Goal: Task Accomplishment & Management: Manage account settings

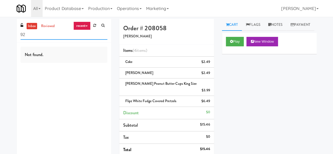
type input "9"
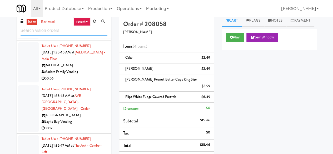
scroll to position [7212, 0]
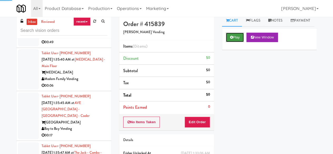
click at [240, 42] on button "Play" at bounding box center [235, 37] width 18 height 9
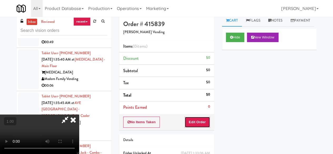
click at [203, 118] on button "Edit Order" at bounding box center [198, 122] width 26 height 11
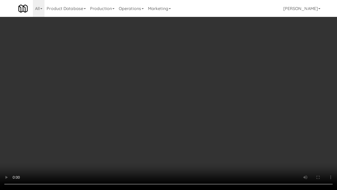
click at [142, 120] on video at bounding box center [168, 95] width 337 height 190
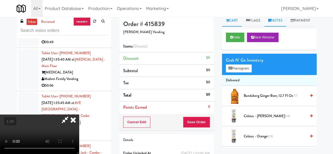
drag, startPoint x: 270, startPoint y: 22, endPoint x: 260, endPoint y: 45, distance: 25.0
click at [270, 22] on link "Notes" at bounding box center [275, 21] width 22 height 12
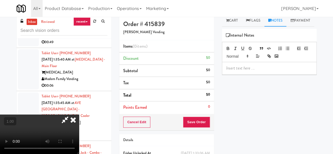
click at [246, 71] on p at bounding box center [269, 68] width 86 height 6
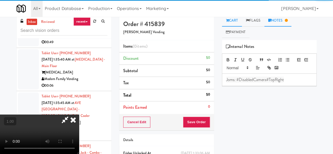
click at [232, 22] on link "Cart" at bounding box center [232, 21] width 20 height 12
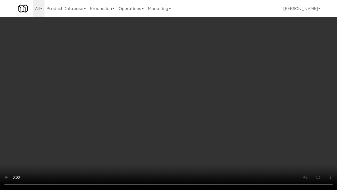
click at [191, 140] on video at bounding box center [168, 95] width 337 height 190
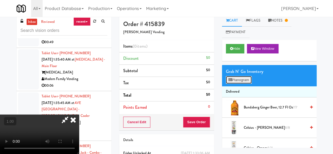
click at [249, 78] on button "Planogram" at bounding box center [239, 80] width 26 height 8
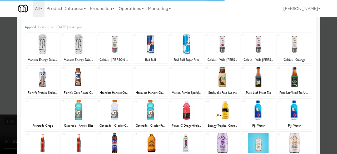
scroll to position [26, 0]
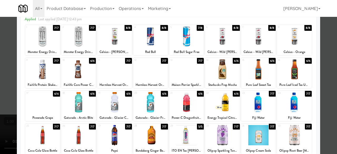
click at [50, 102] on div at bounding box center [42, 102] width 35 height 20
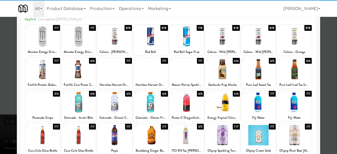
scroll to position [0, 0]
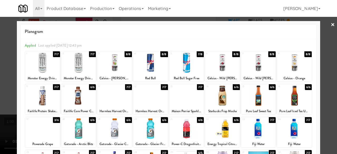
click at [320, 27] on div at bounding box center [168, 77] width 337 height 154
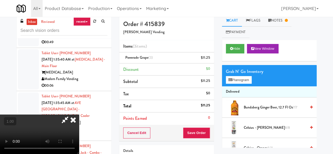
click at [71, 115] on icon at bounding box center [65, 120] width 12 height 11
click at [137, 58] on span "Powerade Grape (3)" at bounding box center [139, 57] width 28 height 5
copy span "Powerade Grape (3)"
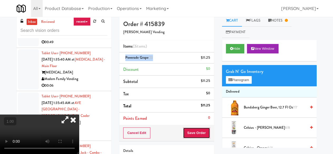
click at [209, 133] on button "Save Order" at bounding box center [196, 132] width 27 height 11
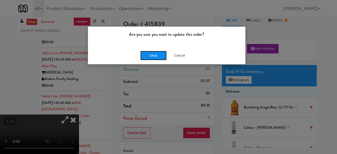
click at [156, 58] on button "Okay" at bounding box center [153, 55] width 26 height 9
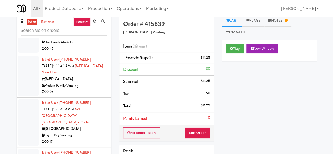
click at [113, 75] on div "inbox reviewed recent all unclear take inventory issue suspicious failed recent…" at bounding box center [64, 108] width 103 height 186
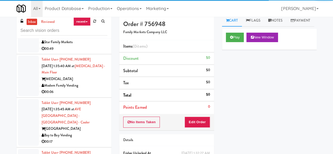
click at [246, 42] on div "Play New Window" at bounding box center [269, 37] width 87 height 9
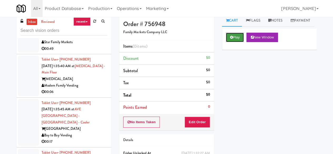
click at [240, 42] on button "Play" at bounding box center [235, 37] width 18 height 9
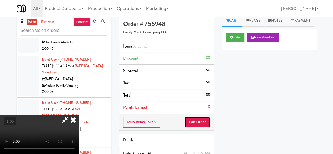
click at [202, 122] on button "Edit Order" at bounding box center [198, 122] width 26 height 11
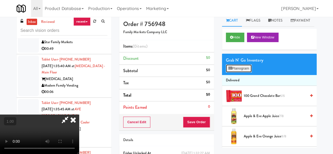
click at [236, 72] on button "Planogram" at bounding box center [239, 68] width 26 height 8
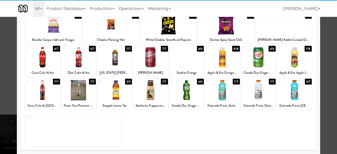
click at [81, 61] on div at bounding box center [78, 57] width 35 height 20
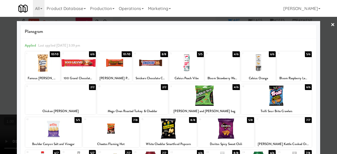
click at [324, 31] on div at bounding box center [168, 77] width 337 height 154
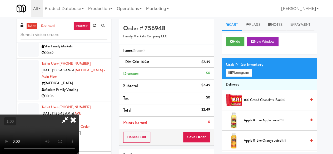
click at [71, 115] on icon at bounding box center [65, 120] width 12 height 11
click at [196, 136] on button "Save Order" at bounding box center [196, 137] width 27 height 11
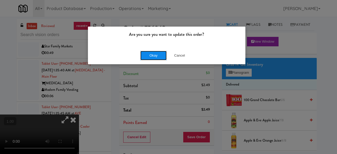
click at [154, 56] on button "Okay" at bounding box center [153, 55] width 26 height 9
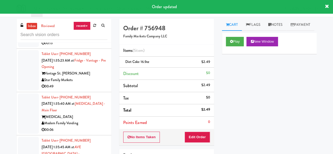
scroll to position [7159, 0]
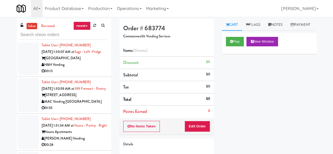
scroll to position [6712, 0]
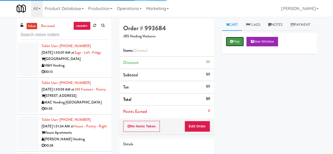
click at [231, 46] on button "Play" at bounding box center [235, 41] width 18 height 9
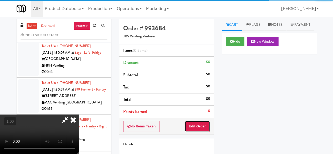
click at [200, 123] on button "Edit Order" at bounding box center [198, 126] width 26 height 11
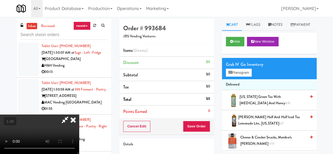
click at [245, 79] on div "Grab N' Go Inventory Planogram" at bounding box center [269, 68] width 95 height 21
click at [244, 77] on button "Planogram" at bounding box center [239, 73] width 26 height 8
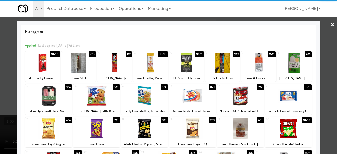
click at [284, 96] on div at bounding box center [288, 96] width 47 height 20
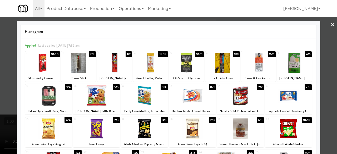
drag, startPoint x: 319, startPoint y: 41, endPoint x: 299, endPoint y: 40, distance: 19.5
click at [319, 41] on div at bounding box center [168, 77] width 337 height 154
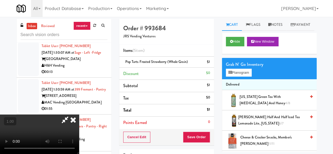
click at [71, 115] on icon at bounding box center [65, 120] width 12 height 11
click at [194, 141] on button "Save Order" at bounding box center [196, 137] width 27 height 11
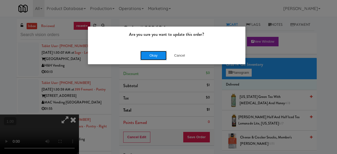
click at [161, 58] on button "Okay" at bounding box center [153, 55] width 26 height 9
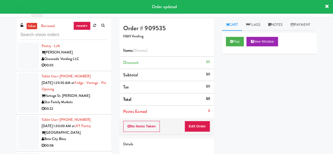
scroll to position [6606, 0]
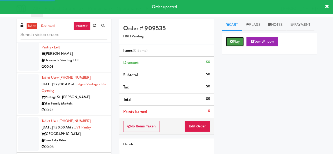
click at [241, 46] on button "Play" at bounding box center [235, 41] width 18 height 9
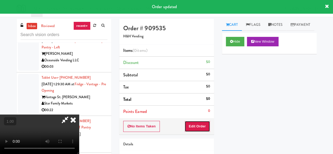
click at [204, 125] on button "Edit Order" at bounding box center [198, 126] width 26 height 11
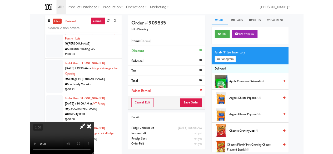
scroll to position [11, 0]
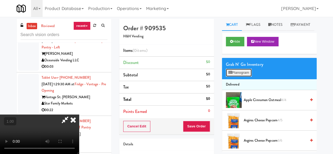
click at [235, 77] on button "Planogram" at bounding box center [239, 73] width 26 height 8
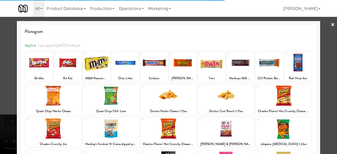
click at [157, 69] on div at bounding box center [153, 63] width 27 height 20
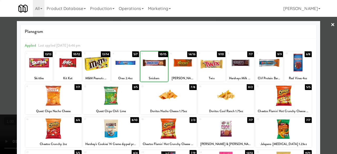
click at [157, 69] on div at bounding box center [153, 63] width 27 height 20
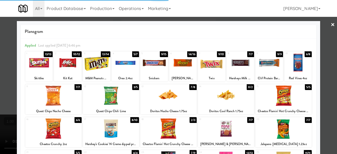
click at [224, 95] on div at bounding box center [226, 96] width 56 height 20
click at [331, 24] on link "×" at bounding box center [333, 25] width 4 height 16
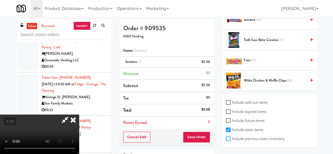
click at [227, 138] on input "Include previous static inventory" at bounding box center [229, 139] width 6 height 4
checkbox input "true"
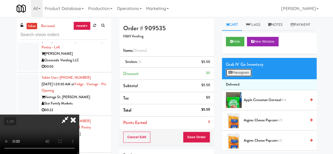
click at [244, 77] on button "Planogram" at bounding box center [239, 73] width 26 height 8
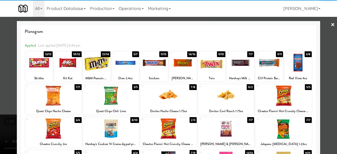
click at [218, 97] on div at bounding box center [226, 96] width 56 height 20
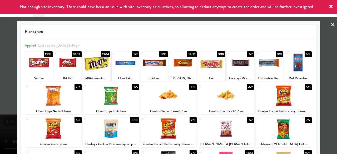
click at [331, 28] on link "×" at bounding box center [333, 25] width 4 height 16
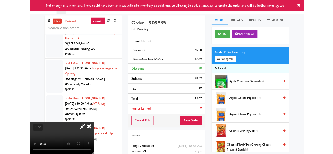
scroll to position [11, 0]
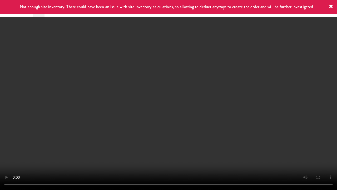
click at [196, 135] on video at bounding box center [168, 95] width 337 height 190
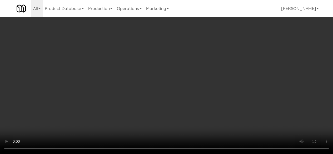
scroll to position [0, 0]
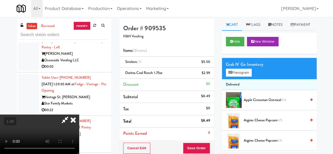
click at [71, 115] on icon at bounding box center [65, 120] width 12 height 11
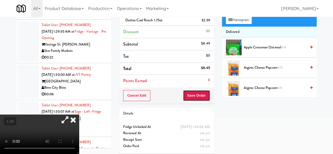
click at [200, 97] on button "Save Order" at bounding box center [196, 95] width 27 height 11
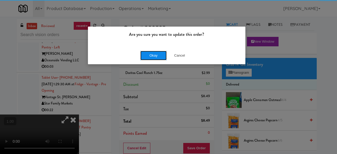
click at [147, 59] on button "Okay" at bounding box center [153, 55] width 26 height 9
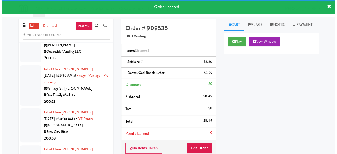
scroll to position [6659, 0]
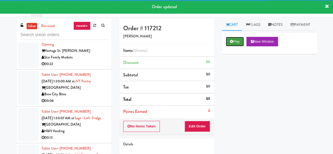
click at [231, 46] on button "Play" at bounding box center [235, 41] width 18 height 9
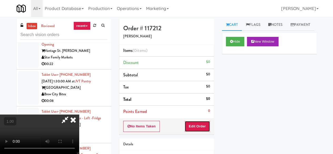
click at [204, 122] on button "Edit Order" at bounding box center [198, 126] width 26 height 11
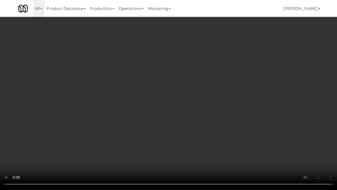
click at [197, 140] on video at bounding box center [168, 95] width 337 height 190
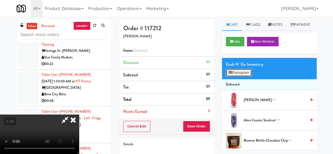
click at [241, 77] on button "Planogram" at bounding box center [239, 73] width 26 height 8
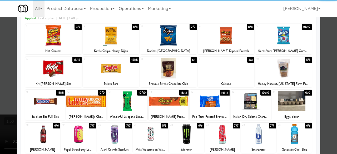
scroll to position [53, 0]
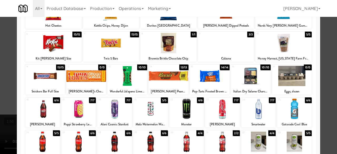
click at [204, 77] on div at bounding box center [210, 76] width 40 height 20
click at [38, 77] on div at bounding box center [45, 76] width 40 height 20
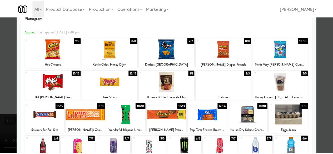
scroll to position [0, 0]
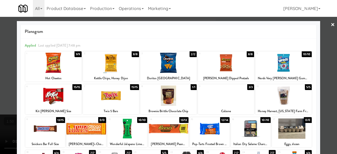
click at [331, 27] on link "×" at bounding box center [333, 25] width 4 height 16
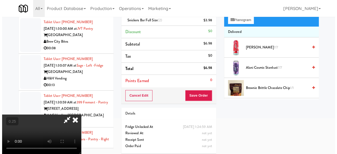
scroll to position [19, 0]
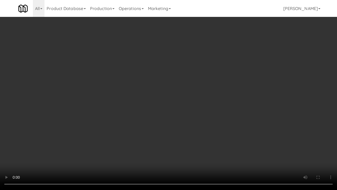
click at [222, 140] on video at bounding box center [168, 95] width 337 height 190
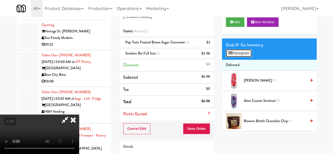
click at [244, 57] on button "Planogram" at bounding box center [239, 53] width 26 height 8
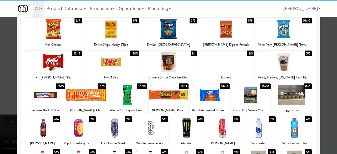
scroll to position [53, 0]
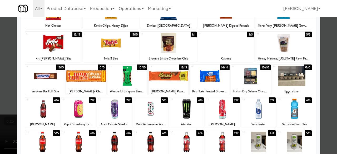
click at [41, 73] on div at bounding box center [45, 76] width 40 height 20
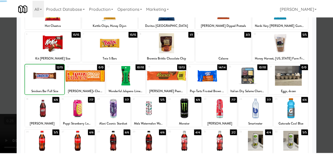
scroll to position [0, 0]
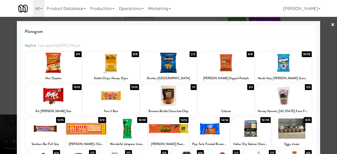
drag, startPoint x: 325, startPoint y: 29, endPoint x: 230, endPoint y: 70, distance: 104.0
click at [325, 29] on div at bounding box center [168, 77] width 337 height 154
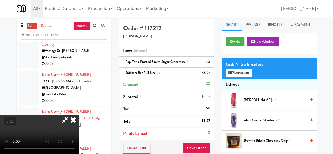
click at [71, 115] on icon at bounding box center [65, 120] width 12 height 11
click at [179, 145] on div "Cancel Edit Save Order" at bounding box center [166, 148] width 95 height 16
click at [189, 144] on button "Save Order" at bounding box center [196, 148] width 27 height 11
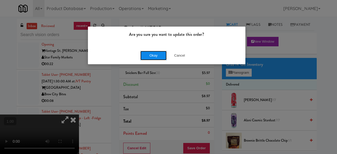
click at [147, 57] on button "Okay" at bounding box center [153, 55] width 26 height 9
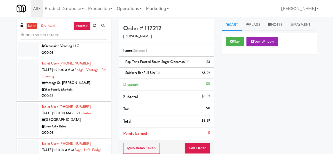
scroll to position [6606, 0]
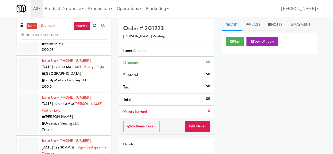
scroll to position [6554, 0]
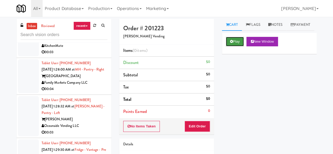
click at [230, 43] on icon at bounding box center [231, 41] width 3 height 3
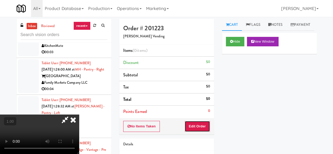
click at [199, 122] on button "Edit Order" at bounding box center [198, 126] width 26 height 11
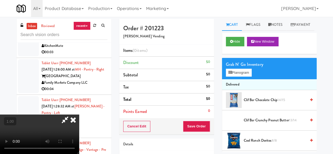
click at [79, 115] on video at bounding box center [39, 134] width 79 height 39
click at [71, 115] on icon at bounding box center [65, 120] width 12 height 11
click at [79, 115] on icon at bounding box center [73, 120] width 12 height 11
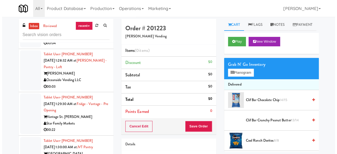
scroll to position [6606, 0]
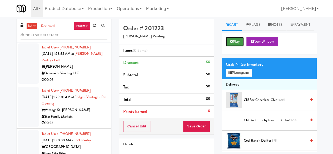
click at [234, 46] on button "Play" at bounding box center [235, 41] width 18 height 9
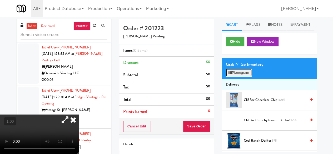
click at [241, 77] on button "Planogram" at bounding box center [239, 73] width 26 height 8
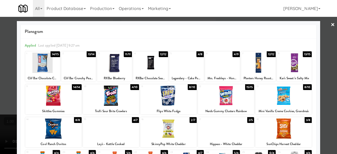
click at [285, 96] on div at bounding box center [283, 96] width 56 height 20
click at [325, 36] on div at bounding box center [168, 77] width 337 height 154
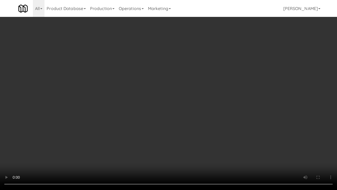
click at [195, 114] on video at bounding box center [168, 95] width 337 height 190
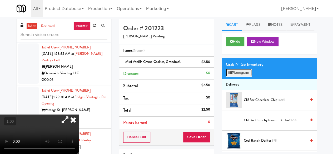
click at [245, 77] on button "Planogram" at bounding box center [239, 73] width 26 height 8
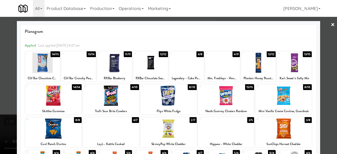
click at [120, 127] on div at bounding box center [111, 128] width 56 height 20
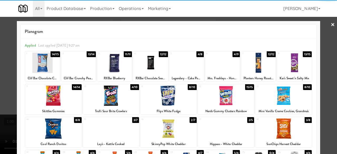
click at [322, 28] on div at bounding box center [168, 77] width 337 height 154
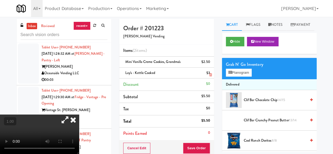
click at [146, 71] on span "Lay's - Kettle Cooked" at bounding box center [140, 72] width 30 height 5
copy span "Lay's - Kettle Cooked"
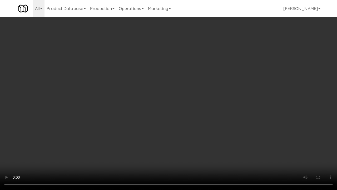
click at [214, 130] on video at bounding box center [168, 95] width 337 height 190
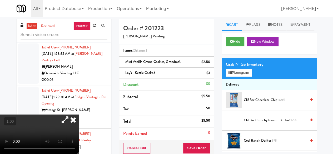
click at [79, 115] on icon at bounding box center [73, 120] width 12 height 11
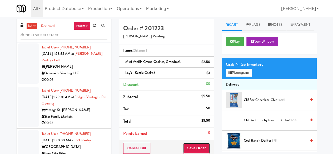
click at [198, 144] on button "Save Order" at bounding box center [196, 148] width 27 height 11
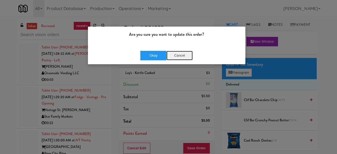
click at [183, 57] on button "Cancel" at bounding box center [179, 55] width 26 height 9
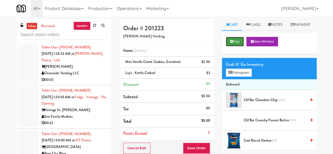
click at [238, 46] on button "Play" at bounding box center [235, 41] width 18 height 9
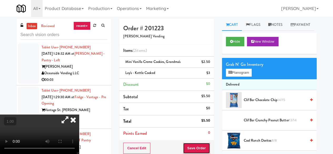
click at [196, 145] on button "Save Order" at bounding box center [196, 148] width 27 height 11
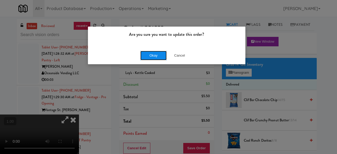
click at [150, 57] on button "Okay" at bounding box center [153, 55] width 26 height 9
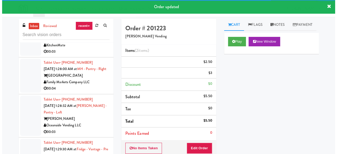
scroll to position [6554, 0]
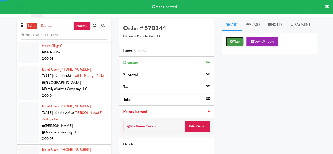
click at [232, 43] on icon at bounding box center [231, 41] width 3 height 3
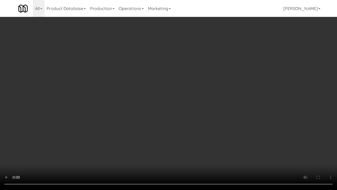
click at [191, 139] on video at bounding box center [168, 95] width 337 height 190
drag, startPoint x: 213, startPoint y: 142, endPoint x: 307, endPoint y: 174, distance: 100.0
click at [214, 142] on video at bounding box center [168, 95] width 337 height 190
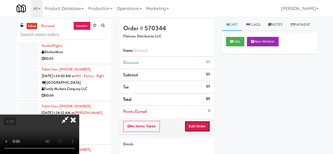
click at [203, 129] on button "Edit Order" at bounding box center [198, 126] width 26 height 11
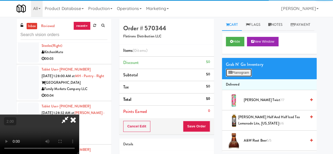
click at [235, 77] on button "Planogram" at bounding box center [239, 73] width 26 height 8
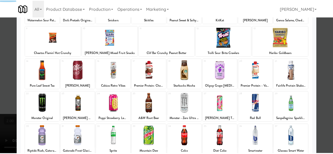
scroll to position [104, 0]
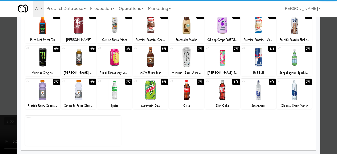
click at [291, 94] on div at bounding box center [294, 90] width 35 height 20
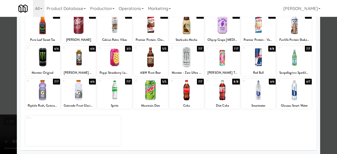
click at [322, 77] on div at bounding box center [168, 77] width 337 height 154
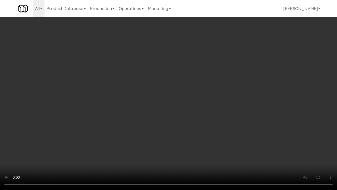
click at [125, 140] on video at bounding box center [168, 95] width 337 height 190
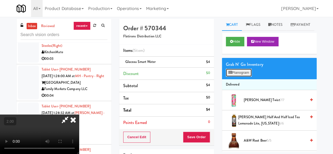
click at [245, 77] on button "Planogram" at bounding box center [239, 73] width 26 height 8
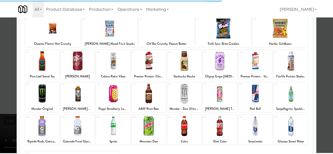
scroll to position [104, 0]
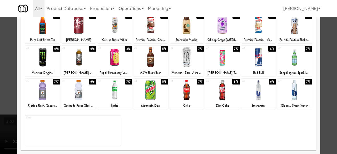
click at [106, 60] on div at bounding box center [114, 57] width 35 height 20
click at [0, 72] on div at bounding box center [168, 77] width 337 height 154
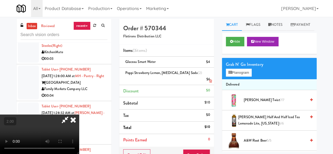
click at [210, 80] on icon at bounding box center [210, 81] width 3 height 3
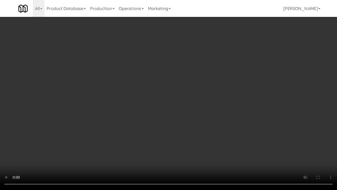
click at [176, 122] on video at bounding box center [168, 95] width 337 height 190
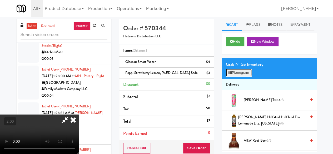
click at [241, 77] on button "Planogram" at bounding box center [239, 73] width 26 height 8
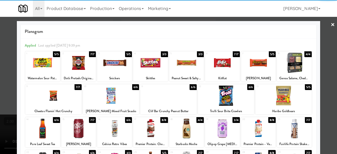
click at [294, 127] on div at bounding box center [294, 128] width 35 height 20
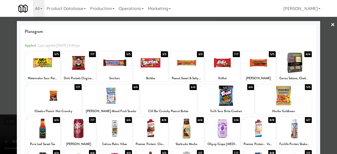
click at [323, 26] on div at bounding box center [168, 77] width 337 height 154
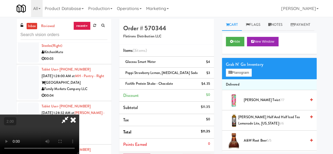
click at [71, 115] on icon at bounding box center [65, 120] width 12 height 11
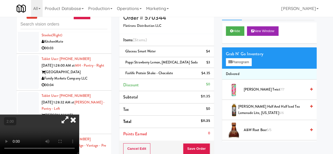
scroll to position [26, 0]
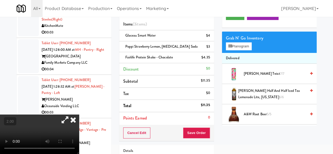
click at [201, 123] on li "Points Earned 0" at bounding box center [166, 118] width 95 height 12
click at [198, 131] on button "Save Order" at bounding box center [196, 132] width 27 height 11
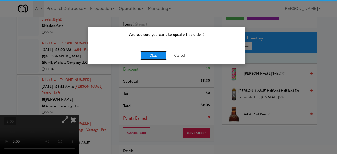
click at [153, 53] on button "Okay" at bounding box center [153, 55] width 26 height 9
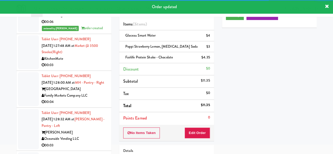
scroll to position [6475, 0]
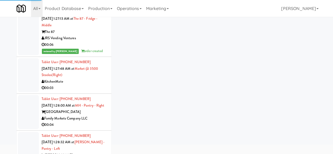
scroll to position [6527, 0]
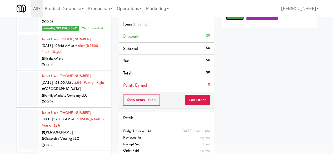
click at [233, 20] on button "Play" at bounding box center [235, 15] width 18 height 9
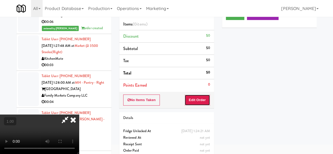
click at [196, 98] on button "Edit Order" at bounding box center [198, 100] width 26 height 11
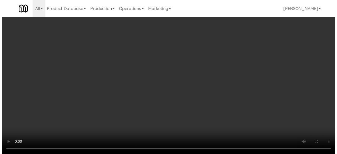
scroll to position [11, 0]
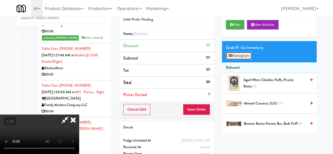
click at [237, 60] on button "Planogram" at bounding box center [239, 56] width 26 height 8
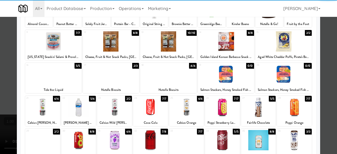
scroll to position [25, 0]
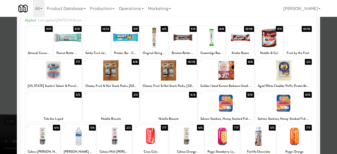
click at [173, 100] on div at bounding box center [168, 103] width 56 height 20
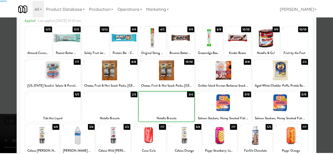
scroll to position [0, 0]
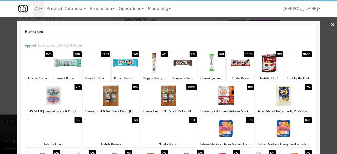
click at [331, 31] on div at bounding box center [168, 77] width 337 height 154
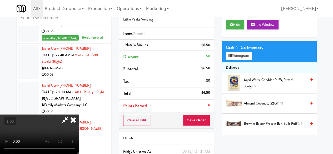
click at [71, 115] on icon at bounding box center [65, 120] width 12 height 11
click at [197, 116] on button "Save Order" at bounding box center [196, 120] width 27 height 11
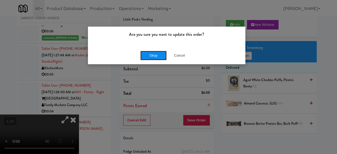
click at [152, 59] on button "Okay" at bounding box center [153, 55] width 26 height 9
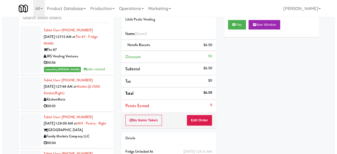
scroll to position [6448, 0]
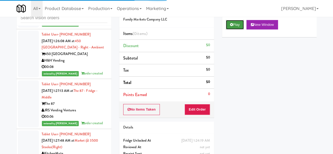
click at [231, 29] on button "Play" at bounding box center [235, 24] width 18 height 9
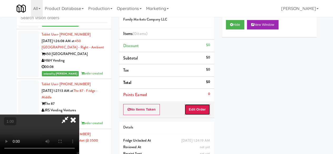
click at [203, 105] on button "Edit Order" at bounding box center [198, 109] width 26 height 11
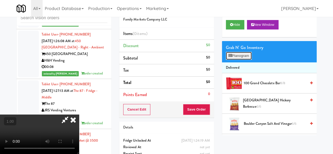
click at [236, 60] on button "Planogram" at bounding box center [239, 56] width 26 height 8
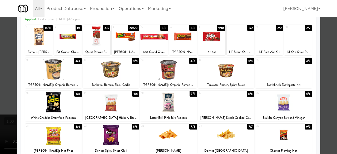
click at [115, 102] on div at bounding box center [111, 102] width 56 height 20
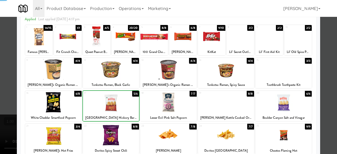
scroll to position [104, 0]
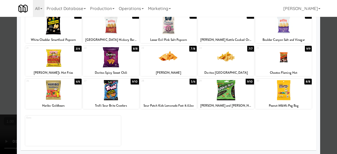
click at [66, 93] on div at bounding box center [53, 90] width 56 height 20
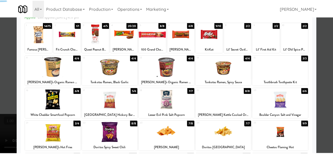
scroll to position [0, 0]
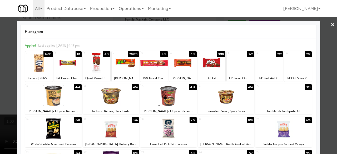
click at [324, 27] on div at bounding box center [168, 77] width 337 height 154
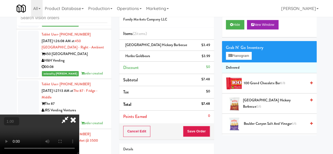
click at [0, 0] on button "+" at bounding box center [0, 0] width 0 height 0
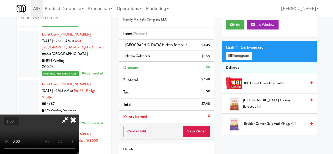
click at [0, 0] on button "+" at bounding box center [0, 0] width 0 height 0
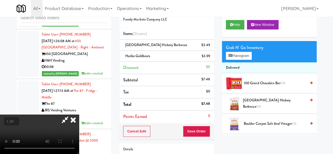
click at [0, 0] on button "+" at bounding box center [0, 0] width 0 height 0
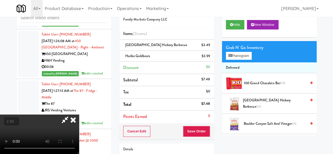
click at [0, 0] on button "+" at bounding box center [0, 0] width 0 height 0
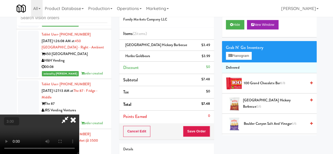
click at [0, 0] on button "+" at bounding box center [0, 0] width 0 height 0
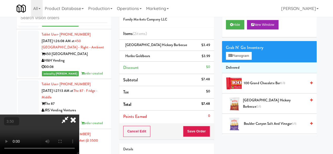
click at [0, 0] on button "+" at bounding box center [0, 0] width 0 height 0
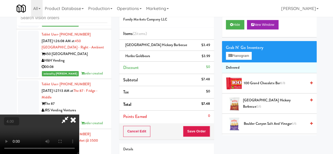
click at [0, 0] on button "+" at bounding box center [0, 0] width 0 height 0
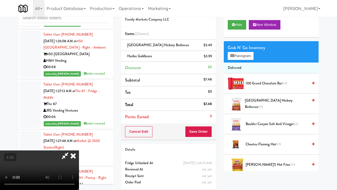
click at [79, 145] on video at bounding box center [39, 169] width 79 height 39
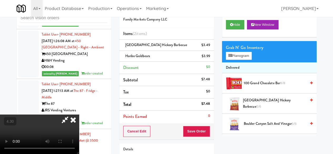
click at [79, 115] on icon at bounding box center [73, 120] width 12 height 11
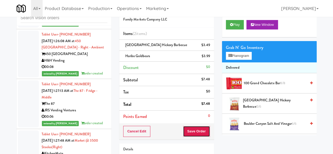
click at [195, 128] on button "Save Order" at bounding box center [196, 131] width 27 height 11
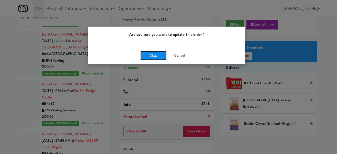
click at [150, 60] on button "Okay" at bounding box center [153, 55] width 26 height 9
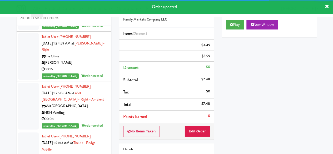
scroll to position [6396, 0]
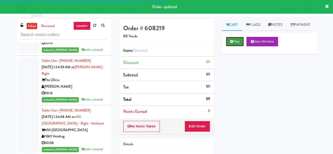
click at [230, 43] on icon at bounding box center [231, 41] width 3 height 3
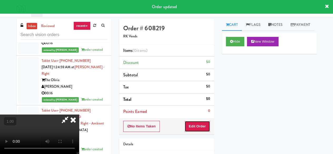
click at [197, 127] on button "Edit Order" at bounding box center [198, 126] width 26 height 11
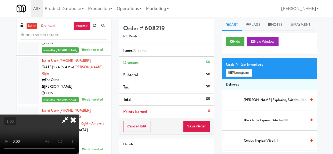
click at [235, 68] on div "Grab N' Go Inventory" at bounding box center [269, 65] width 87 height 8
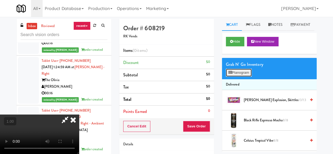
click at [237, 77] on button "Planogram" at bounding box center [239, 73] width 26 height 8
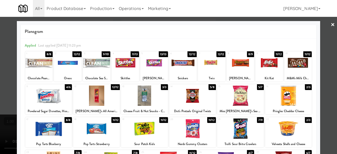
click at [53, 100] on div at bounding box center [48, 96] width 47 height 20
click at [322, 31] on div at bounding box center [168, 77] width 337 height 154
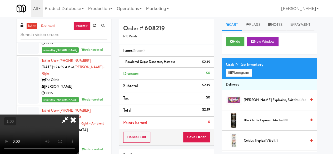
scroll to position [11, 0]
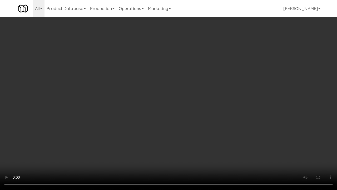
click at [188, 116] on video at bounding box center [168, 95] width 337 height 190
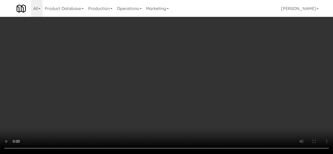
scroll to position [0, 0]
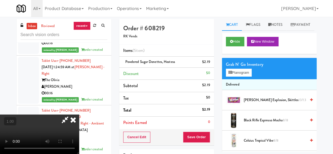
click at [71, 115] on icon at bounding box center [65, 120] width 12 height 11
click at [190, 137] on button "Save Order" at bounding box center [196, 137] width 27 height 11
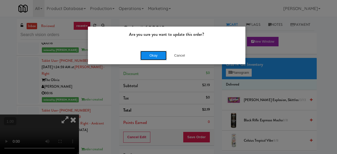
click at [155, 58] on button "Okay" at bounding box center [153, 55] width 26 height 9
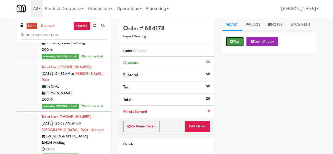
click at [229, 46] on button "Play" at bounding box center [235, 41] width 18 height 9
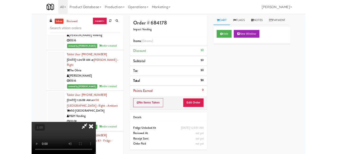
scroll to position [11, 0]
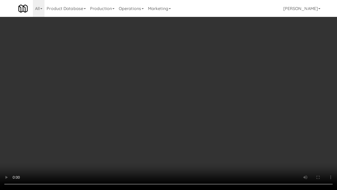
click at [315, 145] on div "Order # 684178 Impact Vending Items (0 items ) Discount $0 Subtotal $0 Tax $0 T…" at bounding box center [219, 103] width 205 height 169
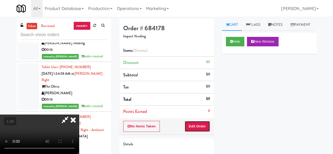
drag, startPoint x: 206, startPoint y: 129, endPoint x: 213, endPoint y: 109, distance: 20.7
click at [206, 129] on button "Edit Order" at bounding box center [198, 126] width 26 height 11
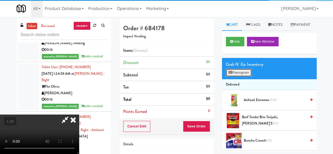
click at [228, 77] on button "Planogram" at bounding box center [239, 73] width 26 height 8
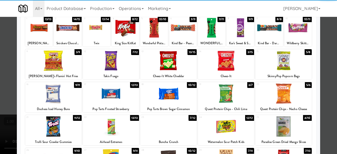
scroll to position [53, 0]
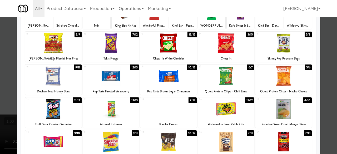
click at [72, 79] on div at bounding box center [53, 76] width 56 height 20
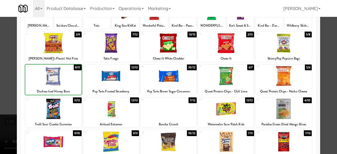
click at [72, 79] on div at bounding box center [53, 76] width 56 height 20
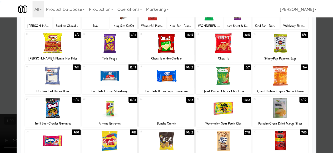
scroll to position [0, 0]
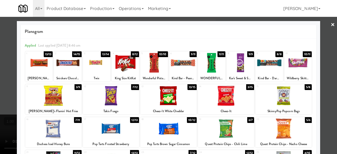
click at [331, 25] on link "×" at bounding box center [333, 25] width 4 height 16
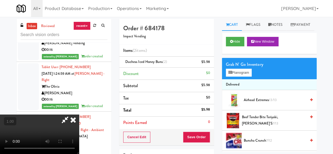
click at [71, 115] on icon at bounding box center [65, 120] width 12 height 11
click at [145, 59] on span "Duchess Iced Honey Buns (2)" at bounding box center [146, 61] width 42 height 5
copy span "Duchess Iced Honey Buns (2)"
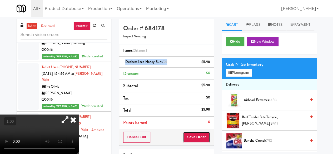
click at [192, 134] on button "Save Order" at bounding box center [196, 137] width 27 height 11
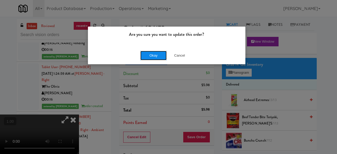
click at [156, 53] on button "Okay" at bounding box center [153, 55] width 26 height 9
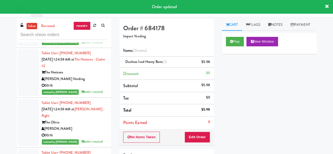
scroll to position [6343, 0]
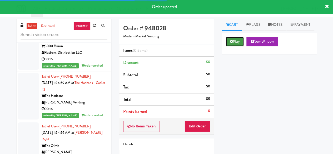
click at [230, 46] on button "Play" at bounding box center [235, 41] width 18 height 9
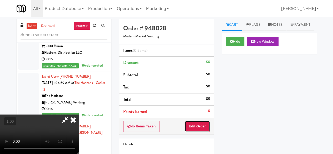
click at [206, 121] on button "Edit Order" at bounding box center [198, 126] width 26 height 11
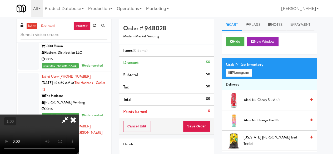
click at [79, 115] on icon at bounding box center [73, 120] width 12 height 11
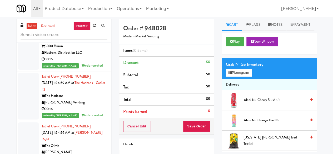
click at [33, 27] on link "inbox" at bounding box center [32, 26] width 11 height 7
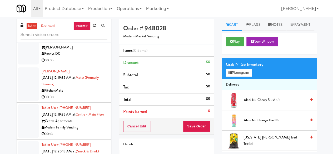
scroll to position [816, 0]
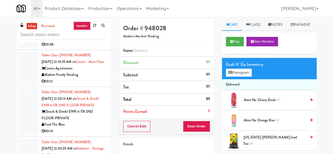
click at [93, 11] on div "00:05" at bounding box center [75, 7] width 66 height 7
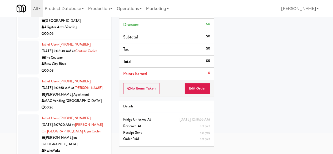
scroll to position [50, 0]
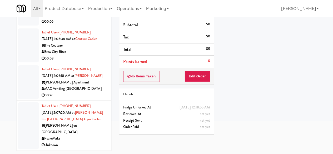
click at [96, 131] on div "[PERSON_NAME] on [GEOGRAPHIC_DATA]" at bounding box center [75, 128] width 66 height 13
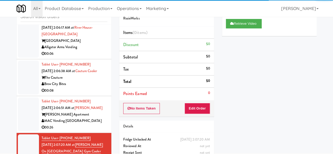
scroll to position [26, 0]
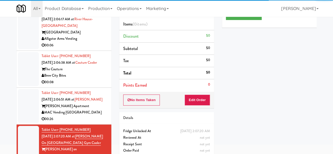
click at [94, 116] on div "MAC Vending [GEOGRAPHIC_DATA]" at bounding box center [75, 112] width 66 height 7
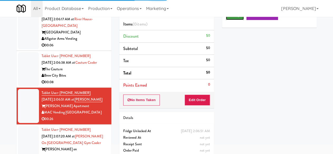
click at [240, 20] on button "Play" at bounding box center [235, 15] width 18 height 9
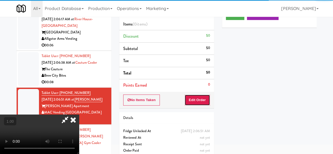
click at [204, 96] on button "Edit Order" at bounding box center [198, 100] width 26 height 11
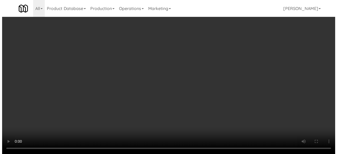
scroll to position [11, 0]
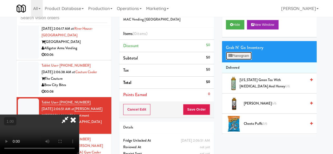
click at [244, 60] on button "Planogram" at bounding box center [239, 56] width 26 height 8
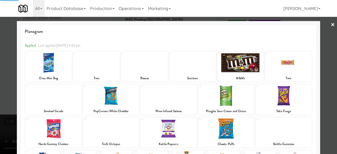
scroll to position [104, 0]
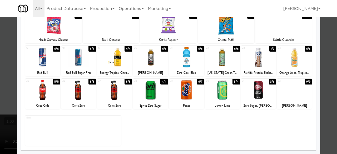
click at [195, 65] on div at bounding box center [186, 57] width 35 height 20
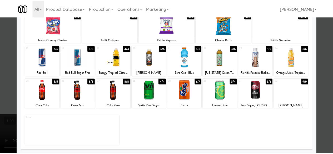
scroll to position [0, 0]
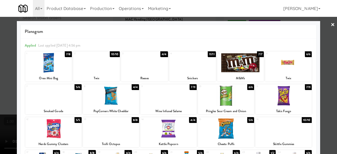
click at [331, 29] on link "×" at bounding box center [333, 25] width 4 height 16
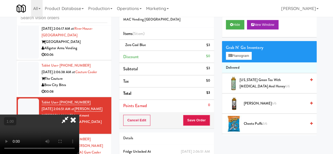
click at [79, 115] on icon at bounding box center [73, 120] width 12 height 11
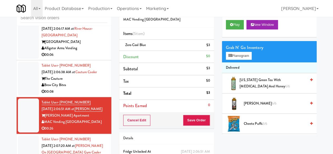
click at [88, 85] on div "Brew City Bites" at bounding box center [75, 85] width 66 height 7
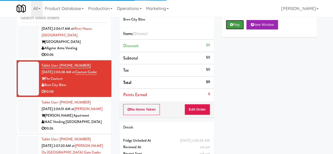
click at [237, 29] on button "Play" at bounding box center [235, 24] width 18 height 9
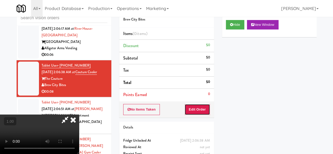
click at [196, 112] on button "Edit Order" at bounding box center [198, 109] width 26 height 11
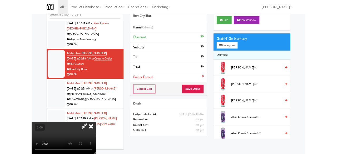
scroll to position [11, 0]
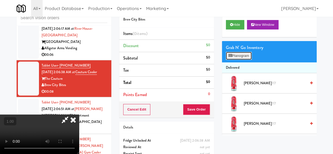
click at [241, 60] on button "Planogram" at bounding box center [239, 56] width 26 height 8
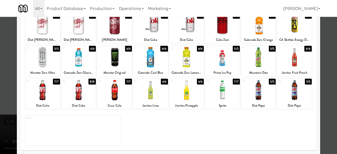
click at [121, 94] on div at bounding box center [114, 90] width 35 height 20
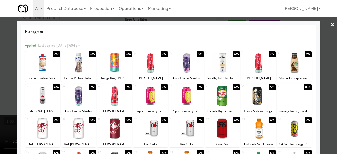
click at [109, 130] on div at bounding box center [114, 128] width 35 height 20
click at [326, 29] on div at bounding box center [168, 77] width 337 height 154
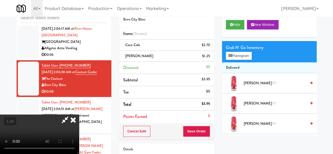
click at [71, 115] on icon at bounding box center [65, 120] width 12 height 11
click at [194, 132] on button "Save Order" at bounding box center [196, 131] width 27 height 11
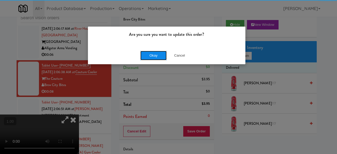
click at [143, 52] on button "Okay" at bounding box center [153, 55] width 26 height 9
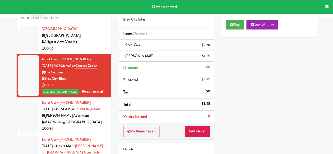
click at [96, 52] on div "00:06" at bounding box center [75, 48] width 66 height 7
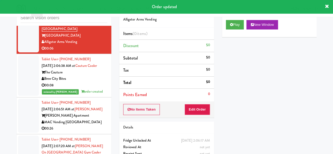
scroll to position [6709, 0]
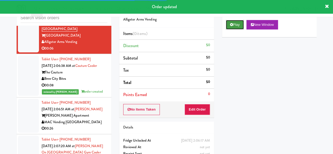
click at [233, 29] on button "Play" at bounding box center [235, 24] width 18 height 9
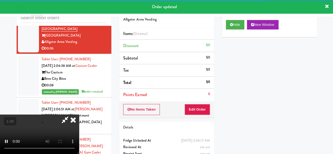
click at [198, 101] on div "No Items Taken Edit Order" at bounding box center [166, 109] width 95 height 16
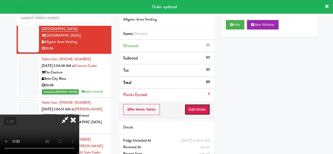
click at [199, 105] on button "Edit Order" at bounding box center [198, 109] width 26 height 11
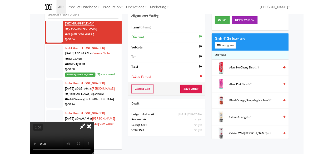
scroll to position [11, 0]
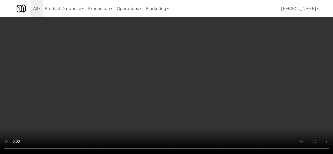
click at [238, 62] on div "Grab N' Go Inventory Planogram" at bounding box center [269, 51] width 95 height 21
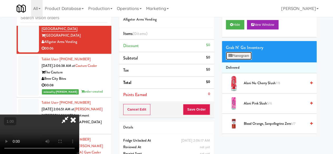
click at [240, 60] on button "Planogram" at bounding box center [239, 56] width 26 height 8
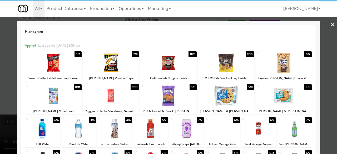
click at [151, 124] on div at bounding box center [150, 128] width 35 height 20
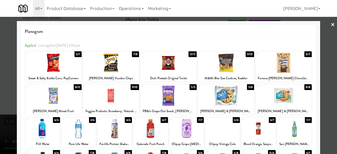
click at [319, 58] on div at bounding box center [168, 77] width 337 height 154
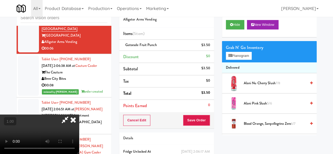
click at [71, 115] on icon at bounding box center [65, 120] width 12 height 11
click at [193, 119] on button "Save Order" at bounding box center [196, 120] width 27 height 11
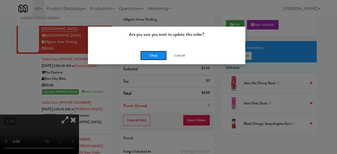
click at [156, 54] on button "Okay" at bounding box center [153, 55] width 26 height 9
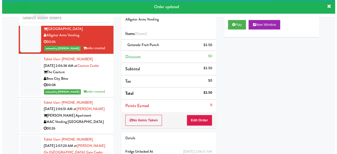
scroll to position [6656, 0]
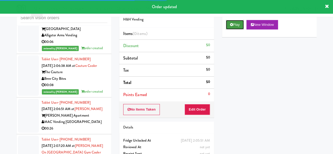
click at [232, 29] on button "Play" at bounding box center [235, 24] width 18 height 9
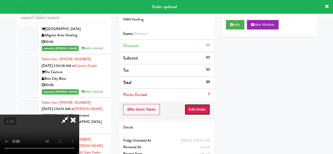
click at [201, 104] on button "Edit Order" at bounding box center [198, 109] width 26 height 11
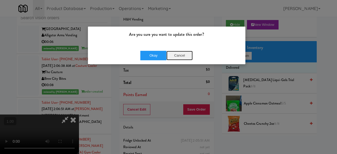
click at [179, 54] on button "Cancel" at bounding box center [179, 55] width 26 height 9
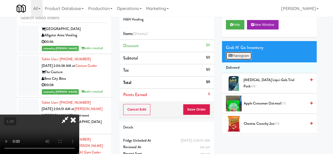
click at [247, 60] on button "Planogram" at bounding box center [239, 56] width 26 height 8
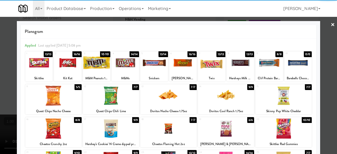
click at [176, 126] on div at bounding box center [168, 128] width 56 height 20
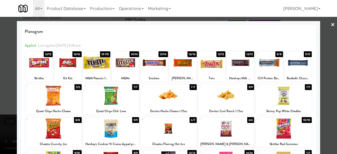
click at [322, 30] on div at bounding box center [168, 77] width 337 height 154
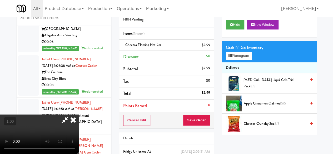
click at [71, 115] on icon at bounding box center [65, 120] width 12 height 11
click at [194, 121] on button "Save Order" at bounding box center [196, 120] width 27 height 11
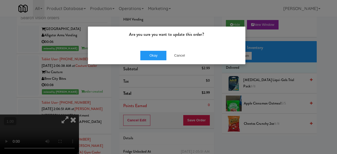
click at [162, 47] on div "Okay Cancel" at bounding box center [166, 56] width 157 height 18
click at [159, 51] on button "Okay" at bounding box center [153, 55] width 26 height 9
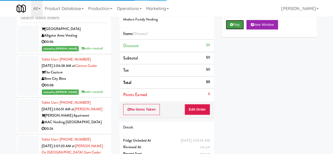
click at [237, 29] on button "Play" at bounding box center [235, 24] width 18 height 9
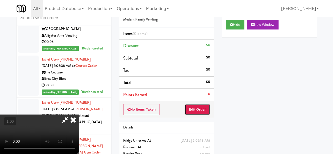
click at [204, 105] on button "Edit Order" at bounding box center [198, 109] width 26 height 11
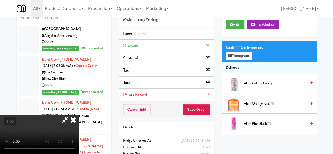
click at [79, 118] on video at bounding box center [39, 134] width 79 height 39
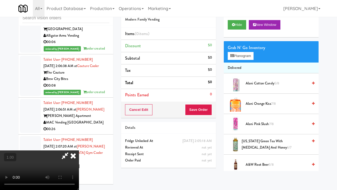
click at [79, 145] on video at bounding box center [39, 169] width 79 height 39
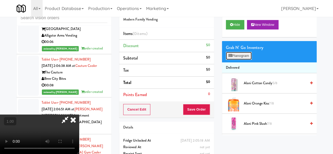
click at [239, 60] on button "Planogram" at bounding box center [239, 56] width 26 height 8
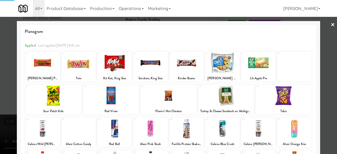
scroll to position [104, 0]
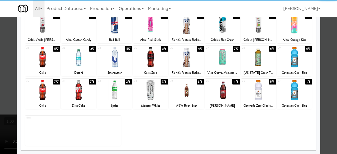
click at [260, 96] on div at bounding box center [258, 90] width 35 height 20
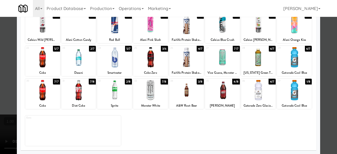
click at [146, 100] on div "33 7/8 Monster White" at bounding box center [150, 94] width 35 height 30
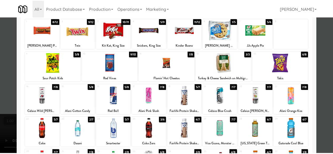
scroll to position [0, 0]
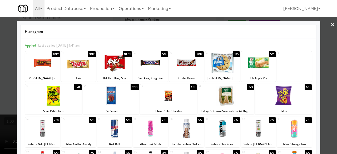
click at [331, 26] on link "×" at bounding box center [333, 25] width 4 height 16
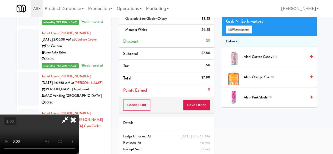
scroll to position [19, 0]
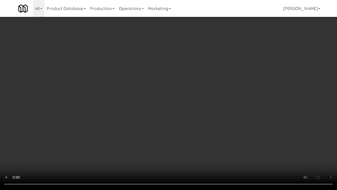
click at [231, 145] on video at bounding box center [168, 95] width 337 height 190
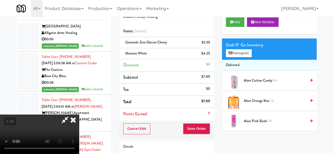
click at [71, 115] on icon at bounding box center [65, 120] width 12 height 11
click at [189, 126] on button "Save Order" at bounding box center [196, 128] width 27 height 11
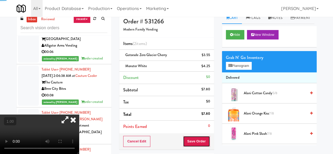
scroll to position [0, 0]
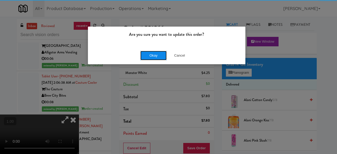
click at [141, 56] on button "Okay" at bounding box center [153, 55] width 26 height 9
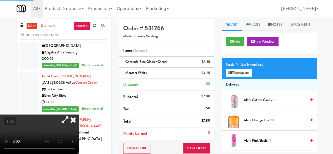
scroll to position [6630, 0]
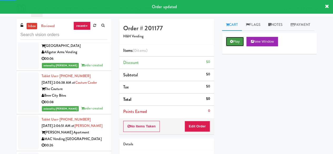
click at [238, 46] on button "Play" at bounding box center [235, 41] width 18 height 9
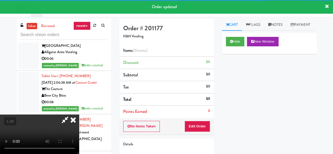
click at [190, 131] on div "No Items Taken Edit Order" at bounding box center [166, 126] width 95 height 16
click at [188, 126] on button "Edit Order" at bounding box center [198, 126] width 26 height 11
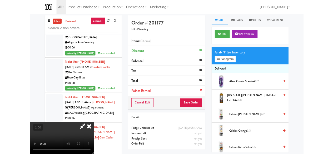
scroll to position [11, 0]
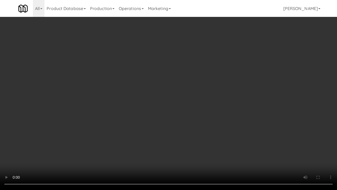
click at [120, 136] on video at bounding box center [168, 95] width 337 height 190
click at [181, 127] on video at bounding box center [168, 95] width 337 height 190
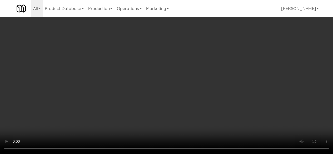
scroll to position [0, 0]
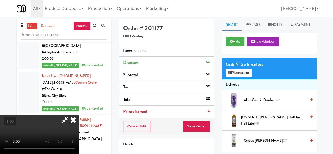
click at [71, 115] on icon at bounding box center [65, 120] width 12 height 11
click at [236, 77] on button "Planogram" at bounding box center [239, 73] width 26 height 8
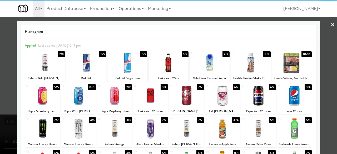
click at [94, 63] on div at bounding box center [86, 63] width 40 height 20
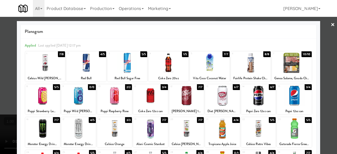
click at [326, 25] on div at bounding box center [168, 77] width 337 height 154
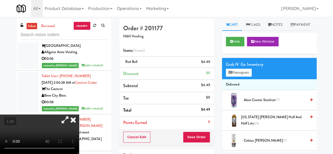
click at [71, 115] on icon at bounding box center [65, 120] width 12 height 11
click at [79, 115] on icon at bounding box center [73, 120] width 12 height 11
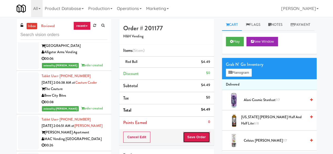
click at [199, 135] on button "Save Order" at bounding box center [196, 137] width 27 height 11
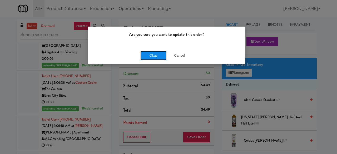
click at [149, 56] on button "Okay" at bounding box center [153, 55] width 26 height 9
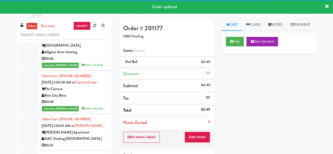
scroll to position [6577, 0]
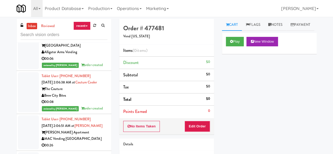
click at [223, 54] on div "Play New Window" at bounding box center [269, 43] width 95 height 21
click at [233, 46] on button "Play" at bounding box center [235, 41] width 18 height 9
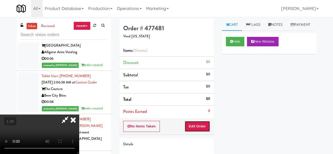
click at [200, 122] on button "Edit Order" at bounding box center [198, 126] width 26 height 11
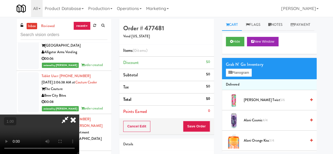
scroll to position [11, 0]
click at [242, 77] on button "Planogram" at bounding box center [239, 73] width 26 height 8
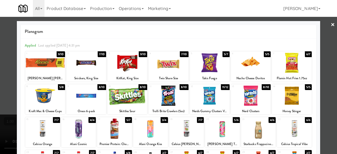
click at [251, 68] on div at bounding box center [251, 63] width 40 height 20
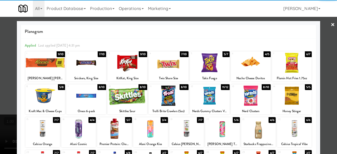
click at [251, 68] on div at bounding box center [251, 63] width 40 height 20
click at [326, 27] on div at bounding box center [168, 77] width 337 height 154
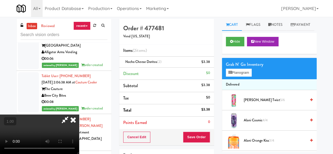
scroll to position [11, 0]
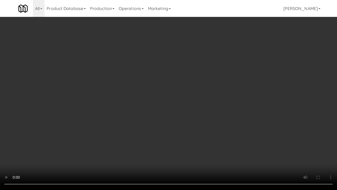
click at [193, 107] on video at bounding box center [168, 95] width 337 height 190
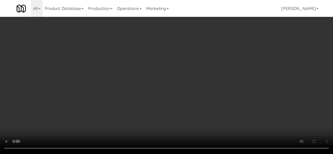
scroll to position [0, 0]
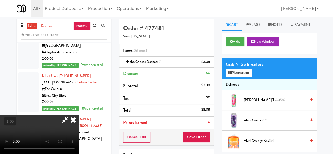
click at [71, 115] on icon at bounding box center [65, 120] width 12 height 11
click at [195, 137] on button "Save Order" at bounding box center [196, 137] width 27 height 11
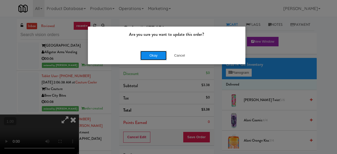
click at [151, 57] on button "Okay" at bounding box center [153, 55] width 26 height 9
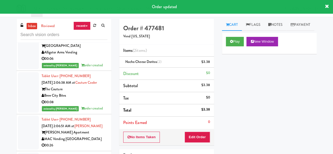
scroll to position [6524, 0]
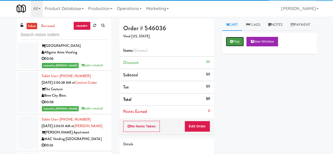
click at [240, 46] on button "Play" at bounding box center [235, 41] width 18 height 9
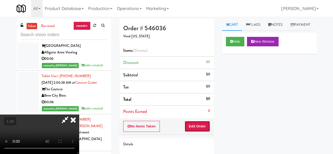
click at [198, 122] on button "Edit Order" at bounding box center [198, 126] width 26 height 11
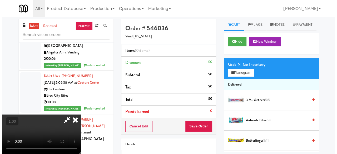
scroll to position [11, 0]
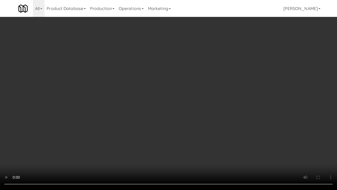
click at [221, 126] on video at bounding box center [168, 95] width 337 height 190
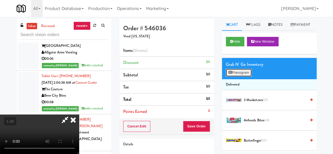
click at [245, 77] on button "Planogram" at bounding box center [239, 73] width 26 height 8
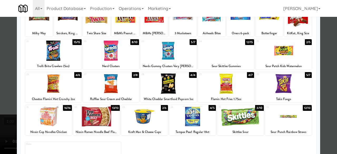
click at [284, 85] on div at bounding box center [283, 83] width 56 height 20
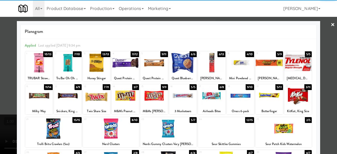
click at [320, 32] on div at bounding box center [168, 77] width 337 height 154
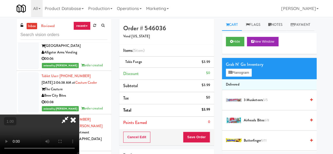
scroll to position [11, 0]
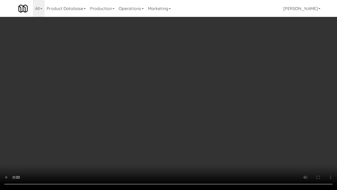
click at [217, 115] on video at bounding box center [168, 95] width 337 height 190
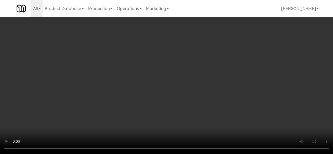
scroll to position [0, 0]
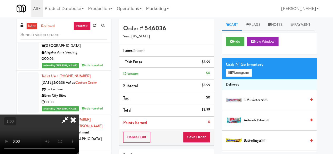
click at [71, 115] on icon at bounding box center [65, 120] width 12 height 11
click at [192, 139] on button "Save Order" at bounding box center [196, 137] width 27 height 11
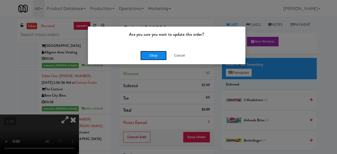
click at [154, 58] on button "Okay" at bounding box center [153, 55] width 26 height 9
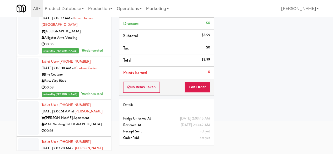
scroll to position [6445, 0]
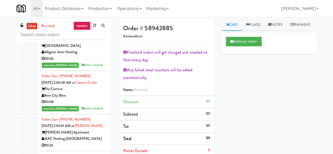
scroll to position [6498, 0]
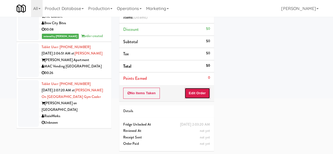
click at [187, 95] on button "Edit Order" at bounding box center [198, 93] width 26 height 11
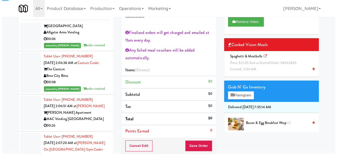
scroll to position [0, 0]
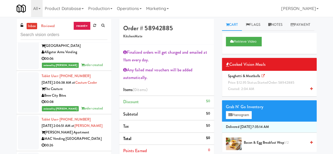
click at [236, 122] on div "Grab N' Go Inventory Planogram" at bounding box center [269, 110] width 95 height 21
click at [236, 119] on button "Planogram" at bounding box center [239, 115] width 26 height 8
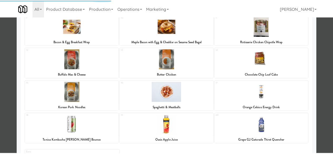
scroll to position [105, 0]
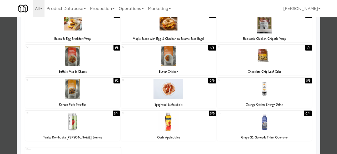
click at [179, 91] on div at bounding box center [168, 89] width 95 height 20
click at [317, 66] on div at bounding box center [168, 77] width 337 height 154
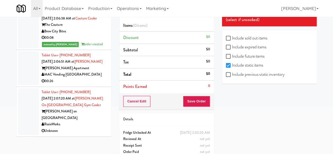
scroll to position [72, 0]
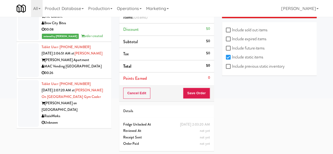
click at [225, 66] on div "Include sold out items Include expired items Include future items Include stati…" at bounding box center [269, 48] width 95 height 53
click at [227, 67] on input "Include previous static inventory" at bounding box center [229, 66] width 6 height 4
checkbox input "true"
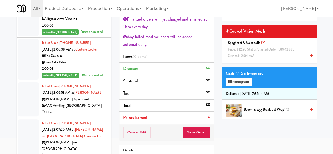
scroll to position [0, 0]
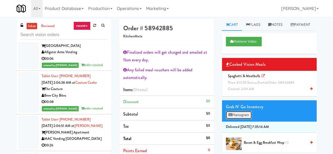
click at [238, 119] on button "Planogram" at bounding box center [239, 115] width 26 height 8
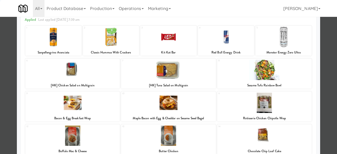
scroll to position [137, 0]
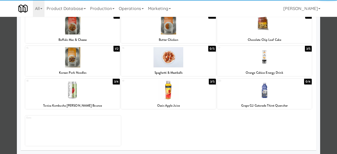
click at [171, 55] on div at bounding box center [168, 57] width 95 height 20
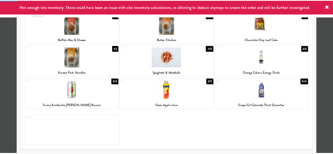
scroll to position [6, 0]
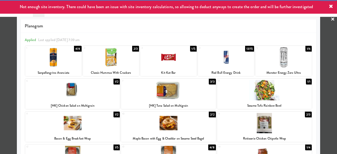
click at [324, 22] on div at bounding box center [168, 77] width 337 height 154
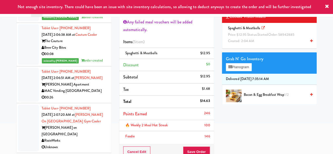
scroll to position [53, 0]
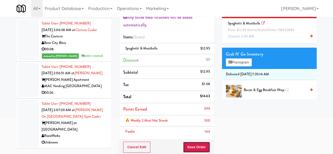
click at [196, 142] on button "Save Order" at bounding box center [196, 147] width 27 height 11
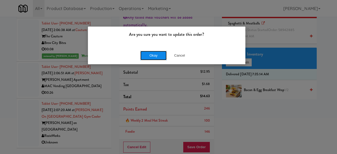
click at [153, 58] on button "Okay" at bounding box center [153, 55] width 26 height 9
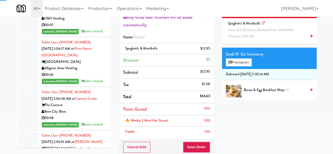
scroll to position [6419, 0]
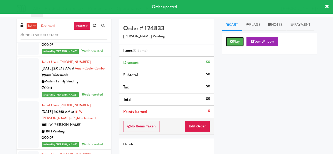
drag, startPoint x: 231, startPoint y: 53, endPoint x: 223, endPoint y: 76, distance: 24.0
click at [231, 43] on icon at bounding box center [231, 41] width 3 height 3
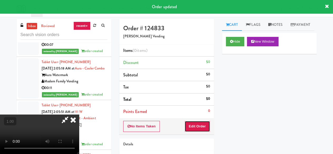
click at [202, 124] on button "Edit Order" at bounding box center [198, 126] width 26 height 11
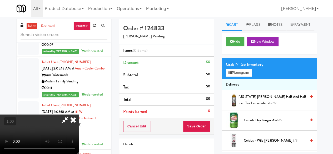
click at [79, 122] on video at bounding box center [39, 134] width 79 height 39
click at [284, 23] on link "Notes" at bounding box center [275, 25] width 22 height 12
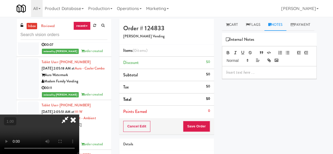
click at [257, 75] on p at bounding box center [269, 72] width 86 height 6
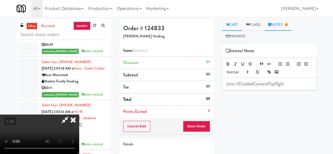
click at [224, 27] on link "Cart" at bounding box center [232, 25] width 20 height 12
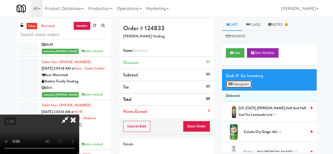
click at [238, 84] on button "Planogram" at bounding box center [239, 84] width 26 height 8
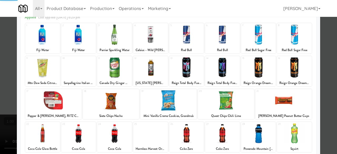
scroll to position [79, 0]
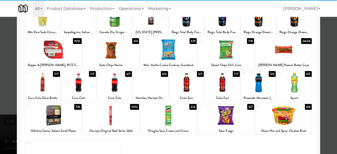
click at [49, 90] on div at bounding box center [42, 82] width 35 height 20
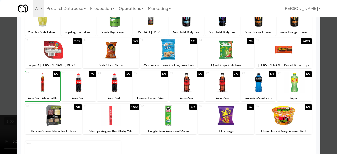
click at [49, 90] on div at bounding box center [42, 82] width 35 height 20
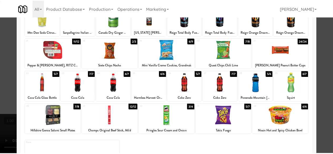
scroll to position [0, 0]
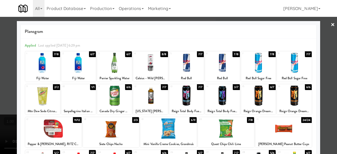
click at [331, 27] on link "×" at bounding box center [333, 25] width 4 height 16
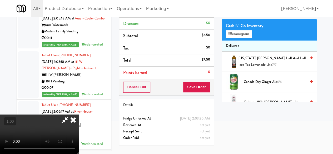
scroll to position [17, 0]
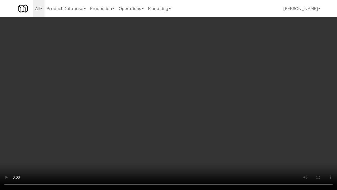
click at [177, 145] on video at bounding box center [168, 95] width 337 height 190
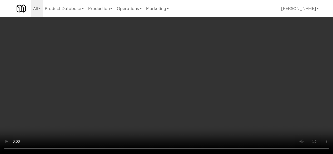
scroll to position [0, 0]
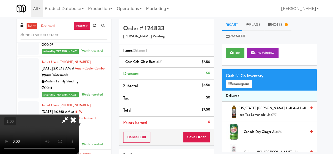
click at [79, 115] on div at bounding box center [39, 134] width 79 height 39
click at [79, 115] on video at bounding box center [39, 134] width 79 height 39
click at [71, 115] on icon at bounding box center [65, 120] width 12 height 11
click at [197, 139] on button "Save Order" at bounding box center [196, 137] width 27 height 11
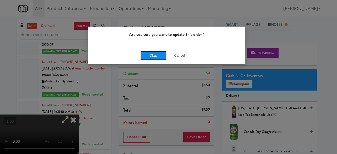
click at [145, 53] on button "Okay" at bounding box center [153, 55] width 26 height 9
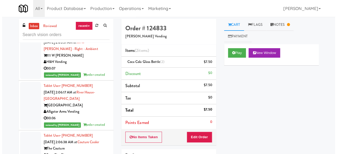
scroll to position [6419, 0]
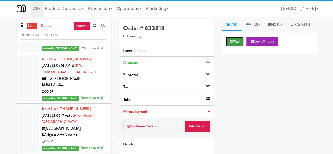
click at [237, 46] on button "Play" at bounding box center [235, 41] width 18 height 9
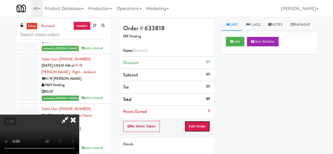
click at [200, 126] on button "Edit Order" at bounding box center [198, 126] width 26 height 11
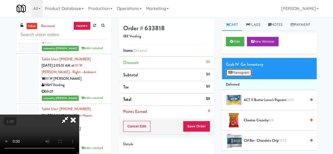
click at [240, 77] on button "Planogram" at bounding box center [239, 73] width 26 height 8
click at [0, 0] on div at bounding box center [0, 0] width 0 height 0
click at [239, 79] on div "Grab N' Go Inventory Planogram" at bounding box center [269, 68] width 95 height 21
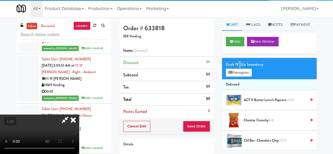
click at [239, 79] on div "Grab N' Go Inventory Planogram" at bounding box center [269, 68] width 95 height 21
click at [237, 79] on div "Grab N' Go Inventory Planogram" at bounding box center [269, 68] width 95 height 21
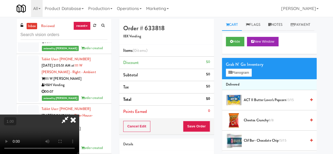
click at [237, 68] on div "Grab N' Go Inventory" at bounding box center [269, 65] width 87 height 8
click at [240, 77] on button "Planogram" at bounding box center [239, 73] width 26 height 8
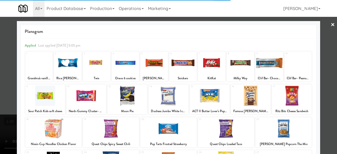
click at [183, 123] on div at bounding box center [168, 128] width 56 height 20
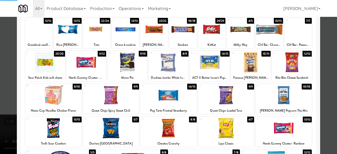
scroll to position [53, 0]
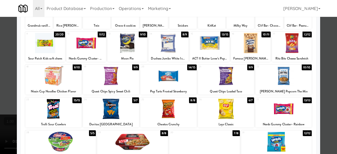
click at [229, 111] on div at bounding box center [226, 109] width 56 height 20
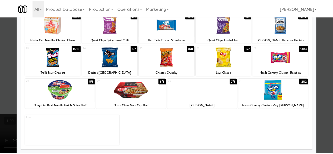
scroll to position [0, 0]
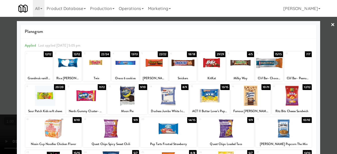
click at [324, 23] on div at bounding box center [168, 77] width 337 height 154
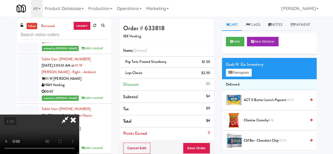
click at [71, 115] on icon at bounding box center [65, 120] width 12 height 11
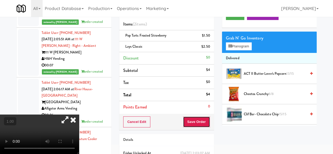
click at [192, 117] on button "Save Order" at bounding box center [196, 121] width 27 height 11
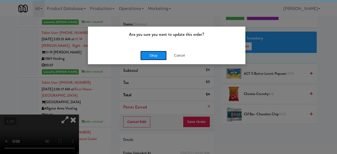
click at [156, 54] on button "Okay" at bounding box center [153, 55] width 26 height 9
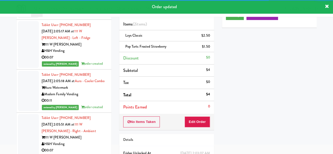
scroll to position [6340, 0]
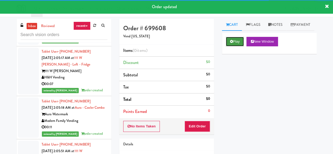
click at [235, 46] on button "Play" at bounding box center [235, 41] width 18 height 9
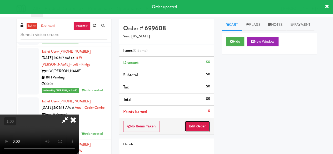
click at [195, 123] on button "Edit Order" at bounding box center [198, 126] width 26 height 11
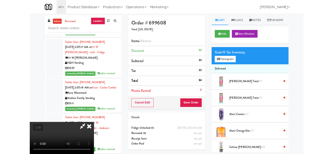
scroll to position [11, 0]
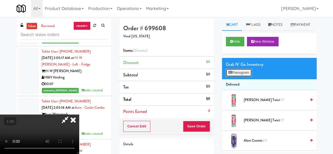
click at [239, 77] on button "Planogram" at bounding box center [239, 73] width 26 height 8
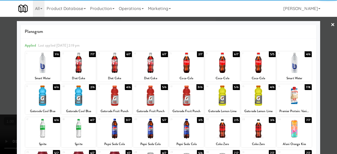
click at [188, 127] on div at bounding box center [186, 128] width 35 height 20
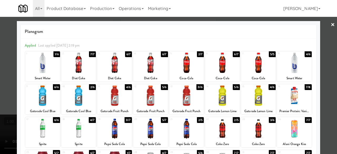
click at [187, 76] on div "Coca-Cola" at bounding box center [186, 78] width 33 height 7
click at [178, 63] on div at bounding box center [186, 63] width 35 height 20
click at [326, 26] on div at bounding box center [168, 77] width 337 height 154
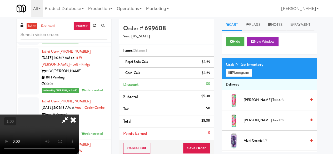
click at [71, 115] on icon at bounding box center [65, 120] width 12 height 11
click at [191, 143] on button "Save Order" at bounding box center [196, 148] width 27 height 11
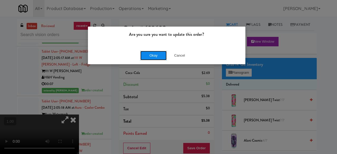
click at [161, 57] on button "Okay" at bounding box center [153, 55] width 26 height 9
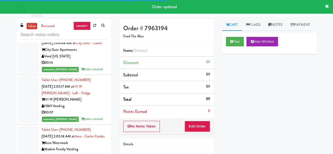
scroll to position [6287, 0]
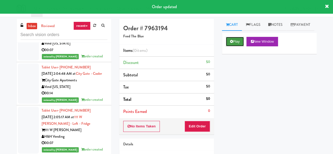
click at [234, 46] on button "Play" at bounding box center [235, 41] width 18 height 9
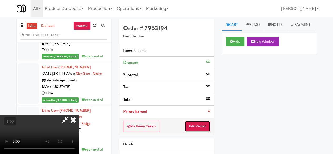
click at [198, 123] on button "Edit Order" at bounding box center [198, 126] width 26 height 11
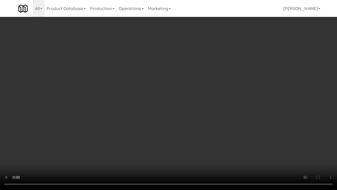
click at [207, 125] on video at bounding box center [168, 95] width 337 height 190
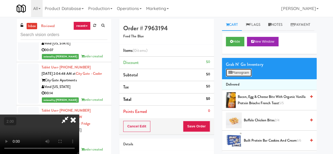
click at [239, 77] on button "Planogram" at bounding box center [239, 73] width 26 height 8
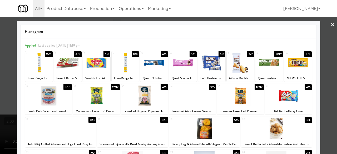
click at [153, 103] on div at bounding box center [144, 96] width 47 height 20
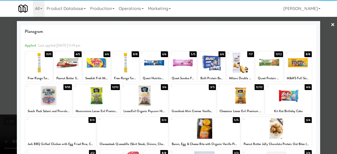
click at [129, 71] on div at bounding box center [125, 63] width 27 height 20
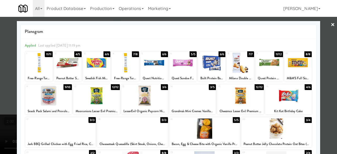
click at [326, 23] on div at bounding box center [168, 77] width 337 height 154
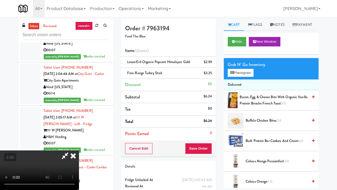
click at [79, 145] on video at bounding box center [39, 169] width 79 height 39
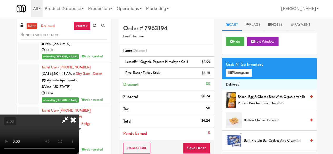
click at [71, 115] on icon at bounding box center [65, 120] width 12 height 11
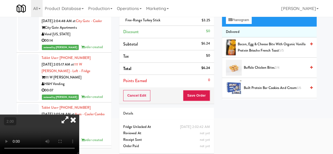
click at [196, 109] on div "Details" at bounding box center [166, 114] width 95 height 12
click at [196, 99] on button "Save Order" at bounding box center [196, 95] width 27 height 11
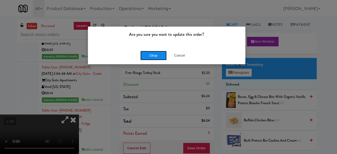
click at [158, 58] on button "Okay" at bounding box center [153, 55] width 26 height 9
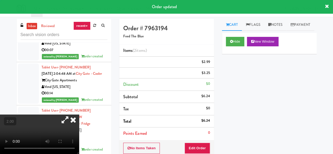
scroll to position [6261, 0]
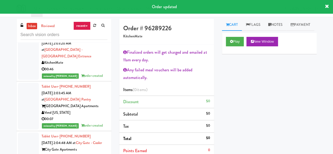
scroll to position [6209, 0]
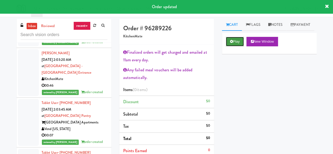
click at [240, 46] on button "Play" at bounding box center [235, 41] width 18 height 9
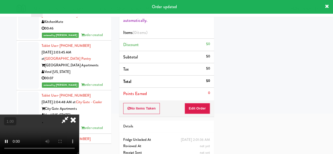
scroll to position [72, 0]
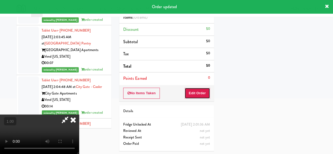
click at [197, 88] on button "Edit Order" at bounding box center [198, 93] width 26 height 11
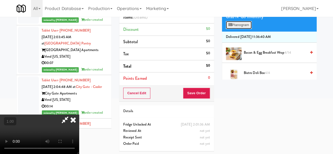
click at [238, 29] on button "Planogram" at bounding box center [239, 25] width 26 height 8
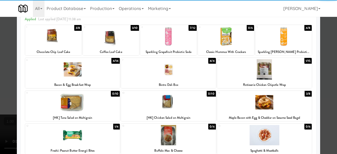
click at [195, 77] on div at bounding box center [168, 69] width 95 height 20
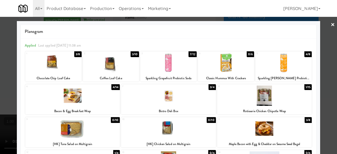
click at [323, 32] on div at bounding box center [168, 77] width 337 height 154
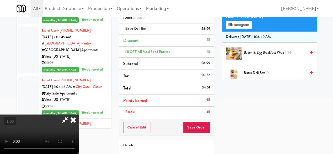
click at [71, 115] on icon at bounding box center [65, 120] width 12 height 11
click at [197, 127] on button "Save Order" at bounding box center [196, 127] width 27 height 11
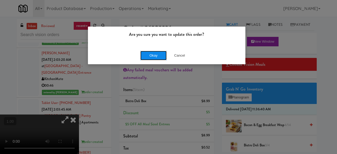
click at [146, 53] on button "Okay" at bounding box center [153, 55] width 26 height 9
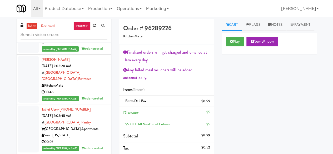
scroll to position [6235, 0]
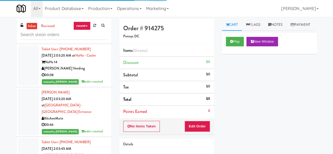
click at [35, 28] on link "inbox" at bounding box center [32, 26] width 11 height 7
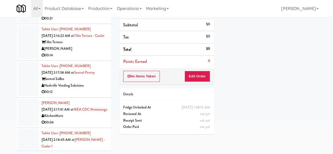
scroll to position [5797, 0]
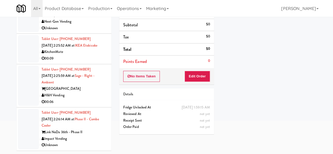
click at [91, 101] on div "00:06" at bounding box center [75, 102] width 66 height 7
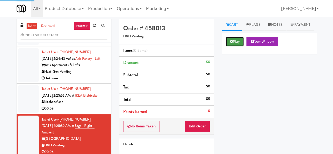
click at [240, 46] on button "Play" at bounding box center [235, 41] width 18 height 9
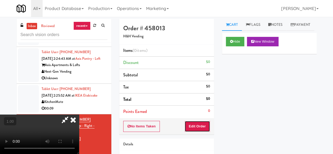
click at [207, 121] on button "Edit Order" at bounding box center [198, 126] width 26 height 11
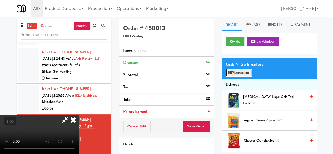
click at [233, 77] on button "Planogram" at bounding box center [239, 73] width 26 height 8
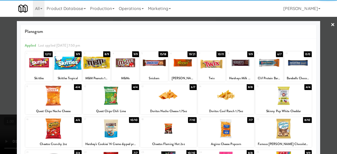
click at [181, 63] on div at bounding box center [182, 63] width 27 height 20
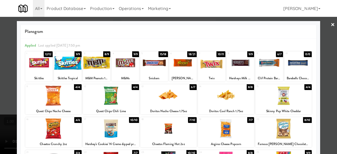
click at [62, 64] on div at bounding box center [67, 63] width 27 height 20
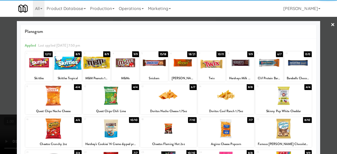
click at [321, 25] on div at bounding box center [168, 77] width 337 height 154
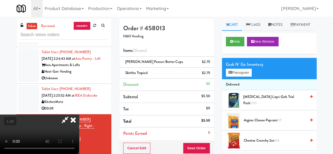
click at [71, 115] on icon at bounding box center [65, 120] width 12 height 11
drag, startPoint x: 196, startPoint y: 146, endPoint x: 193, endPoint y: 142, distance: 4.1
click at [196, 145] on button "Save Order" at bounding box center [196, 148] width 27 height 11
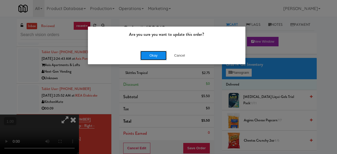
click at [152, 57] on button "Okay" at bounding box center [153, 55] width 26 height 9
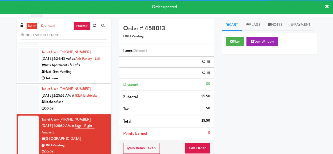
click at [93, 108] on div "00:09" at bounding box center [75, 108] width 66 height 7
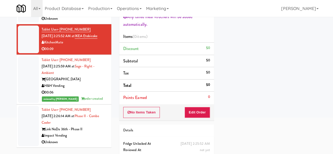
scroll to position [72, 0]
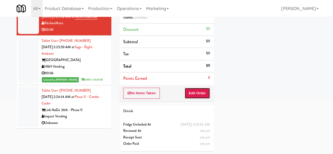
click at [196, 96] on button "Edit Order" at bounding box center [198, 93] width 26 height 11
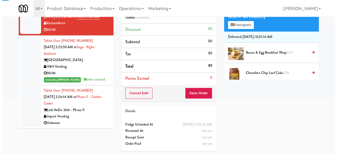
scroll to position [0, 0]
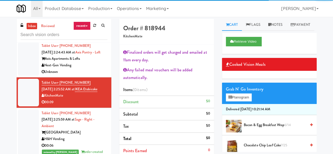
click at [242, 93] on div "Grab N' Go Inventory" at bounding box center [269, 89] width 87 height 8
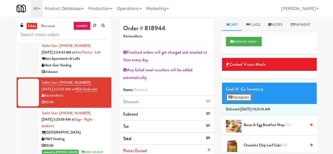
click at [242, 101] on button "Planogram" at bounding box center [239, 97] width 26 height 8
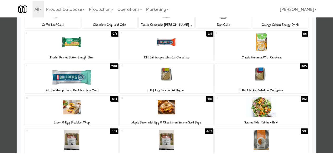
scroll to position [26, 0]
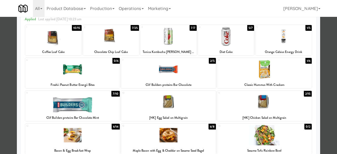
click at [175, 105] on div at bounding box center [168, 102] width 95 height 20
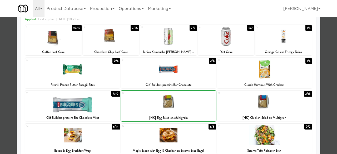
click at [175, 105] on div at bounding box center [168, 102] width 95 height 20
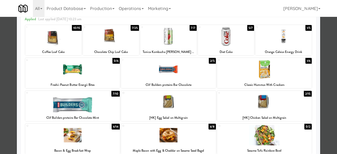
click at [326, 70] on div at bounding box center [168, 77] width 337 height 154
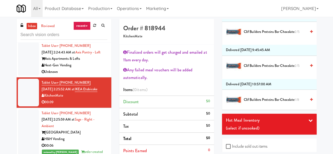
scroll to position [790, 0]
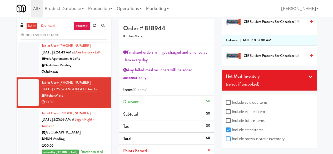
click at [228, 137] on input "Include previous static inventory" at bounding box center [229, 139] width 6 height 4
checkbox input "true"
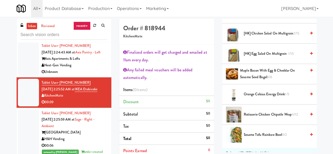
scroll to position [194, 0]
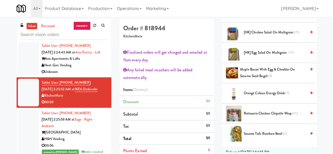
click at [310, 54] on icon at bounding box center [311, 52] width 3 height 3
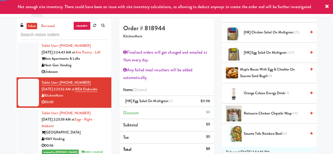
click at [310, 54] on icon at bounding box center [311, 52] width 3 height 3
click at [211, 103] on icon at bounding box center [210, 102] width 3 height 3
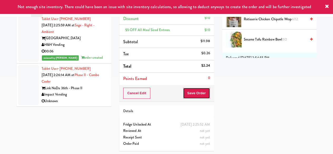
click at [201, 95] on button "Save Order" at bounding box center [196, 93] width 27 height 11
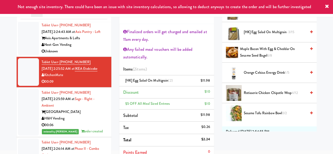
scroll to position [0, 0]
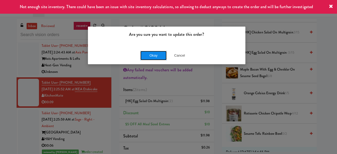
click at [156, 56] on button "Okay" at bounding box center [153, 55] width 26 height 9
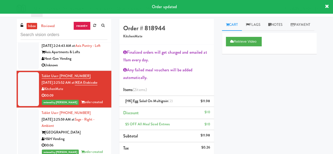
scroll to position [5771, 0]
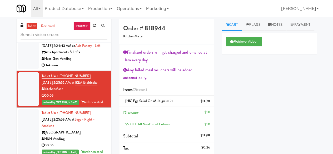
click at [94, 62] on div "Next-Gen Vending" at bounding box center [75, 59] width 66 height 7
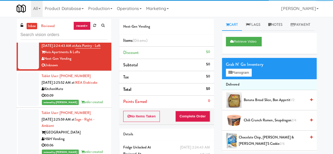
click at [92, 32] on div "00:04" at bounding box center [75, 28] width 66 height 7
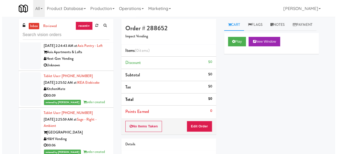
scroll to position [5692, 0]
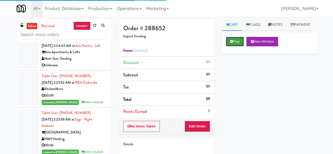
click at [241, 46] on button "Play" at bounding box center [235, 41] width 18 height 9
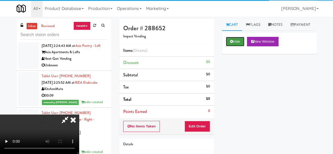
click at [241, 46] on button "Hide" at bounding box center [235, 41] width 18 height 9
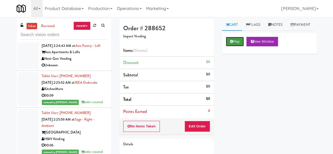
click at [229, 46] on button "Play" at bounding box center [235, 41] width 18 height 9
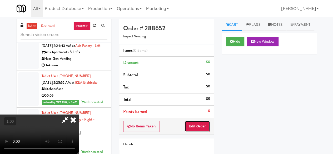
click at [198, 128] on button "Edit Order" at bounding box center [198, 126] width 26 height 11
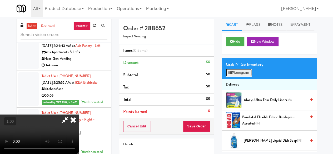
click at [232, 77] on button "Planogram" at bounding box center [239, 73] width 26 height 8
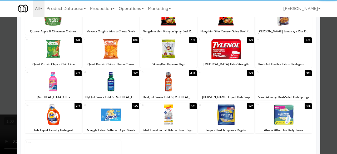
scroll to position [71, 0]
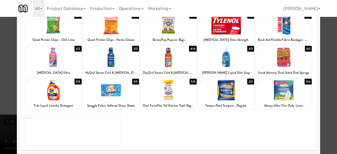
click at [172, 66] on div at bounding box center [168, 57] width 56 height 20
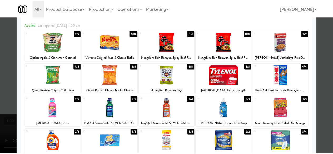
scroll to position [19, 0]
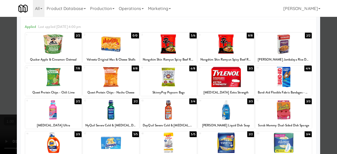
click at [323, 71] on div at bounding box center [168, 77] width 337 height 154
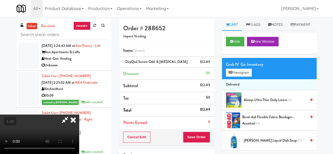
click at [79, 145] on video at bounding box center [39, 134] width 79 height 39
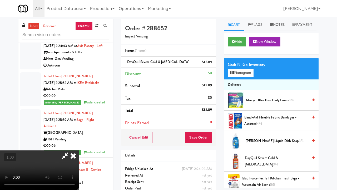
click at [79, 145] on video at bounding box center [39, 169] width 79 height 39
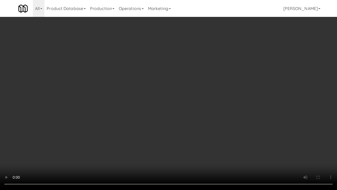
click at [198, 140] on video at bounding box center [168, 95] width 337 height 190
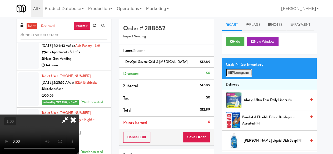
click at [244, 77] on button "Planogram" at bounding box center [239, 73] width 26 height 8
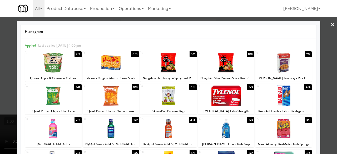
click at [324, 25] on div at bounding box center [168, 77] width 337 height 154
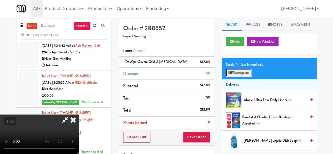
click at [231, 77] on button "Planogram" at bounding box center [239, 73] width 26 height 8
click at [0, 0] on div at bounding box center [0, 0] width 0 height 0
click at [231, 77] on button "Planogram" at bounding box center [239, 73] width 26 height 8
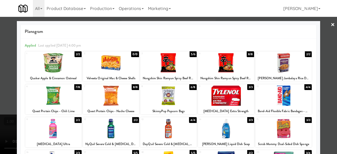
click at [324, 31] on div at bounding box center [168, 77] width 337 height 154
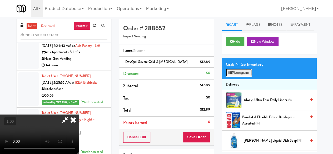
click at [235, 77] on button "Planogram" at bounding box center [239, 73] width 26 height 8
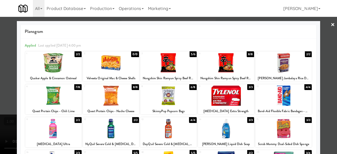
click at [321, 27] on div at bounding box center [168, 77] width 337 height 154
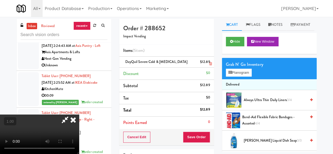
click at [210, 63] on icon at bounding box center [210, 63] width 3 height 3
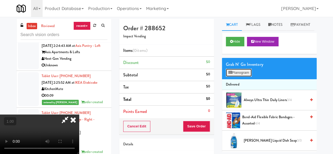
click at [236, 77] on button "Planogram" at bounding box center [239, 73] width 26 height 8
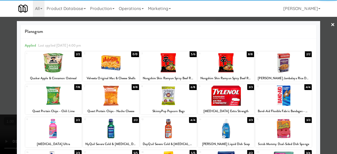
click at [113, 136] on div at bounding box center [111, 128] width 56 height 20
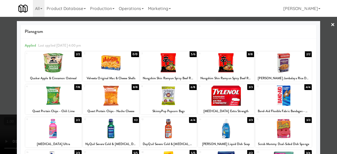
click at [326, 23] on div at bounding box center [168, 77] width 337 height 154
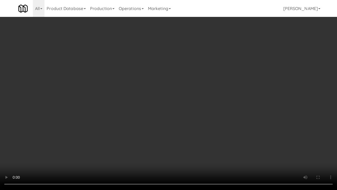
click at [168, 145] on video at bounding box center [168, 95] width 337 height 190
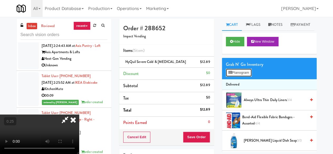
click at [244, 77] on button "Planogram" at bounding box center [239, 73] width 26 height 8
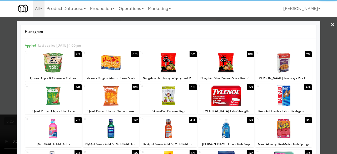
click at [326, 27] on div at bounding box center [168, 77] width 337 height 154
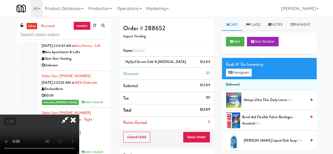
click at [71, 115] on icon at bounding box center [65, 120] width 12 height 11
click at [197, 137] on button "Save Order" at bounding box center [196, 137] width 27 height 11
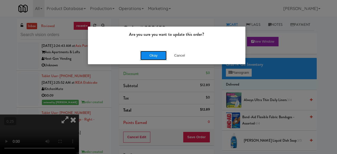
click at [153, 52] on button "Okay" at bounding box center [153, 55] width 26 height 9
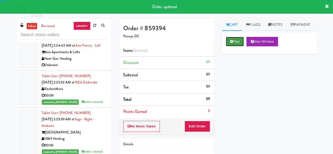
click at [238, 46] on button "Play" at bounding box center [235, 41] width 18 height 9
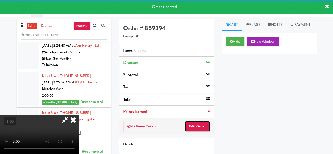
click at [194, 125] on button "Edit Order" at bounding box center [198, 126] width 26 height 11
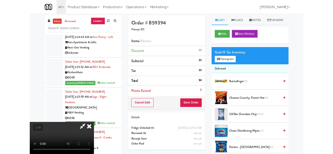
scroll to position [11, 0]
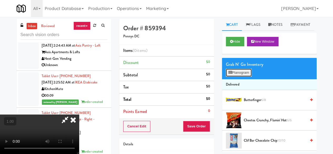
click at [249, 77] on button "Planogram" at bounding box center [239, 73] width 26 height 8
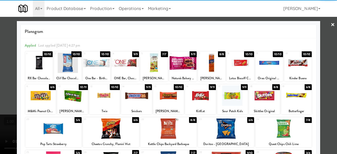
click at [227, 125] on div at bounding box center [226, 128] width 56 height 20
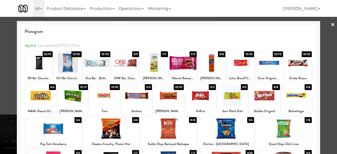
click at [331, 21] on link "×" at bounding box center [333, 25] width 4 height 16
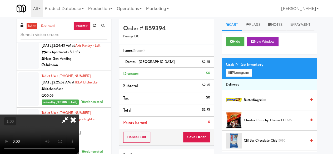
click at [71, 115] on icon at bounding box center [65, 120] width 12 height 11
click at [201, 138] on button "Save Order" at bounding box center [196, 137] width 27 height 11
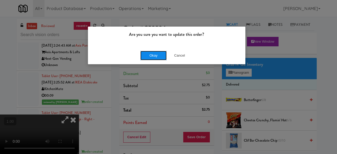
click at [154, 52] on button "Okay" at bounding box center [153, 55] width 26 height 9
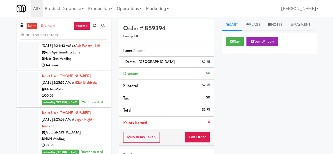
scroll to position [5639, 0]
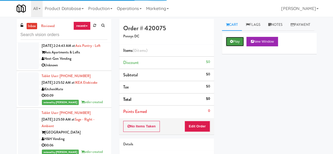
click at [238, 46] on button "Play" at bounding box center [235, 41] width 18 height 9
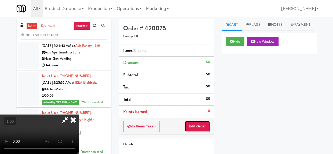
click at [197, 122] on button "Edit Order" at bounding box center [198, 126] width 26 height 11
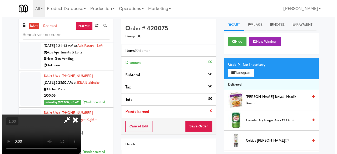
scroll to position [11, 0]
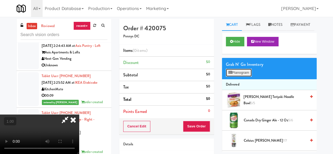
click at [240, 77] on button "Planogram" at bounding box center [239, 73] width 26 height 8
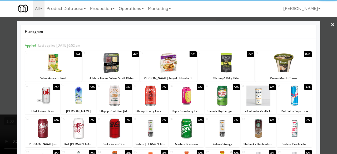
scroll to position [104, 0]
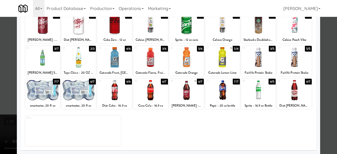
click at [39, 62] on div at bounding box center [42, 57] width 35 height 20
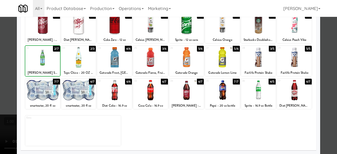
click at [39, 62] on div at bounding box center [42, 57] width 35 height 20
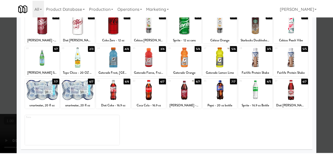
scroll to position [0, 0]
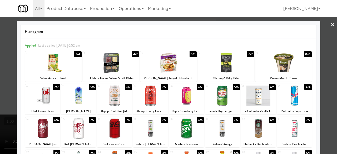
click at [331, 29] on link "×" at bounding box center [333, 25] width 4 height 16
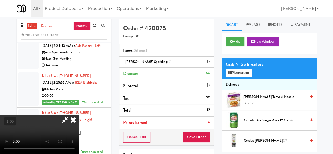
click at [71, 115] on icon at bounding box center [65, 120] width 12 height 11
click at [196, 136] on button "Save Order" at bounding box center [196, 137] width 27 height 11
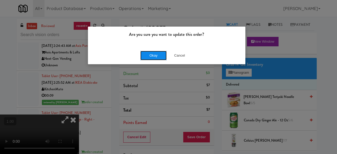
click at [158, 58] on button "Okay" at bounding box center [153, 55] width 26 height 9
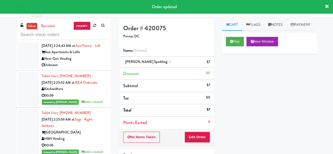
scroll to position [5587, 0]
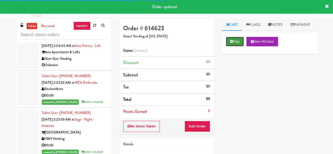
click at [231, 46] on button "Play" at bounding box center [235, 41] width 18 height 9
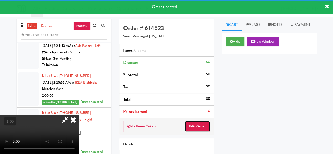
click at [193, 128] on button "Edit Order" at bounding box center [198, 126] width 26 height 11
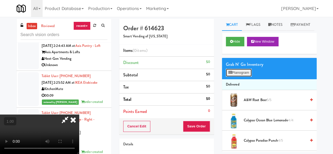
click at [246, 77] on button "Planogram" at bounding box center [239, 73] width 26 height 8
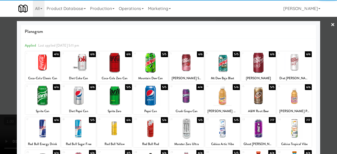
click at [183, 120] on div "21" at bounding box center [178, 119] width 16 height 4
click at [326, 25] on div at bounding box center [168, 77] width 337 height 154
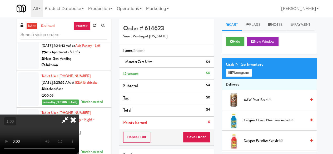
click at [71, 115] on icon at bounding box center [65, 120] width 12 height 11
click at [197, 139] on button "Save Order" at bounding box center [196, 137] width 27 height 11
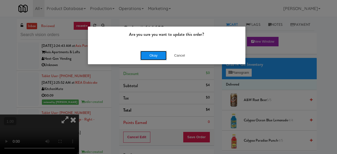
click at [156, 55] on button "Okay" at bounding box center [153, 55] width 26 height 9
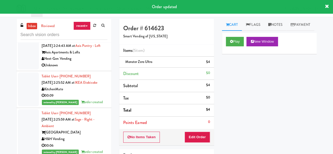
scroll to position [5560, 0]
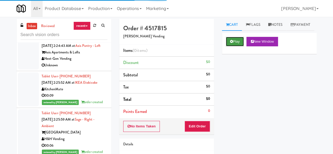
click at [237, 46] on button "Play" at bounding box center [235, 41] width 18 height 9
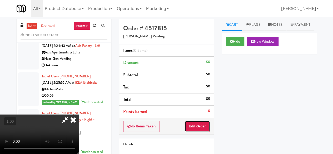
click at [198, 126] on button "Edit Order" at bounding box center [198, 126] width 26 height 11
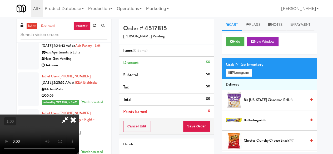
click at [79, 115] on icon at bounding box center [73, 120] width 12 height 11
click at [191, 24] on div "Order # 4517815 Goldsmith Vending" at bounding box center [166, 32] width 95 height 26
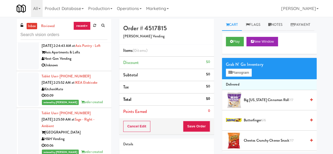
scroll to position [5613, 0]
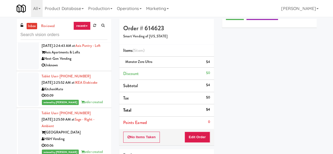
scroll to position [5560, 0]
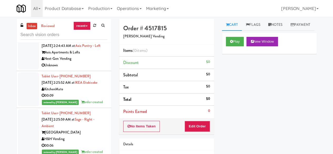
click at [29, 23] on link "inbox" at bounding box center [32, 26] width 11 height 7
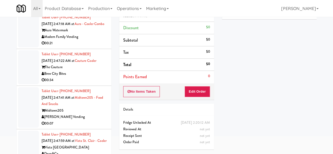
scroll to position [50, 0]
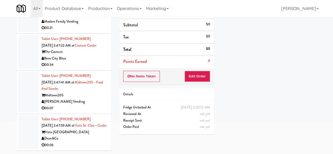
click at [87, 130] on div "Vista [GEOGRAPHIC_DATA]" at bounding box center [75, 132] width 66 height 7
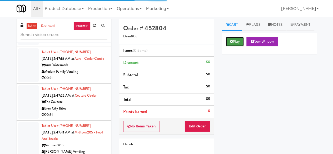
click at [232, 46] on button "Play" at bounding box center [235, 41] width 18 height 9
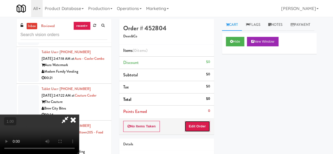
drag, startPoint x: 196, startPoint y: 121, endPoint x: 196, endPoint y: 115, distance: 5.8
click at [196, 121] on button "Edit Order" at bounding box center [198, 126] width 26 height 11
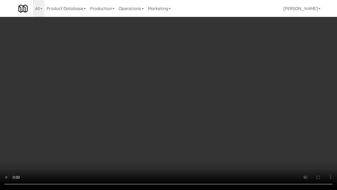
drag, startPoint x: 135, startPoint y: 139, endPoint x: 272, endPoint y: 170, distance: 141.0
click at [135, 139] on video at bounding box center [168, 95] width 337 height 190
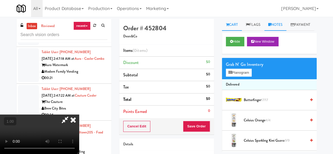
click at [276, 26] on link "Notes" at bounding box center [275, 25] width 22 height 12
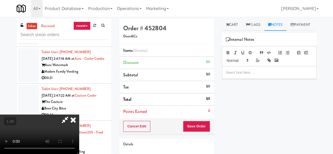
click at [245, 78] on div at bounding box center [269, 72] width 94 height 12
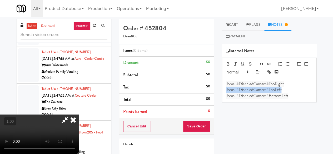
drag, startPoint x: 281, startPoint y: 89, endPoint x: 220, endPoint y: 88, distance: 61.4
click at [220, 88] on div "Cart Flags Notes Payment Hide New Window Grab N' Go Inventory Planogram Deliver…" at bounding box center [269, 85] width 103 height 133
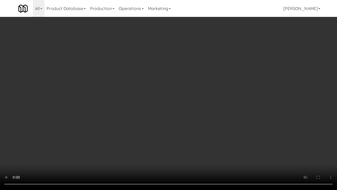
click at [195, 141] on video at bounding box center [168, 95] width 337 height 190
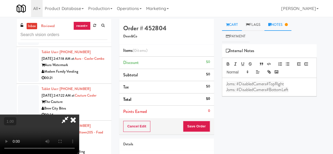
click at [239, 23] on link "Cart" at bounding box center [232, 25] width 20 height 12
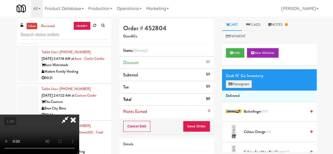
drag, startPoint x: 232, startPoint y: 90, endPoint x: 237, endPoint y: 85, distance: 7.5
click at [233, 90] on div "Grab N' Go Inventory Planogram" at bounding box center [269, 79] width 95 height 21
click at [237, 85] on button "Planogram" at bounding box center [239, 84] width 26 height 8
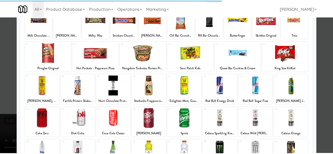
scroll to position [104, 0]
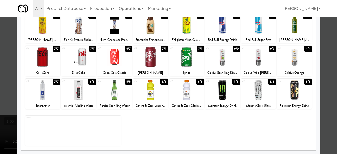
click at [191, 90] on div at bounding box center [186, 90] width 35 height 20
click at [128, 66] on div at bounding box center [114, 57] width 35 height 20
click at [157, 51] on div at bounding box center [150, 57] width 35 height 20
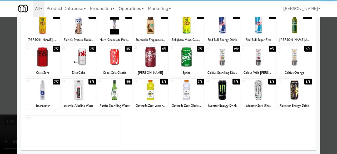
drag, startPoint x: 329, startPoint y: 54, endPoint x: 235, endPoint y: 86, distance: 99.2
click at [328, 54] on div at bounding box center [168, 77] width 337 height 154
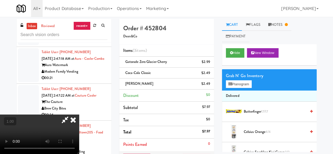
click at [79, 145] on video at bounding box center [39, 134] width 79 height 39
click at [71, 115] on icon at bounding box center [65, 120] width 12 height 11
click at [210, 85] on icon at bounding box center [210, 85] width 3 height 3
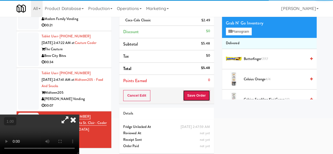
click at [196, 98] on button "Save Order" at bounding box center [196, 95] width 27 height 11
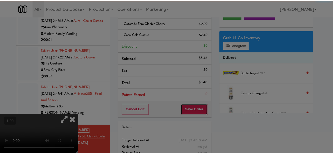
scroll to position [26, 0]
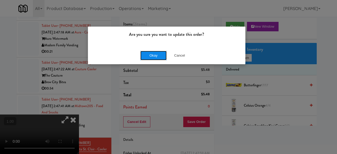
click at [151, 58] on button "Okay" at bounding box center [153, 55] width 26 height 9
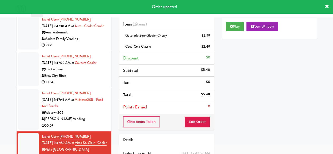
click at [71, 129] on li "Tablet User · (704) 223-6421 Aug 23, 2025 2:47:41 AM at Midtown205 - Food and S…" at bounding box center [64, 109] width 95 height 43
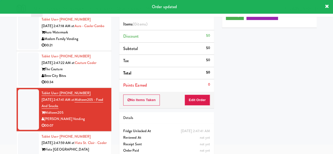
scroll to position [6788, 0]
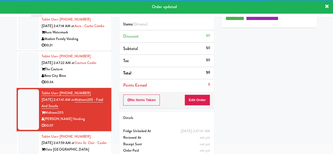
click at [89, 145] on div "Vista [GEOGRAPHIC_DATA]" at bounding box center [75, 149] width 66 height 7
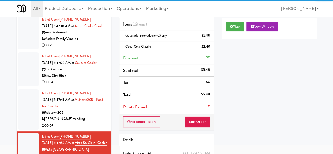
click at [87, 122] on div "00:07" at bounding box center [75, 125] width 66 height 7
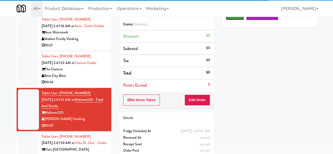
click at [236, 20] on button "Play" at bounding box center [235, 15] width 18 height 9
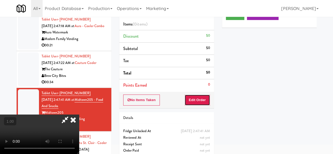
click at [202, 98] on button "Edit Order" at bounding box center [198, 100] width 26 height 11
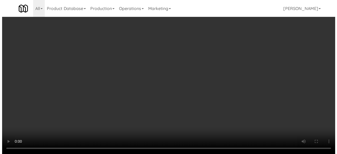
scroll to position [11, 0]
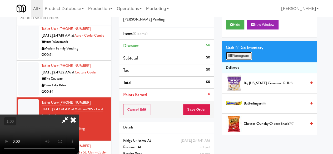
click at [246, 60] on button "Planogram" at bounding box center [239, 56] width 26 height 8
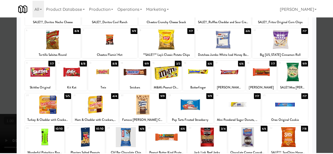
scroll to position [52, 0]
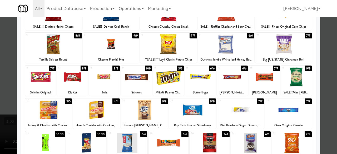
click at [192, 113] on div at bounding box center [192, 110] width 47 height 20
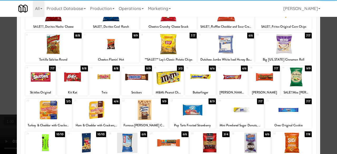
click at [39, 81] on div at bounding box center [40, 77] width 31 height 20
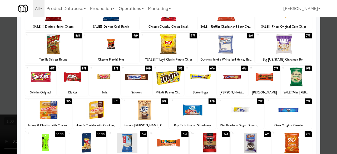
click at [2, 87] on div at bounding box center [168, 77] width 337 height 154
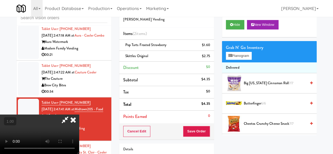
scroll to position [11, 0]
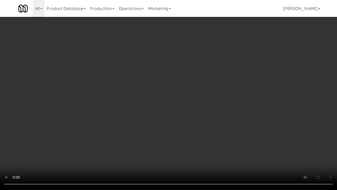
click at [218, 145] on video at bounding box center [168, 95] width 337 height 190
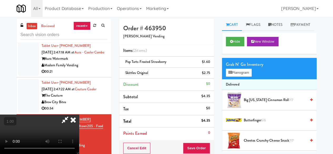
scroll to position [0, 0]
click at [71, 115] on icon at bounding box center [65, 120] width 12 height 11
click at [193, 142] on div "Cancel Edit Save Order" at bounding box center [166, 148] width 95 height 16
click at [188, 143] on button "Save Order" at bounding box center [196, 148] width 27 height 11
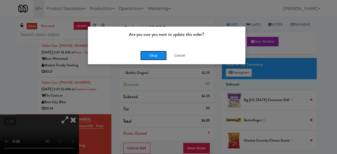
click at [150, 51] on button "Okay" at bounding box center [153, 55] width 26 height 9
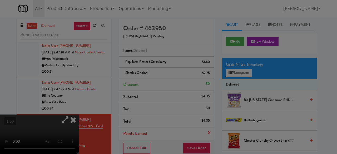
click at [150, 51] on button "Okay" at bounding box center [153, 45] width 26 height 9
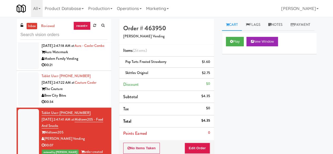
click at [33, 23] on link "inbox" at bounding box center [32, 26] width 11 height 7
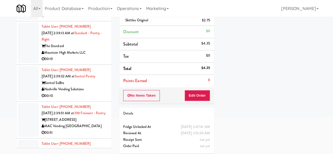
scroll to position [6632, 0]
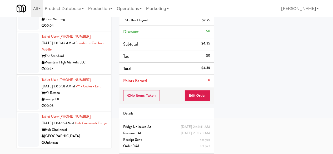
drag, startPoint x: 109, startPoint y: 140, endPoint x: 109, endPoint y: 150, distance: 10.0
click at [91, 103] on div "00:05" at bounding box center [75, 106] width 66 height 7
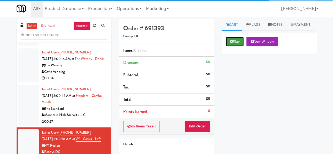
click at [243, 46] on button "Play" at bounding box center [235, 41] width 18 height 9
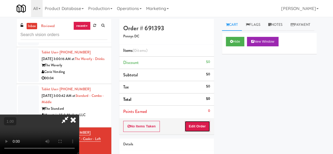
click at [202, 126] on button "Edit Order" at bounding box center [198, 126] width 26 height 11
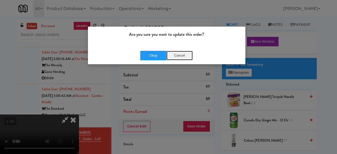
click at [178, 52] on button "Cancel" at bounding box center [179, 55] width 26 height 9
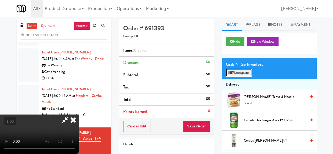
click at [244, 77] on button "Planogram" at bounding box center [239, 73] width 26 height 8
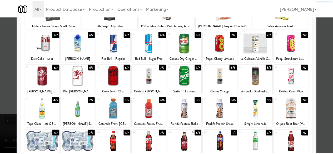
scroll to position [53, 0]
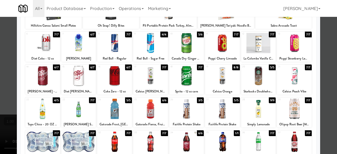
click at [291, 106] on div at bounding box center [294, 109] width 35 height 20
click at [320, 76] on div at bounding box center [168, 77] width 337 height 154
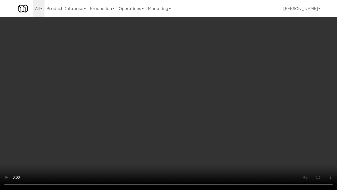
click at [260, 126] on video at bounding box center [168, 95] width 337 height 190
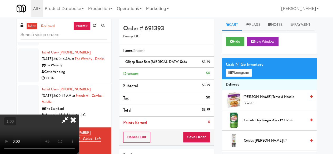
click at [71, 115] on icon at bounding box center [65, 120] width 12 height 11
click at [194, 139] on button "Save Order" at bounding box center [196, 137] width 27 height 11
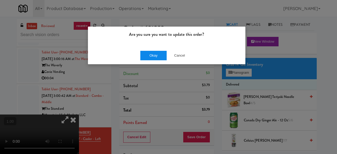
click at [151, 51] on div "Okay Cancel" at bounding box center [166, 56] width 157 height 18
click at [151, 51] on button "Okay" at bounding box center [153, 55] width 26 height 9
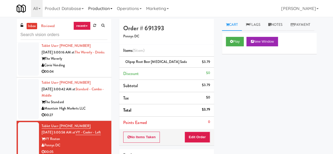
click at [107, 8] on link "Production" at bounding box center [100, 8] width 29 height 17
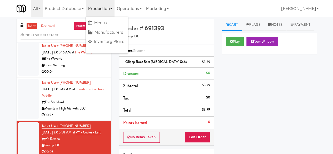
click at [294, 122] on div "Play New Window Primary Flag Clear Flag if unable to determine what was taken o…" at bounding box center [269, 131] width 95 height 197
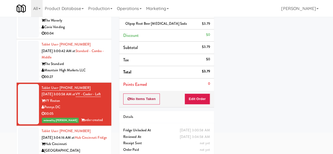
scroll to position [50, 0]
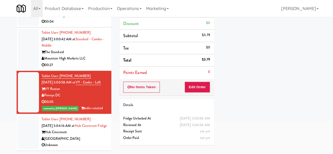
click at [91, 25] on div "00:04" at bounding box center [75, 21] width 66 height 7
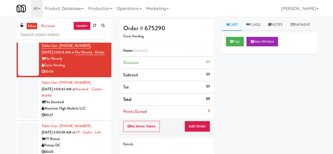
scroll to position [6577, 0]
click at [79, 38] on div "00:04" at bounding box center [75, 35] width 66 height 7
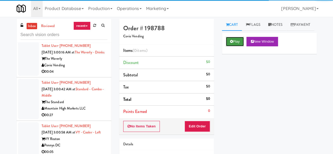
click at [236, 46] on button "Play" at bounding box center [235, 41] width 18 height 9
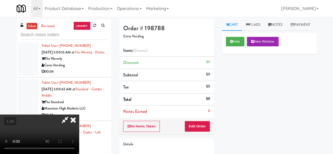
click at [202, 120] on div "No Items Taken Edit Order" at bounding box center [166, 126] width 95 height 16
click at [200, 123] on button "Edit Order" at bounding box center [198, 126] width 26 height 11
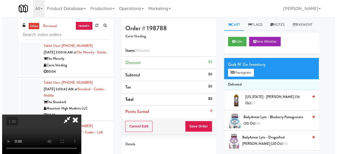
scroll to position [11, 0]
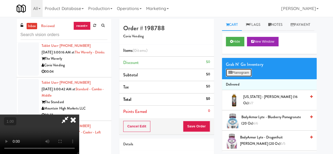
click at [241, 77] on button "Planogram" at bounding box center [239, 73] width 26 height 8
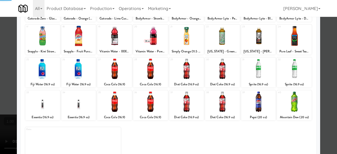
scroll to position [104, 0]
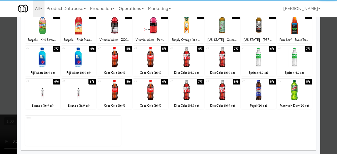
click at [187, 93] on div at bounding box center [186, 90] width 35 height 20
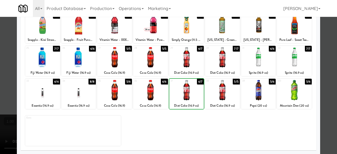
click at [225, 88] on div at bounding box center [222, 90] width 35 height 20
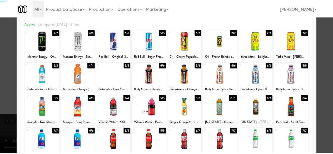
scroll to position [0, 0]
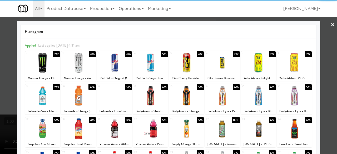
drag, startPoint x: 325, startPoint y: 28, endPoint x: 292, endPoint y: 27, distance: 32.1
click at [324, 27] on div at bounding box center [168, 77] width 337 height 154
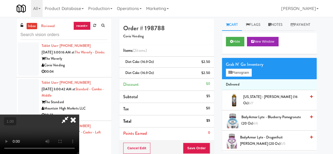
click at [79, 115] on video at bounding box center [39, 134] width 79 height 39
click at [71, 115] on icon at bounding box center [65, 120] width 12 height 11
click at [198, 145] on button "Save Order" at bounding box center [196, 148] width 27 height 11
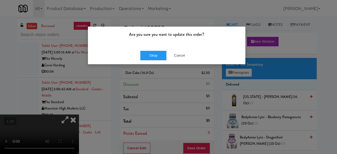
click at [157, 62] on div "Okay Cancel" at bounding box center [166, 56] width 157 height 18
click at [159, 56] on button "Okay" at bounding box center [153, 55] width 26 height 9
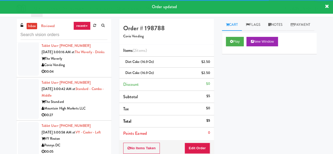
scroll to position [6550, 0]
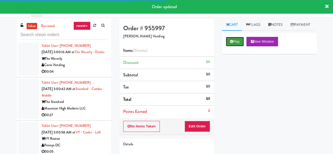
click at [232, 43] on icon at bounding box center [231, 41] width 3 height 3
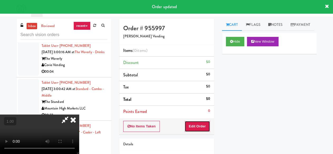
click at [186, 124] on button "Edit Order" at bounding box center [198, 126] width 26 height 11
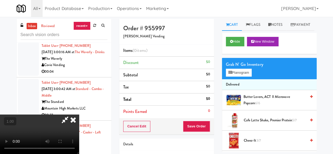
scroll to position [11, 0]
click at [237, 77] on button "Planogram" at bounding box center [239, 73] width 26 height 8
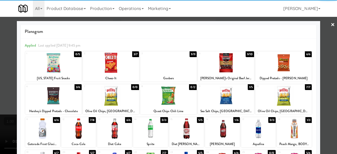
click at [50, 92] on div at bounding box center [53, 96] width 56 height 20
click at [323, 32] on div at bounding box center [168, 77] width 337 height 154
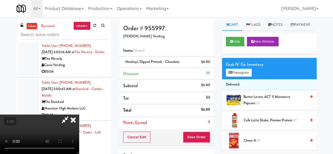
click at [71, 115] on icon at bounding box center [65, 120] width 12 height 11
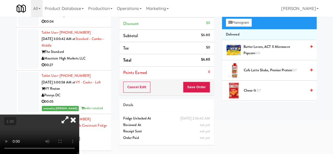
drag, startPoint x: 193, startPoint y: 93, endPoint x: 193, endPoint y: 90, distance: 3.2
click at [193, 92] on div "Cancel Edit Save Order" at bounding box center [166, 87] width 95 height 16
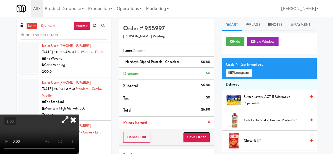
click at [193, 135] on button "Save Order" at bounding box center [196, 137] width 27 height 11
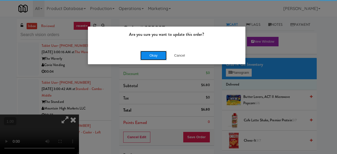
click at [155, 55] on button "Okay" at bounding box center [153, 55] width 26 height 9
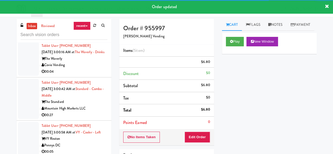
click at [32, 25] on link "inbox" at bounding box center [32, 26] width 11 height 7
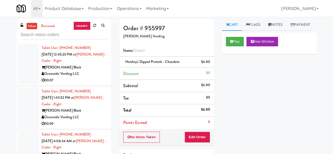
scroll to position [1238, 0]
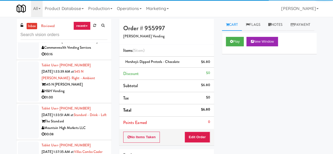
click at [327, 67] on div "inbox reviewed recent all unclear take inventory issue suspicious failed recent…" at bounding box center [166, 112] width 333 height 186
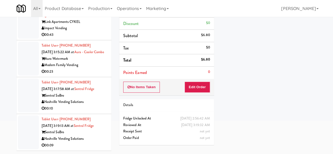
scroll to position [4768, 0]
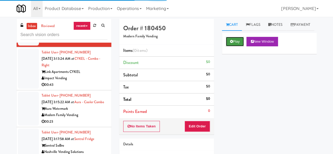
click at [230, 46] on button "Play" at bounding box center [235, 41] width 18 height 9
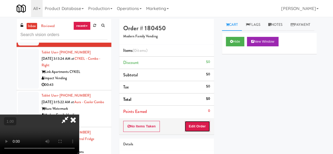
click at [198, 126] on button "Edit Order" at bounding box center [198, 126] width 26 height 11
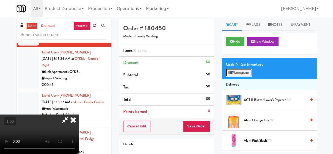
click at [243, 77] on button "Planogram" at bounding box center [239, 73] width 26 height 8
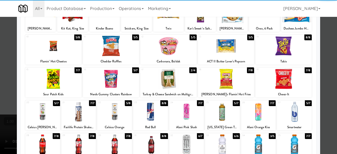
scroll to position [79, 0]
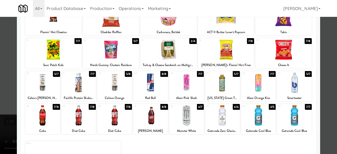
click at [188, 95] on div "Alani Pink Slush" at bounding box center [186, 98] width 33 height 7
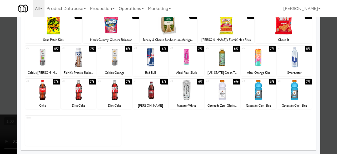
click at [192, 60] on div at bounding box center [186, 57] width 35 height 20
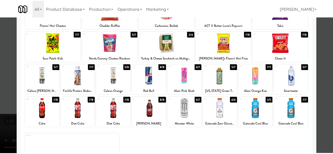
scroll to position [78, 0]
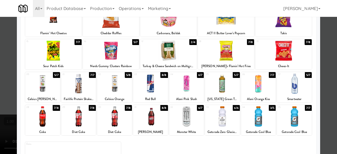
drag, startPoint x: 326, startPoint y: 54, endPoint x: 278, endPoint y: 75, distance: 52.0
click at [325, 54] on div at bounding box center [168, 77] width 337 height 154
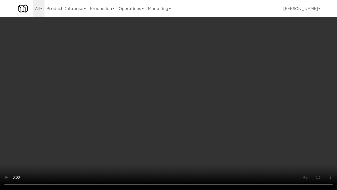
click at [225, 116] on video at bounding box center [168, 95] width 337 height 190
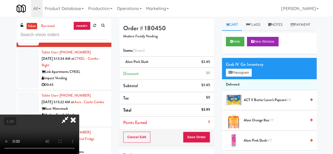
click at [71, 115] on icon at bounding box center [65, 120] width 12 height 11
click at [187, 136] on button "Save Order" at bounding box center [196, 137] width 27 height 11
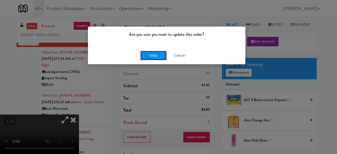
click at [156, 57] on button "Okay" at bounding box center [153, 55] width 26 height 9
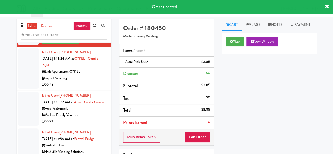
scroll to position [4794, 0]
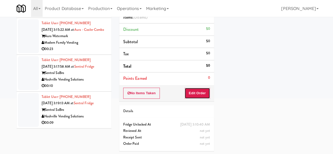
click at [196, 96] on button "Edit Order" at bounding box center [198, 93] width 26 height 11
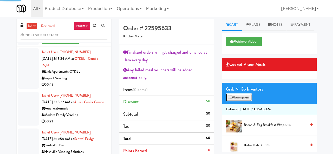
click at [241, 101] on button "Planogram" at bounding box center [239, 97] width 26 height 8
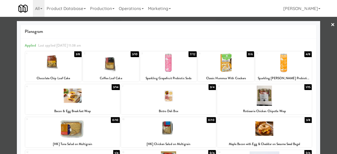
drag, startPoint x: 324, startPoint y: 31, endPoint x: 253, endPoint y: 42, distance: 71.7
click at [323, 31] on div at bounding box center [168, 77] width 337 height 154
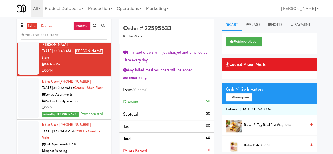
scroll to position [4557, 0]
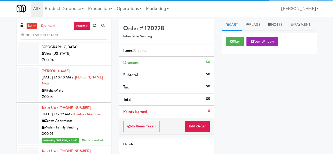
click at [241, 46] on button "Play" at bounding box center [235, 41] width 18 height 9
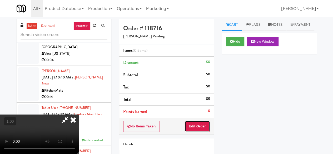
drag, startPoint x: 200, startPoint y: 124, endPoint x: 207, endPoint y: 111, distance: 15.2
click at [200, 125] on button "Edit Order" at bounding box center [198, 126] width 26 height 11
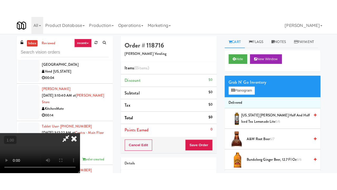
scroll to position [69, 0]
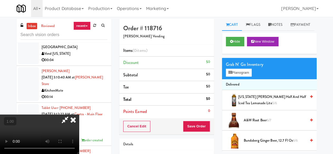
click at [79, 115] on video at bounding box center [39, 134] width 79 height 39
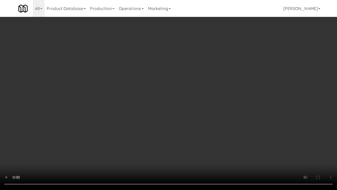
click at [135, 139] on video at bounding box center [168, 95] width 337 height 190
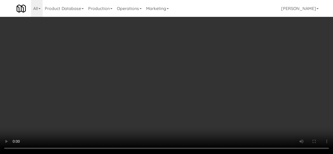
scroll to position [0, 0]
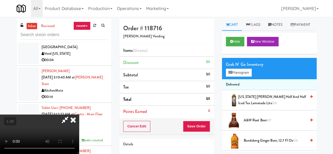
drag, startPoint x: 177, startPoint y: 27, endPoint x: 181, endPoint y: 41, distance: 14.9
click at [71, 115] on icon at bounding box center [65, 120] width 12 height 11
click at [243, 77] on button "Planogram" at bounding box center [239, 73] width 26 height 8
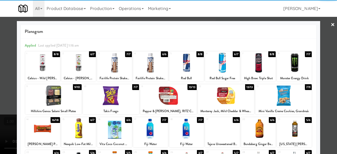
drag, startPoint x: 68, startPoint y: 100, endPoint x: 172, endPoint y: 74, distance: 107.2
click at [69, 100] on div at bounding box center [53, 96] width 56 height 20
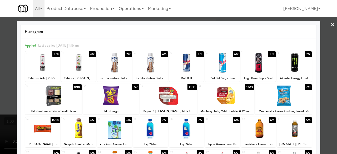
click at [318, 26] on div at bounding box center [168, 77] width 337 height 154
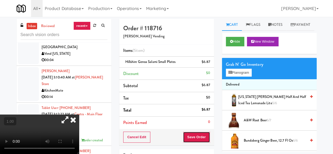
click at [193, 134] on button "Save Order" at bounding box center [196, 137] width 27 height 11
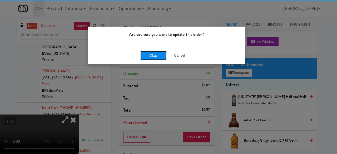
click at [148, 52] on button "Okay" at bounding box center [153, 55] width 26 height 9
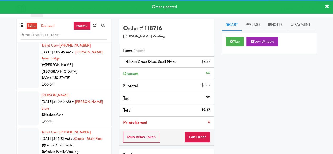
scroll to position [4531, 0]
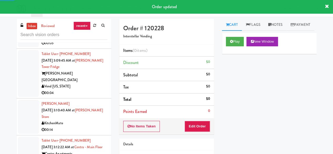
click at [246, 46] on div "Play New Window" at bounding box center [269, 41] width 87 height 9
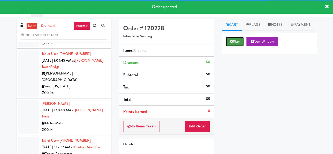
click at [239, 46] on button "Play" at bounding box center [235, 41] width 18 height 9
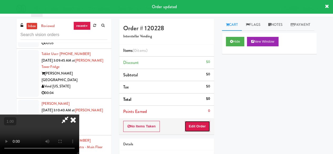
click at [198, 126] on button "Edit Order" at bounding box center [198, 126] width 26 height 11
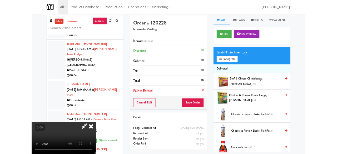
scroll to position [11, 0]
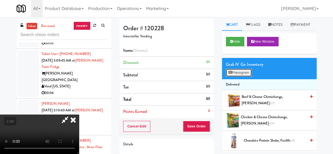
click at [241, 77] on button "Planogram" at bounding box center [239, 73] width 26 height 8
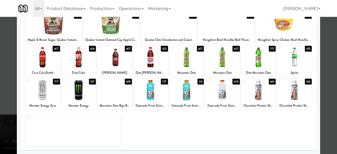
click at [184, 66] on div at bounding box center [186, 57] width 35 height 20
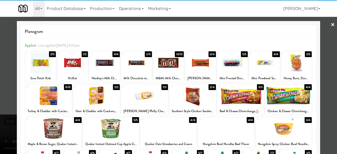
click at [323, 22] on div at bounding box center [168, 77] width 337 height 154
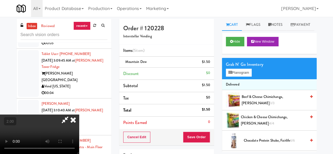
drag, startPoint x: 180, startPoint y: 23, endPoint x: 186, endPoint y: 45, distance: 23.0
click at [71, 115] on icon at bounding box center [65, 120] width 12 height 11
click at [197, 134] on button "Save Order" at bounding box center [196, 137] width 27 height 11
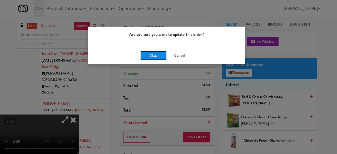
click at [154, 55] on button "Okay" at bounding box center [153, 55] width 26 height 9
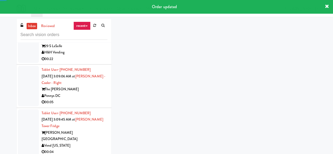
scroll to position [4426, 0]
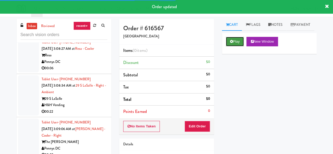
click at [238, 46] on button "Play" at bounding box center [235, 41] width 18 height 9
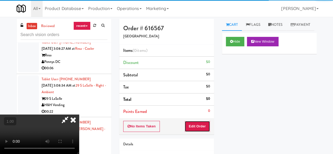
click at [196, 126] on button "Edit Order" at bounding box center [198, 126] width 26 height 11
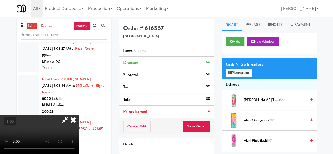
drag, startPoint x: 77, startPoint y: 72, endPoint x: 60, endPoint y: 46, distance: 31.5
click at [76, 115] on video at bounding box center [39, 134] width 79 height 39
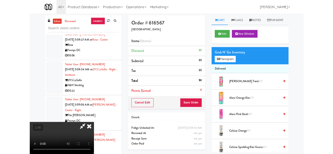
scroll to position [11, 0]
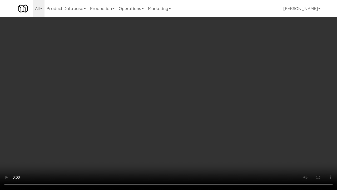
click at [167, 133] on video at bounding box center [168, 95] width 337 height 190
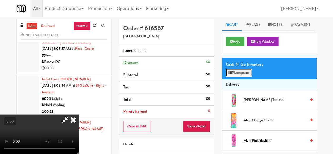
click at [245, 77] on button "Planogram" at bounding box center [239, 73] width 26 height 8
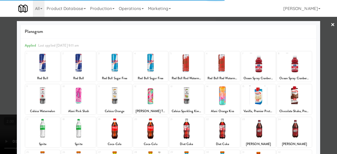
scroll to position [79, 0]
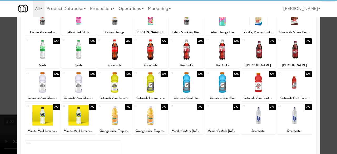
click at [217, 83] on div at bounding box center [222, 82] width 35 height 20
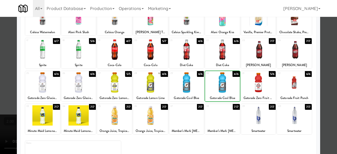
click at [217, 83] on div at bounding box center [222, 82] width 35 height 20
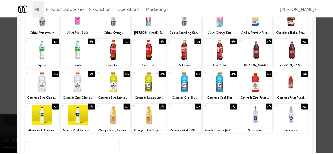
scroll to position [0, 0]
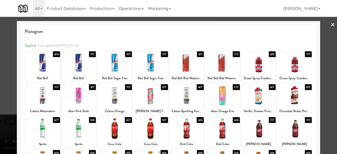
click at [325, 28] on div at bounding box center [168, 77] width 337 height 154
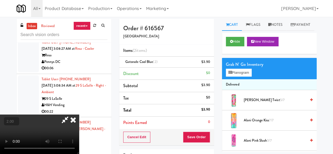
click at [0, 0] on button "+" at bounding box center [0, 0] width 0 height 0
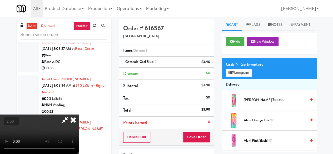
click at [0, 0] on button "+" at bounding box center [0, 0] width 0 height 0
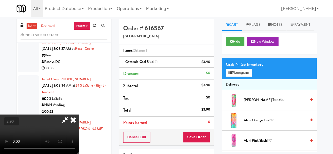
click at [0, 0] on button "+" at bounding box center [0, 0] width 0 height 0
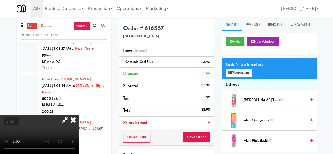
click at [0, 0] on button "+" at bounding box center [0, 0] width 0 height 0
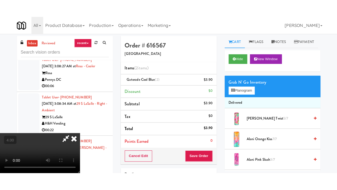
scroll to position [69, 0]
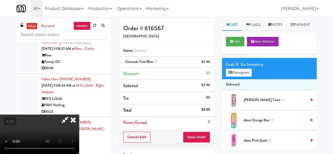
click at [79, 115] on video at bounding box center [39, 134] width 79 height 39
drag, startPoint x: 127, startPoint y: 105, endPoint x: 127, endPoint y: 127, distance: 22.9
click at [79, 115] on video at bounding box center [39, 134] width 79 height 39
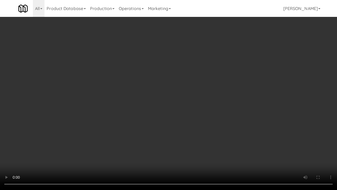
click at [220, 121] on video at bounding box center [168, 95] width 337 height 190
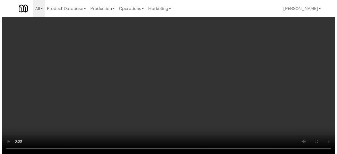
scroll to position [0, 0]
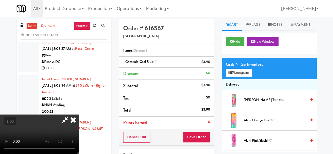
click at [79, 115] on div at bounding box center [39, 134] width 79 height 39
click at [79, 115] on icon at bounding box center [73, 120] width 12 height 11
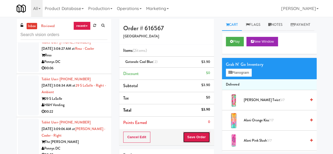
click at [188, 133] on button "Save Order" at bounding box center [196, 137] width 27 height 11
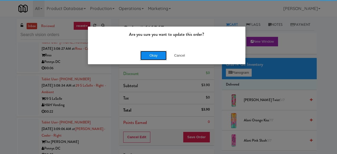
click at [157, 52] on button "Okay" at bounding box center [153, 55] width 26 height 9
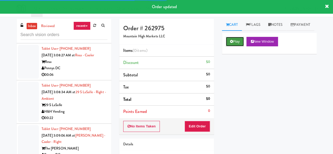
click at [228, 46] on button "Play" at bounding box center [235, 41] width 18 height 9
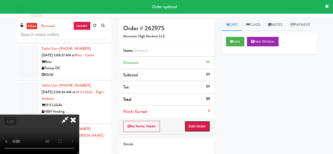
click at [191, 124] on button "Edit Order" at bounding box center [198, 126] width 26 height 11
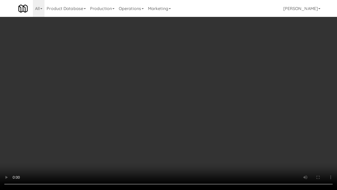
click at [318, 145] on div "Order # 262975 Mountain High Markets LLC Items (0 items ) Discount $0 Subtotal …" at bounding box center [219, 103] width 205 height 169
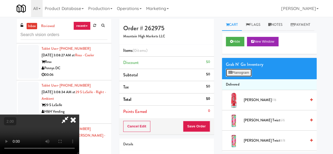
click at [236, 77] on button "Planogram" at bounding box center [239, 73] width 26 height 8
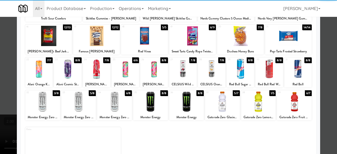
scroll to position [104, 0]
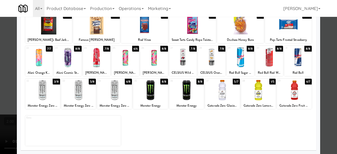
click at [284, 97] on div at bounding box center [294, 90] width 35 height 20
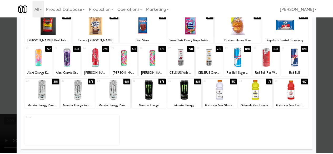
scroll to position [0, 0]
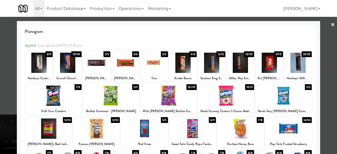
click at [331, 28] on link "×" at bounding box center [333, 25] width 4 height 16
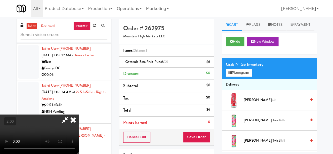
click at [71, 115] on icon at bounding box center [65, 120] width 12 height 11
click at [198, 135] on button "Save Order" at bounding box center [196, 137] width 27 height 11
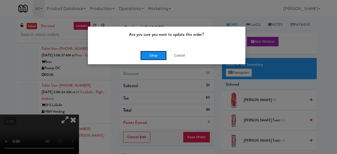
click at [156, 59] on button "Okay" at bounding box center [153, 55] width 26 height 9
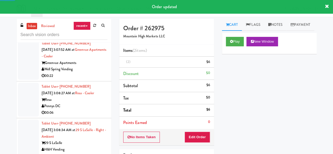
scroll to position [4373, 0]
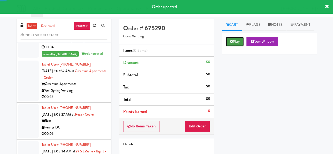
click at [229, 46] on button "Play" at bounding box center [235, 41] width 18 height 9
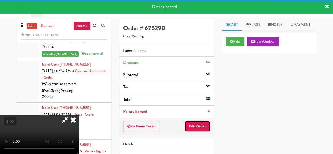
click at [191, 126] on button "Edit Order" at bounding box center [198, 126] width 26 height 11
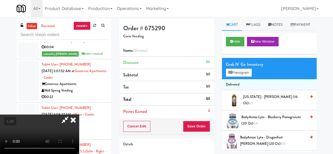
click at [79, 145] on video at bounding box center [39, 134] width 79 height 39
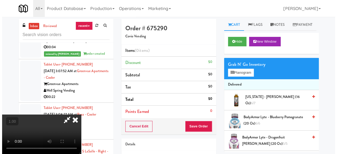
scroll to position [11, 0]
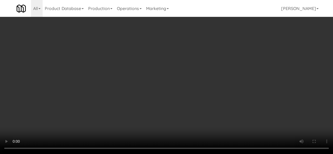
click at [241, 79] on div "Grab N' Go Inventory Planogram" at bounding box center [269, 68] width 95 height 21
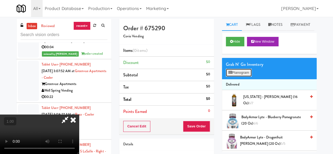
click at [242, 77] on button "Planogram" at bounding box center [239, 73] width 26 height 8
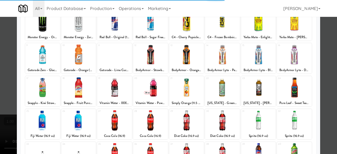
scroll to position [104, 0]
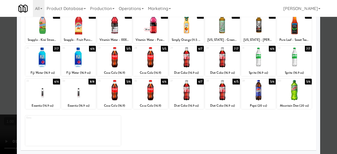
click at [186, 62] on div at bounding box center [186, 57] width 35 height 20
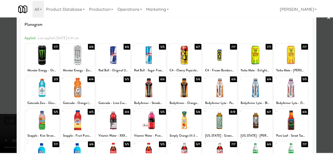
scroll to position [0, 0]
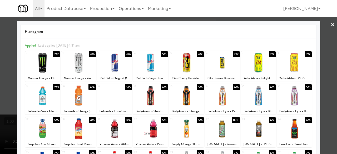
click at [325, 26] on div at bounding box center [168, 77] width 337 height 154
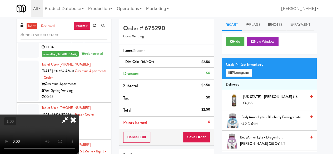
click at [71, 115] on icon at bounding box center [65, 120] width 12 height 11
click at [193, 132] on button "Save Order" at bounding box center [196, 137] width 27 height 11
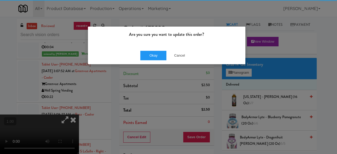
click at [151, 48] on div "Okay Cancel" at bounding box center [166, 56] width 157 height 18
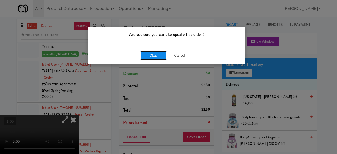
click at [152, 56] on button "Okay" at bounding box center [153, 55] width 26 height 9
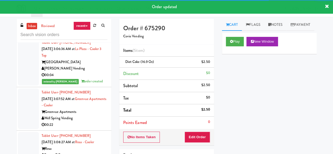
scroll to position [4347, 0]
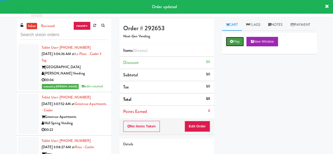
click at [230, 46] on button "Play" at bounding box center [235, 41] width 18 height 9
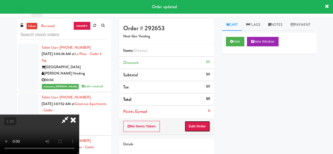
click at [191, 126] on button "Edit Order" at bounding box center [198, 126] width 26 height 11
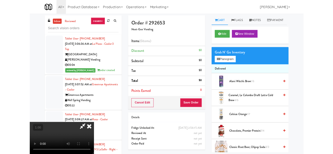
scroll to position [11, 0]
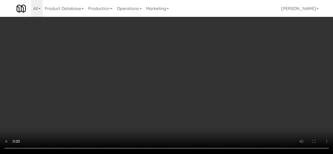
click at [215, 37] on div "Order # 292653 Next-Gen Vending Items (0 items ) Discount $0 Subtotal $0 Tax $0…" at bounding box center [166, 103] width 103 height 169
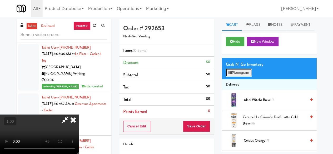
click at [243, 77] on button "Planogram" at bounding box center [239, 73] width 26 height 8
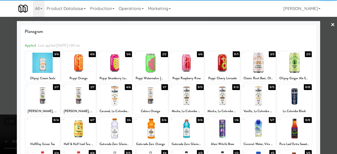
click at [115, 71] on div at bounding box center [114, 63] width 35 height 20
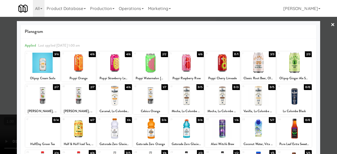
click at [324, 26] on div at bounding box center [168, 77] width 337 height 154
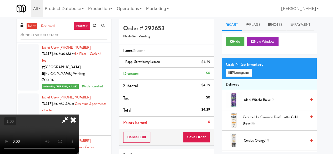
click at [71, 115] on icon at bounding box center [65, 120] width 12 height 11
click at [194, 138] on button "Save Order" at bounding box center [196, 137] width 27 height 11
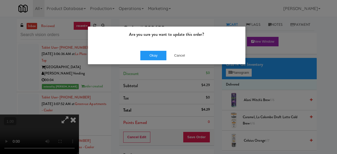
click at [160, 61] on div "Okay Cancel" at bounding box center [166, 56] width 157 height 18
drag, startPoint x: 161, startPoint y: 54, endPoint x: 150, endPoint y: 52, distance: 11.3
click at [161, 54] on button "Okay" at bounding box center [153, 55] width 26 height 9
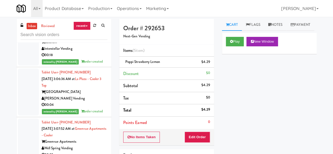
scroll to position [4320, 0]
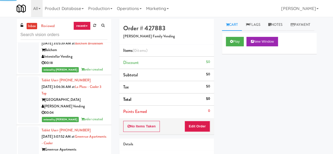
scroll to position [4268, 0]
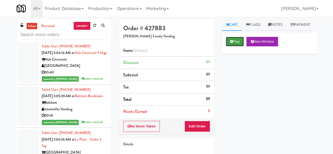
click at [233, 46] on button "Play" at bounding box center [235, 41] width 18 height 9
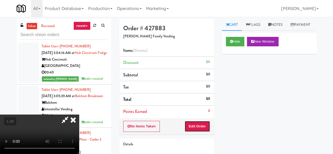
click at [201, 124] on button "Edit Order" at bounding box center [198, 126] width 26 height 11
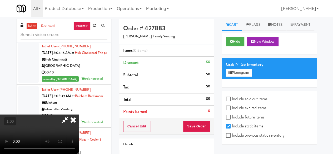
scroll to position [11, 0]
click at [237, 77] on button "Planogram" at bounding box center [239, 73] width 26 height 8
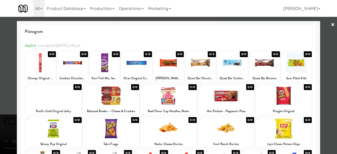
click at [322, 60] on div at bounding box center [168, 77] width 337 height 154
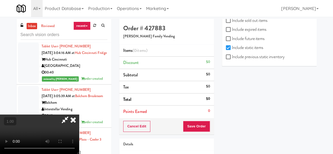
click at [247, 56] on label "Include previous static inventory" at bounding box center [255, 57] width 59 height 8
click at [232, 56] on input "Include previous static inventory" at bounding box center [229, 57] width 6 height 4
checkbox input "true"
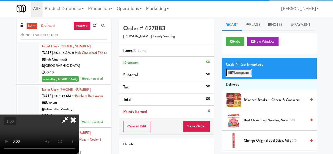
click at [241, 77] on button "Planogram" at bounding box center [239, 73] width 26 height 8
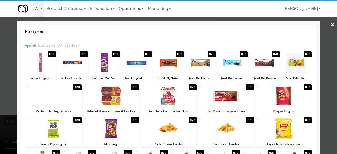
click at [81, 65] on div at bounding box center [72, 63] width 31 height 20
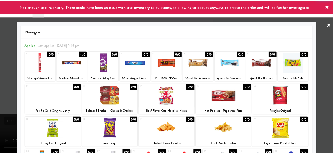
scroll to position [79, 0]
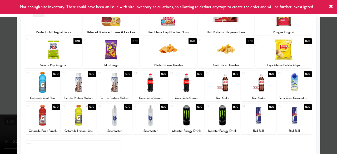
click at [148, 83] on div at bounding box center [150, 82] width 35 height 20
click at [321, 78] on div at bounding box center [168, 77] width 337 height 154
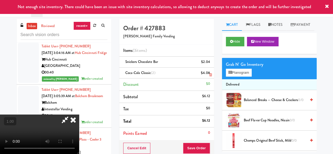
click at [208, 74] on link at bounding box center [209, 75] width 5 height 7
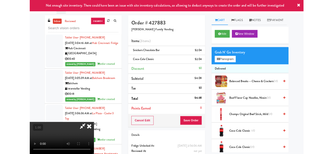
scroll to position [11, 0]
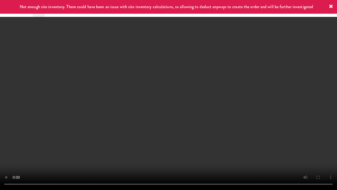
click at [210, 145] on video at bounding box center [168, 95] width 337 height 190
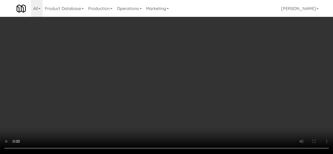
scroll to position [0, 0]
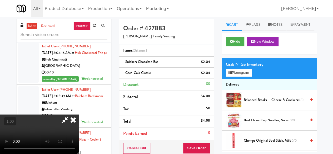
click at [71, 115] on icon at bounding box center [65, 120] width 12 height 11
click at [199, 145] on button "Save Order" at bounding box center [196, 148] width 27 height 11
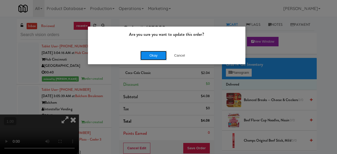
click at [149, 59] on button "Okay" at bounding box center [153, 55] width 26 height 9
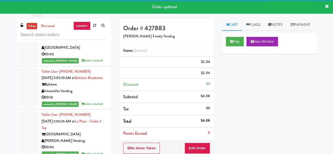
scroll to position [4294, 0]
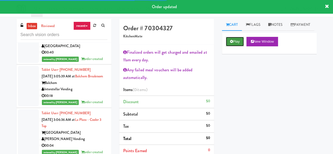
click at [229, 46] on button "Play" at bounding box center [235, 41] width 18 height 9
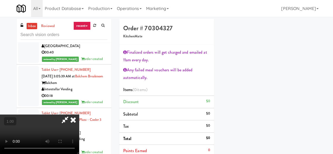
scroll to position [11, 0]
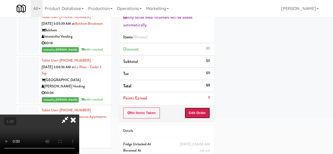
click at [206, 112] on button "Edit Order" at bounding box center [198, 112] width 26 height 11
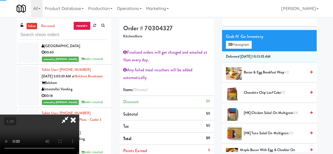
scroll to position [0, 0]
click at [236, 49] on button "Planogram" at bounding box center [239, 45] width 26 height 8
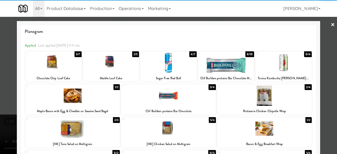
drag, startPoint x: 177, startPoint y: 130, endPoint x: 200, endPoint y: 118, distance: 25.3
click at [178, 130] on div at bounding box center [168, 128] width 95 height 20
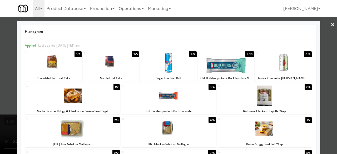
click at [323, 33] on div at bounding box center [168, 77] width 337 height 154
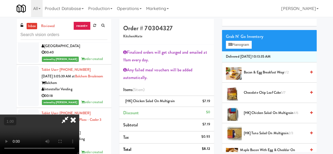
click at [71, 115] on icon at bounding box center [65, 120] width 12 height 11
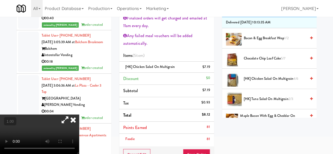
scroll to position [53, 0]
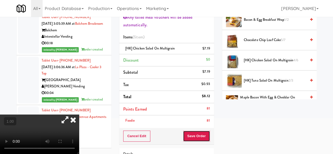
click at [202, 135] on button "Save Order" at bounding box center [196, 136] width 27 height 11
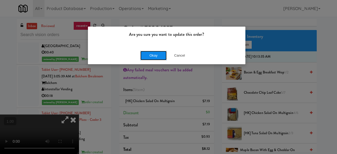
drag, startPoint x: 162, startPoint y: 59, endPoint x: 156, endPoint y: 56, distance: 6.4
click at [161, 58] on button "Okay" at bounding box center [153, 55] width 26 height 9
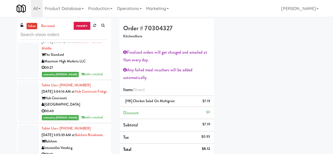
scroll to position [4242, 0]
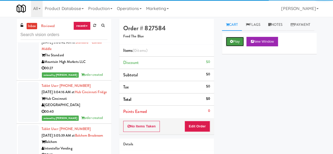
click at [237, 46] on button "Play" at bounding box center [235, 41] width 18 height 9
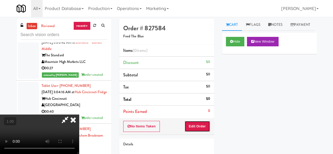
click at [194, 126] on button "Edit Order" at bounding box center [198, 126] width 26 height 11
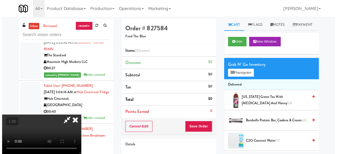
scroll to position [11, 0]
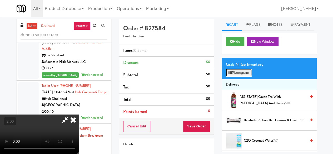
click at [236, 77] on button "Planogram" at bounding box center [239, 73] width 26 height 8
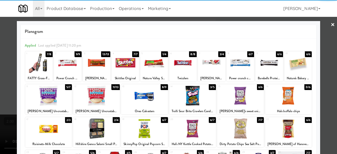
click at [97, 101] on div at bounding box center [96, 96] width 47 height 20
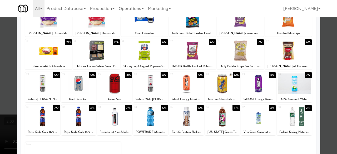
scroll to position [104, 0]
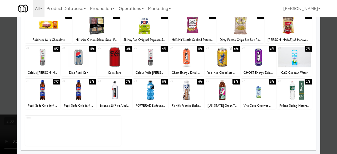
click at [227, 65] on div at bounding box center [222, 57] width 35 height 20
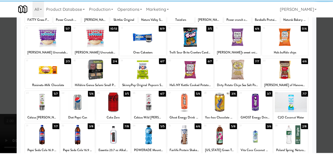
scroll to position [25, 0]
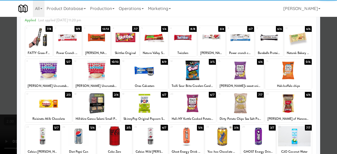
click at [316, 34] on div at bounding box center [168, 77] width 337 height 154
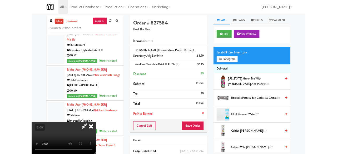
scroll to position [11, 0]
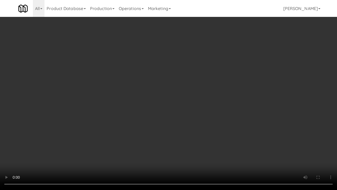
click at [180, 134] on video at bounding box center [168, 95] width 337 height 190
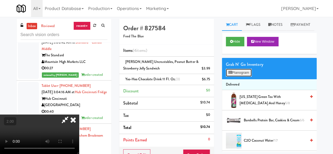
click at [243, 77] on button "Planogram" at bounding box center [239, 73] width 26 height 8
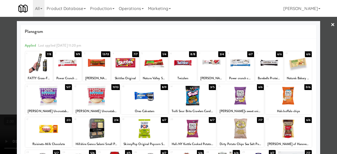
click at [331, 22] on link "×" at bounding box center [333, 25] width 4 height 16
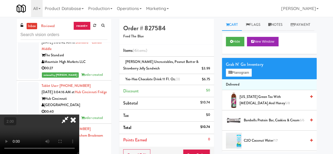
click at [71, 115] on icon at bounding box center [65, 120] width 12 height 11
click at [208, 78] on link at bounding box center [209, 81] width 5 height 7
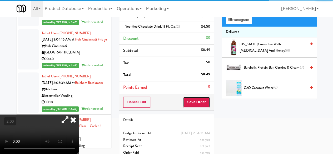
click at [201, 102] on button "Save Order" at bounding box center [196, 102] width 27 height 11
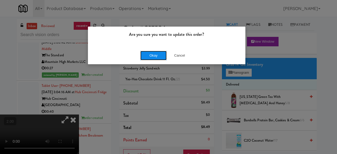
click at [155, 52] on button "Okay" at bounding box center [153, 55] width 26 height 9
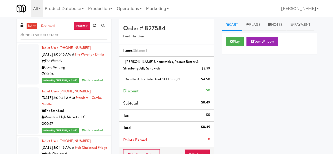
scroll to position [4189, 0]
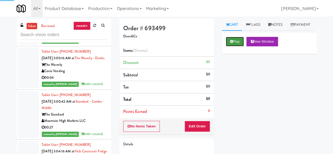
click at [237, 46] on button "Play" at bounding box center [235, 41] width 18 height 9
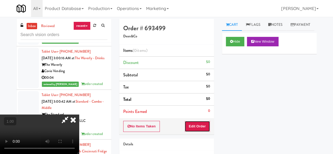
click at [202, 122] on button "Edit Order" at bounding box center [198, 126] width 26 height 11
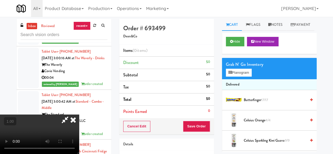
click at [71, 115] on icon at bounding box center [65, 120] width 12 height 11
click at [79, 115] on icon at bounding box center [73, 120] width 12 height 11
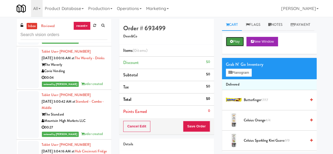
click at [236, 46] on button "Play" at bounding box center [235, 41] width 18 height 9
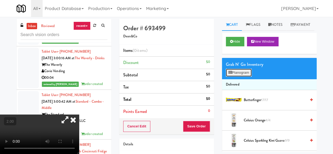
click at [244, 77] on button "Planogram" at bounding box center [239, 73] width 26 height 8
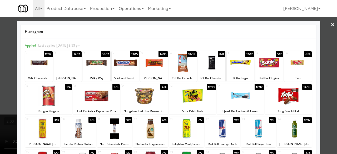
click at [107, 99] on div at bounding box center [96, 96] width 47 height 20
click at [77, 121] on div "18" at bounding box center [70, 119] width 16 height 4
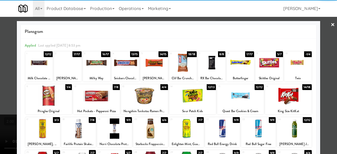
click at [324, 29] on div at bounding box center [168, 77] width 337 height 154
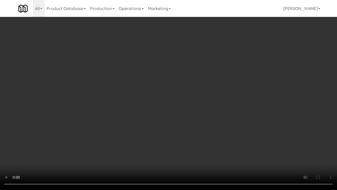
click at [190, 130] on video at bounding box center [168, 95] width 337 height 190
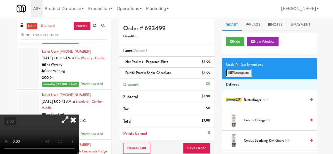
click at [247, 77] on button "Planogram" at bounding box center [239, 73] width 26 height 8
click at [0, 0] on div at bounding box center [0, 0] width 0 height 0
click at [245, 77] on button "Planogram" at bounding box center [239, 73] width 26 height 8
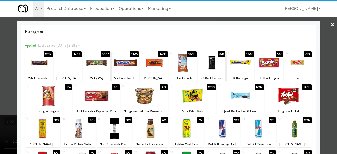
click at [244, 66] on div at bounding box center [240, 63] width 27 height 20
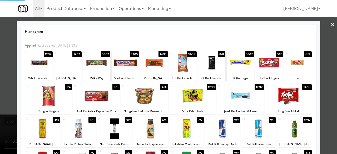
click at [323, 33] on div at bounding box center [168, 77] width 337 height 154
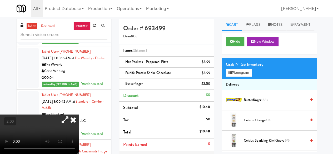
drag, startPoint x: 111, startPoint y: 93, endPoint x: 134, endPoint y: 93, distance: 23.4
click at [79, 115] on icon at bounding box center [73, 120] width 12 height 11
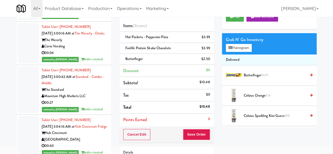
scroll to position [53, 0]
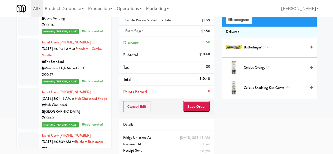
click at [193, 104] on button "Save Order" at bounding box center [196, 106] width 27 height 11
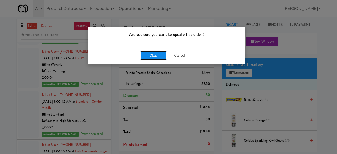
click at [154, 58] on button "Okay" at bounding box center [153, 55] width 26 height 9
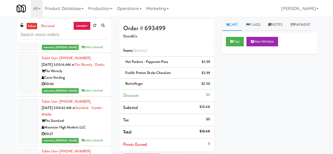
scroll to position [4163, 0]
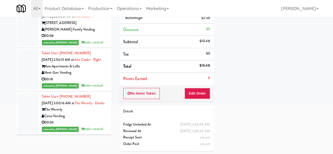
scroll to position [4084, 0]
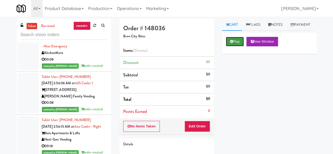
click at [231, 46] on button "Play" at bounding box center [235, 41] width 18 height 9
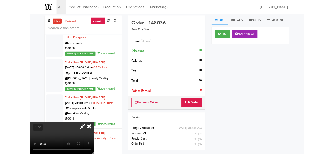
scroll to position [11, 0]
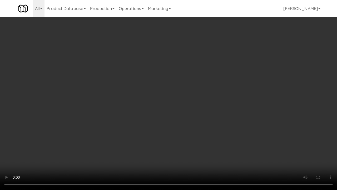
click at [166, 134] on video at bounding box center [168, 95] width 337 height 190
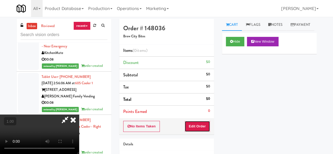
drag, startPoint x: 209, startPoint y: 123, endPoint x: 218, endPoint y: 118, distance: 10.5
click at [209, 123] on button "Edit Order" at bounding box center [198, 126] width 26 height 11
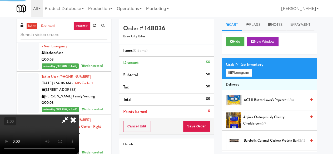
click at [232, 79] on div "Grab N' Go Inventory Planogram" at bounding box center [269, 68] width 95 height 21
click at [234, 77] on button "Planogram" at bounding box center [239, 73] width 26 height 8
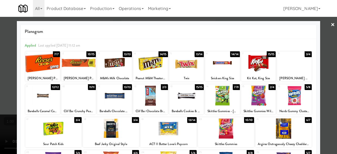
click at [149, 95] on div at bounding box center [150, 96] width 35 height 20
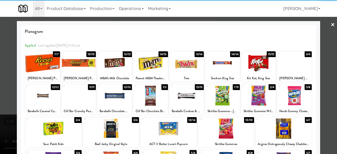
click at [118, 131] on div at bounding box center [111, 128] width 56 height 20
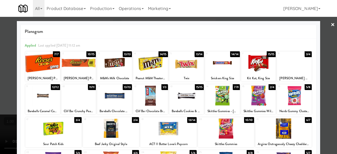
click at [323, 25] on div at bounding box center [168, 77] width 337 height 154
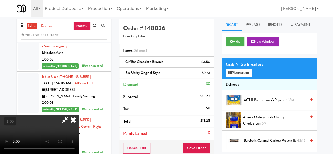
click at [114, 0] on html "Are you sure you want to update this order? Okay Cancel Okay Are you sure you w…" at bounding box center [166, 77] width 333 height 154
click at [71, 115] on icon at bounding box center [65, 120] width 12 height 11
click at [243, 77] on button "Planogram" at bounding box center [239, 73] width 26 height 8
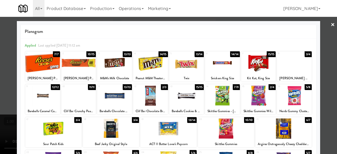
click at [324, 27] on div at bounding box center [168, 77] width 337 height 154
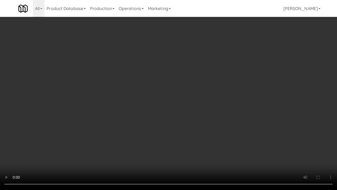
click at [226, 137] on video at bounding box center [168, 95] width 337 height 190
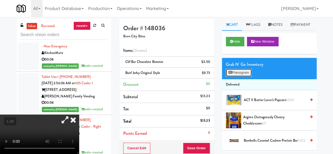
click at [239, 77] on button "Planogram" at bounding box center [239, 73] width 26 height 8
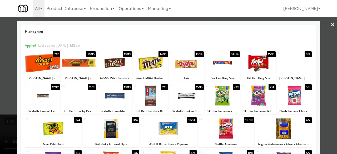
click at [331, 25] on link "×" at bounding box center [333, 25] width 4 height 16
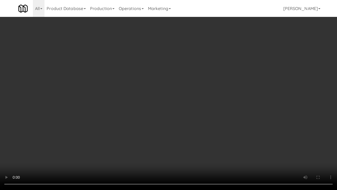
click at [238, 145] on video at bounding box center [168, 95] width 337 height 190
click at [249, 145] on video at bounding box center [168, 95] width 337 height 190
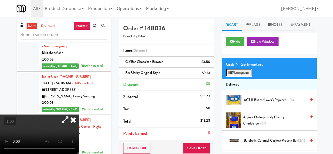
click at [240, 77] on button "Planogram" at bounding box center [239, 73] width 26 height 8
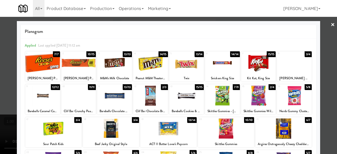
click at [324, 24] on div at bounding box center [168, 77] width 337 height 154
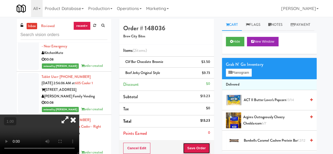
click at [193, 145] on button "Save Order" at bounding box center [196, 148] width 27 height 11
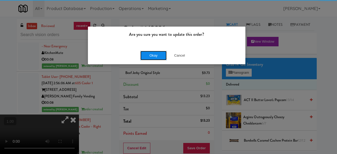
click at [154, 57] on button "Okay" at bounding box center [153, 55] width 26 height 9
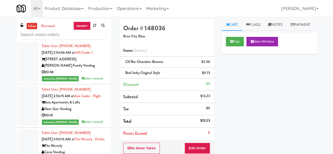
scroll to position [4110, 0]
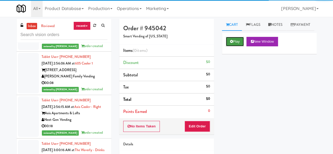
click at [242, 46] on button "Play" at bounding box center [235, 41] width 18 height 9
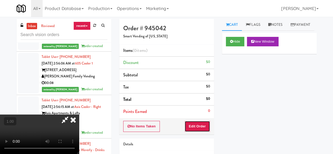
click at [196, 121] on button "Edit Order" at bounding box center [198, 126] width 26 height 11
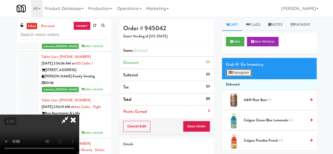
click at [241, 77] on button "Planogram" at bounding box center [239, 73] width 26 height 8
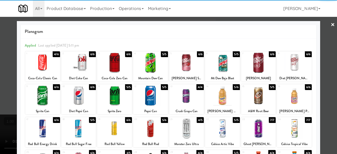
click at [261, 63] on div at bounding box center [258, 63] width 35 height 20
click at [135, 101] on div at bounding box center [150, 96] width 35 height 20
drag, startPoint x: 323, startPoint y: 32, endPoint x: 151, endPoint y: 58, distance: 174.1
click at [323, 32] on div at bounding box center [168, 77] width 337 height 154
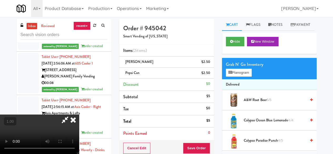
click at [71, 115] on icon at bounding box center [65, 120] width 12 height 11
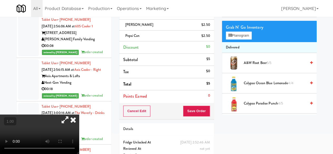
scroll to position [53, 0]
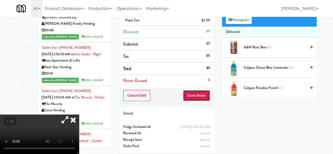
click at [199, 95] on button "Save Order" at bounding box center [196, 95] width 27 height 11
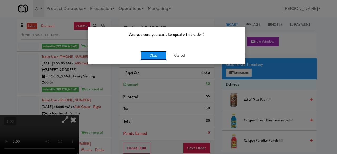
click at [162, 54] on button "Okay" at bounding box center [153, 55] width 26 height 9
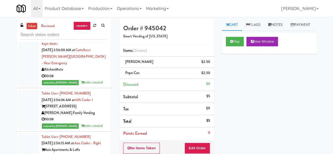
scroll to position [4057, 0]
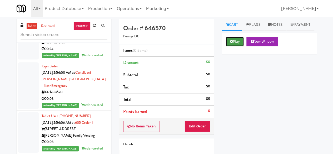
click at [234, 46] on button "Play" at bounding box center [235, 41] width 18 height 9
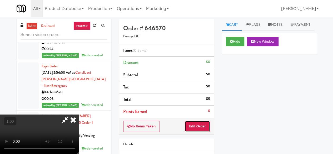
click at [189, 125] on button "Edit Order" at bounding box center [198, 126] width 26 height 11
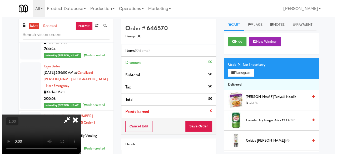
scroll to position [11, 0]
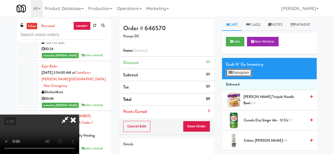
click at [236, 77] on button "Planogram" at bounding box center [239, 73] width 26 height 8
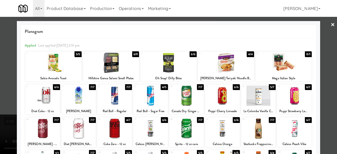
click at [323, 31] on div at bounding box center [168, 77] width 337 height 154
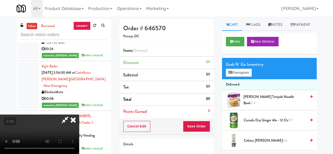
click at [79, 115] on icon at bounding box center [73, 120] width 12 height 11
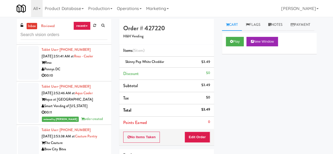
scroll to position [3853, 0]
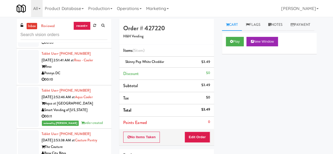
click at [34, 26] on link "inbox" at bounding box center [32, 26] width 11 height 7
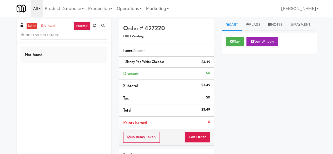
scroll to position [0, 0]
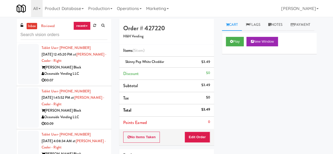
click at [33, 24] on link "inbox" at bounding box center [32, 26] width 11 height 7
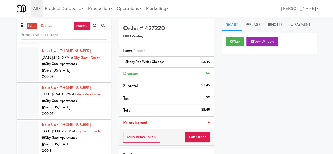
scroll to position [342, 0]
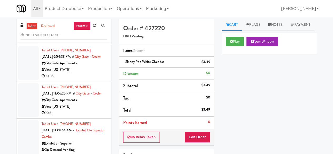
click at [74, 73] on div "Vend [US_STATE]" at bounding box center [75, 70] width 66 height 7
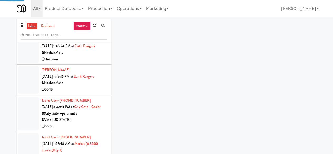
scroll to position [605, 0]
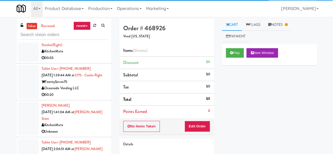
click at [82, 55] on div "KitchenMate" at bounding box center [75, 51] width 66 height 7
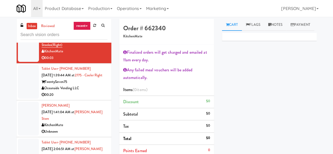
click at [83, 18] on div "Vend [US_STATE]" at bounding box center [75, 14] width 66 height 7
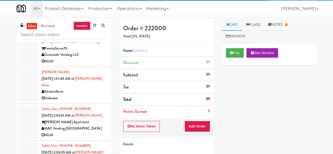
scroll to position [658, 0]
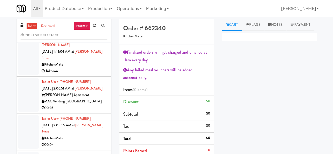
scroll to position [658, 0]
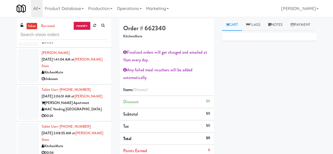
click at [86, 33] on div "TwentySeven75" at bounding box center [75, 29] width 66 height 7
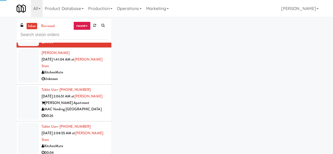
click at [85, 9] on div "00:03" at bounding box center [75, 5] width 66 height 7
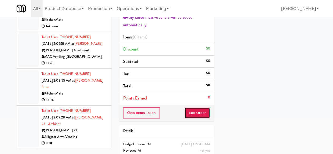
click at [205, 112] on button "Edit Order" at bounding box center [198, 112] width 26 height 11
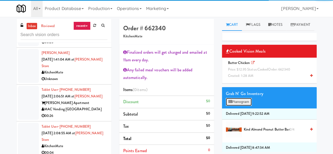
click at [241, 106] on button "Planogram" at bounding box center [239, 102] width 26 height 8
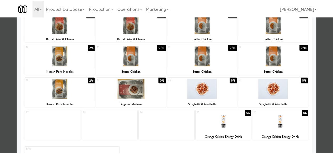
scroll to position [79, 0]
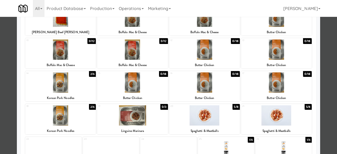
click at [322, 61] on div at bounding box center [168, 77] width 337 height 154
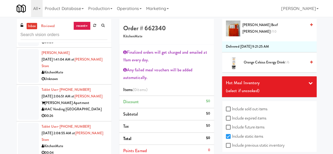
scroll to position [173, 0]
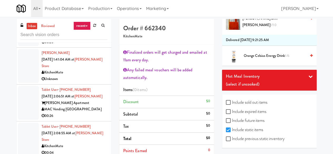
click at [224, 141] on div "Include sold out items Include expired items Include future items Include stati…" at bounding box center [269, 121] width 95 height 53
click at [226, 140] on input "Include previous static inventory" at bounding box center [229, 139] width 6 height 4
checkbox input "true"
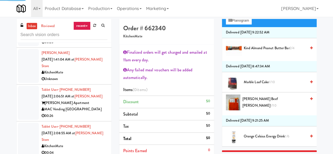
scroll to position [15, 0]
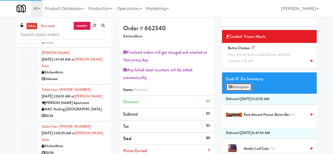
click at [230, 91] on button "Planogram" at bounding box center [239, 87] width 26 height 8
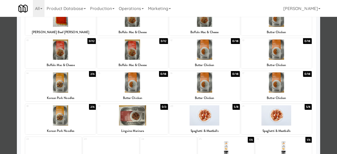
click at [138, 89] on div at bounding box center [132, 82] width 71 height 20
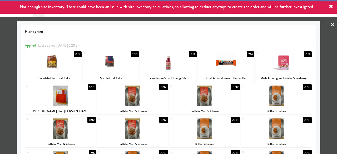
click at [331, 30] on link "×" at bounding box center [333, 25] width 4 height 16
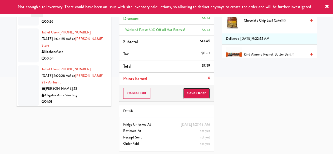
click at [204, 91] on button "Save Order" at bounding box center [196, 93] width 27 height 11
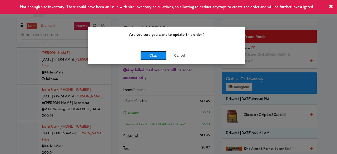
click at [155, 56] on button "Okay" at bounding box center [153, 55] width 26 height 9
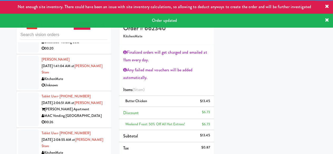
click at [87, 39] on div "TwentySeven75" at bounding box center [75, 35] width 66 height 7
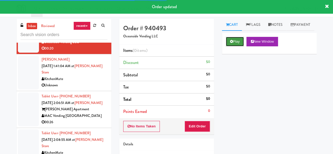
click at [240, 46] on button "Play" at bounding box center [235, 41] width 18 height 9
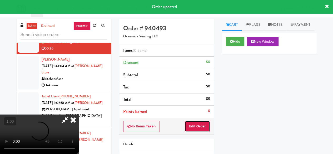
click at [199, 127] on button "Edit Order" at bounding box center [198, 126] width 26 height 11
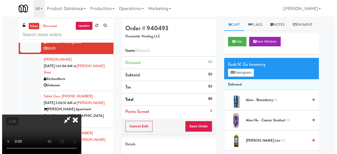
scroll to position [11, 0]
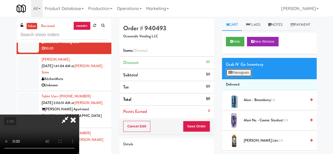
click at [231, 77] on button "Planogram" at bounding box center [239, 73] width 26 height 8
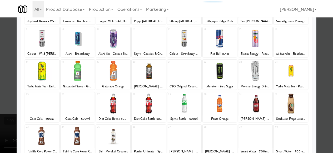
scroll to position [104, 0]
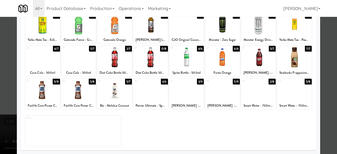
click at [155, 95] on div at bounding box center [150, 90] width 35 height 20
click at [0, 74] on div at bounding box center [168, 77] width 337 height 154
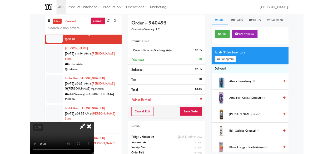
scroll to position [11, 0]
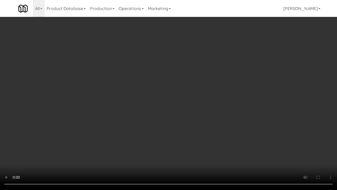
click at [200, 141] on video at bounding box center [168, 95] width 337 height 190
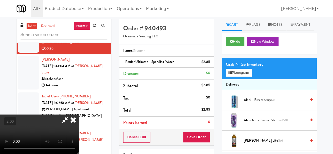
click at [247, 79] on div "Grab N' Go Inventory Planogram" at bounding box center [269, 68] width 95 height 21
click at [245, 77] on button "Planogram" at bounding box center [239, 73] width 26 height 8
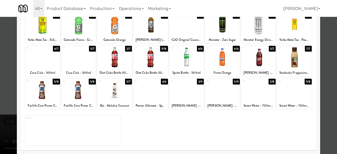
click at [85, 54] on div at bounding box center [78, 57] width 35 height 20
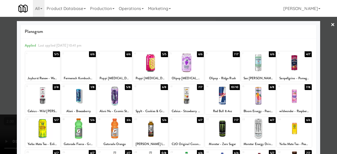
click at [322, 29] on div at bounding box center [168, 77] width 337 height 154
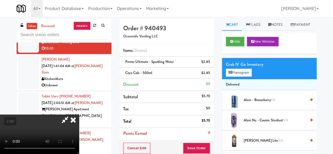
click at [71, 115] on icon at bounding box center [65, 120] width 12 height 11
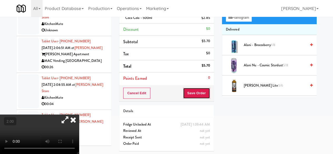
click at [195, 90] on button "Save Order" at bounding box center [196, 93] width 27 height 11
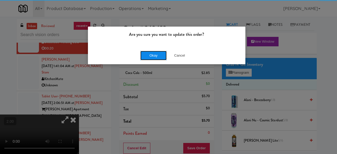
click at [159, 52] on button "Okay" at bounding box center [153, 55] width 26 height 9
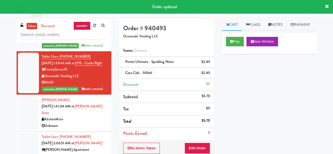
scroll to position [605, 0]
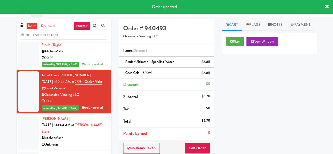
click at [92, 24] on div "00:05" at bounding box center [75, 21] width 66 height 7
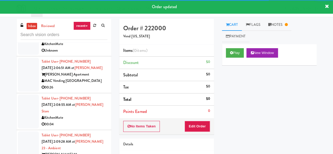
scroll to position [711, 0]
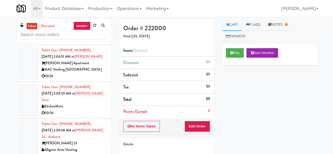
click at [99, 36] on div "KitchenMate" at bounding box center [75, 32] width 66 height 7
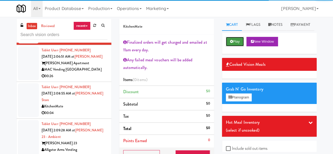
click at [231, 43] on icon at bounding box center [231, 41] width 3 height 3
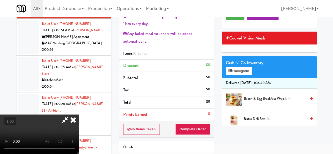
scroll to position [11, 0]
click at [0, 115] on video at bounding box center [39, 134] width 79 height 39
click at [79, 115] on icon at bounding box center [73, 120] width 12 height 11
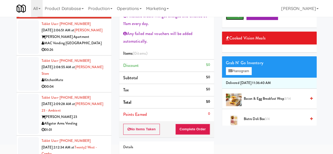
click at [230, 17] on icon at bounding box center [231, 14] width 3 height 3
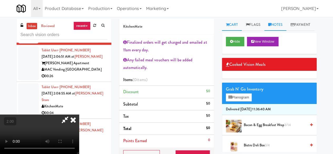
click at [276, 24] on link "Notes" at bounding box center [275, 25] width 22 height 12
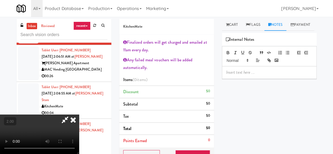
click at [245, 78] on div at bounding box center [269, 72] width 94 height 12
click at [79, 115] on icon at bounding box center [73, 120] width 12 height 11
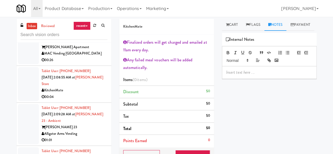
scroll to position [763, 0]
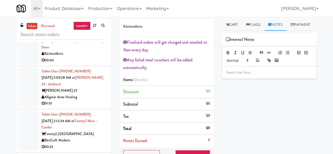
click at [87, 27] on div "00:26" at bounding box center [75, 23] width 66 height 7
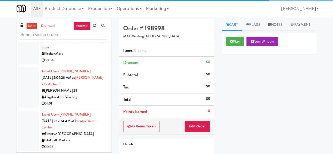
click at [230, 54] on div "Play New Window" at bounding box center [269, 43] width 95 height 21
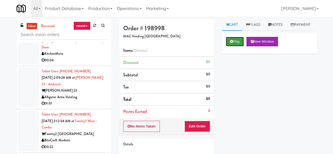
click at [233, 46] on button "Play" at bounding box center [235, 41] width 18 height 9
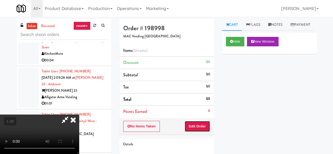
click at [200, 123] on button "Edit Order" at bounding box center [198, 126] width 26 height 11
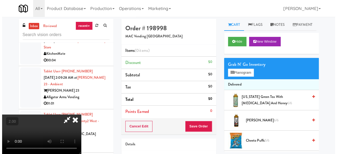
scroll to position [11, 0]
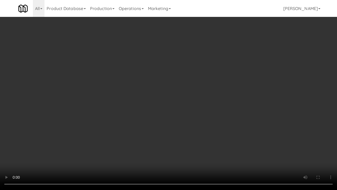
click at [203, 147] on video at bounding box center [168, 95] width 337 height 190
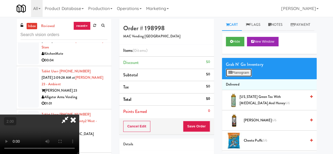
click at [244, 77] on button "Planogram" at bounding box center [239, 73] width 26 height 8
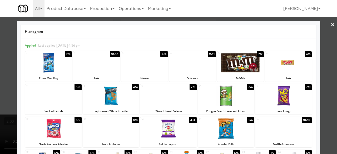
click at [331, 24] on link "×" at bounding box center [333, 25] width 4 height 16
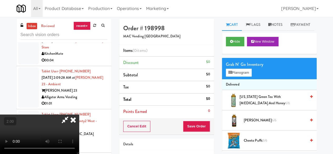
click at [79, 115] on icon at bounding box center [73, 120] width 12 height 11
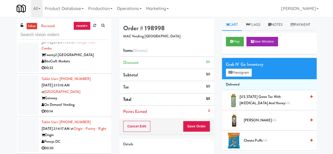
scroll to position [869, 0]
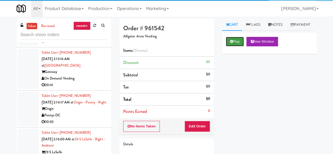
click at [232, 46] on button "Play" at bounding box center [235, 41] width 18 height 9
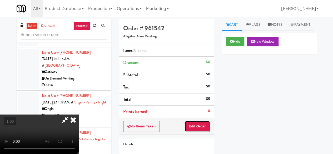
click at [197, 123] on button "Edit Order" at bounding box center [198, 126] width 26 height 11
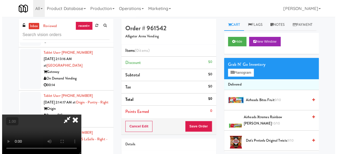
scroll to position [11, 0]
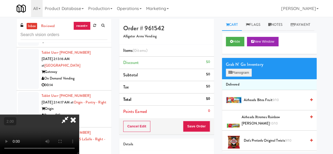
drag, startPoint x: 226, startPoint y: 79, endPoint x: 232, endPoint y: 83, distance: 7.2
click at [227, 68] on div "Grab N' Go Inventory" at bounding box center [269, 65] width 87 height 8
click at [232, 77] on button "Planogram" at bounding box center [239, 73] width 26 height 8
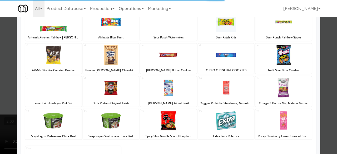
scroll to position [104, 0]
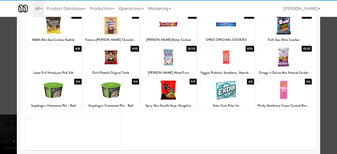
click at [170, 91] on div at bounding box center [168, 90] width 56 height 20
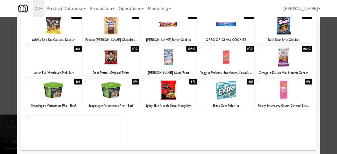
click at [100, 60] on div at bounding box center [111, 57] width 56 height 20
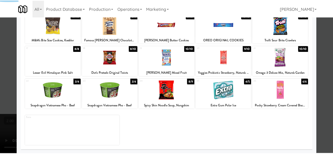
scroll to position [0, 0]
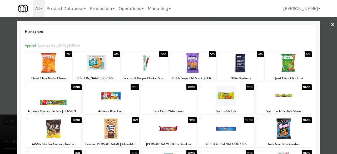
click at [331, 26] on link "×" at bounding box center [333, 25] width 4 height 16
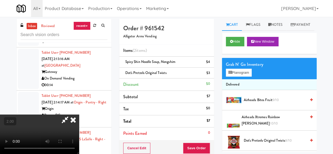
click at [71, 115] on icon at bounding box center [65, 120] width 12 height 11
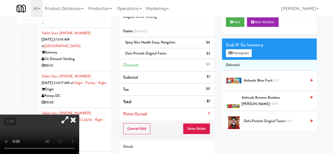
scroll to position [26, 0]
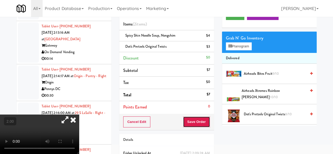
click at [189, 116] on button "Save Order" at bounding box center [196, 121] width 27 height 11
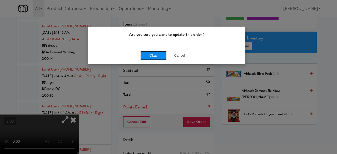
click at [157, 54] on button "Okay" at bounding box center [153, 55] width 26 height 9
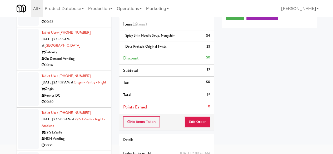
click at [88, 12] on div "Twenty2 [GEOGRAPHIC_DATA]" at bounding box center [75, 9] width 66 height 7
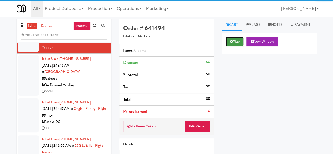
click at [234, 46] on button "Play" at bounding box center [235, 41] width 18 height 9
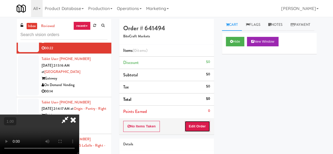
click at [204, 123] on button "Edit Order" at bounding box center [198, 126] width 26 height 11
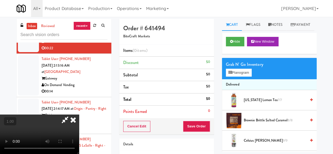
click at [79, 115] on icon at bounding box center [73, 120] width 12 height 11
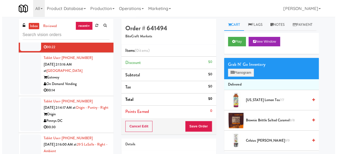
scroll to position [869, 0]
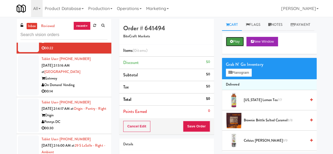
click at [231, 46] on button "Play" at bounding box center [235, 41] width 18 height 9
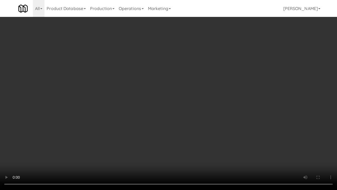
click at [292, 134] on video at bounding box center [168, 95] width 337 height 190
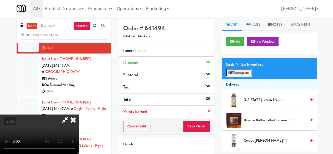
click at [240, 77] on button "Planogram" at bounding box center [239, 73] width 26 height 8
click at [0, 0] on div at bounding box center [0, 0] width 0 height 0
click at [238, 77] on button "Planogram" at bounding box center [239, 73] width 26 height 8
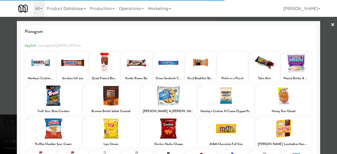
scroll to position [104, 0]
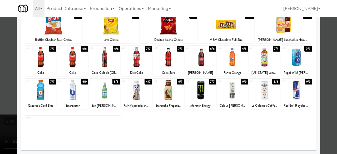
click at [104, 94] on div at bounding box center [104, 90] width 31 height 20
click at [324, 56] on div at bounding box center [168, 77] width 337 height 154
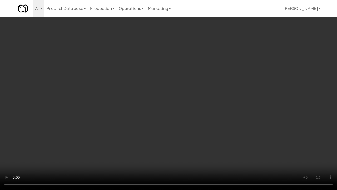
click at [167, 142] on video at bounding box center [168, 95] width 337 height 190
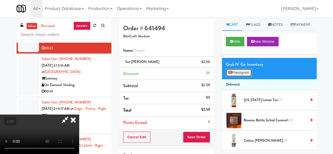
click at [242, 77] on button "Planogram" at bounding box center [239, 73] width 26 height 8
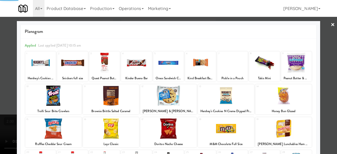
scroll to position [104, 0]
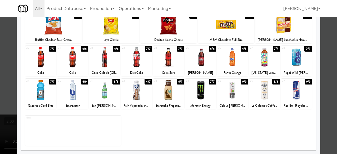
click at [47, 91] on div at bounding box center [40, 90] width 31 height 20
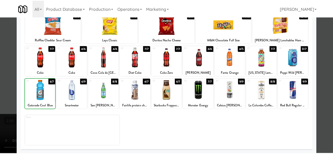
scroll to position [0, 0]
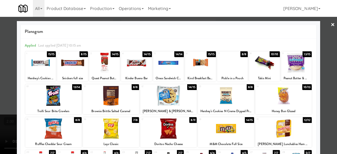
click at [291, 97] on div at bounding box center [283, 96] width 56 height 20
click at [326, 33] on div at bounding box center [168, 77] width 337 height 154
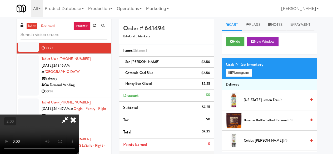
click at [71, 115] on icon at bounding box center [65, 120] width 12 height 11
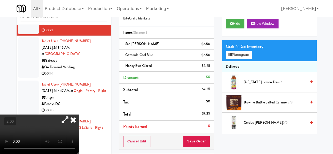
scroll to position [26, 0]
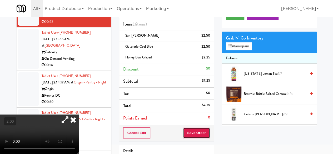
click at [194, 128] on button "Save Order" at bounding box center [196, 132] width 27 height 11
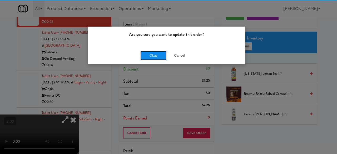
click at [148, 51] on button "Okay" at bounding box center [153, 55] width 26 height 9
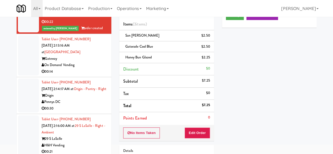
scroll to position [948, 0]
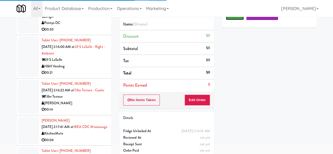
click at [234, 20] on button "Play" at bounding box center [235, 15] width 18 height 9
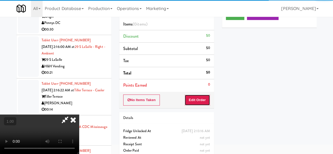
click at [202, 99] on button "Edit Order" at bounding box center [198, 100] width 26 height 11
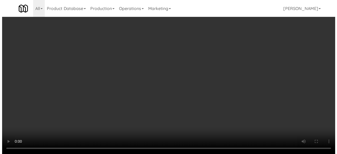
scroll to position [11, 0]
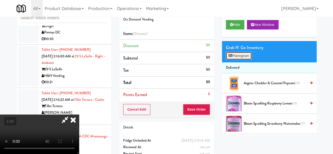
click at [236, 60] on button "Planogram" at bounding box center [239, 56] width 26 height 8
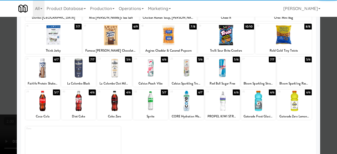
scroll to position [104, 0]
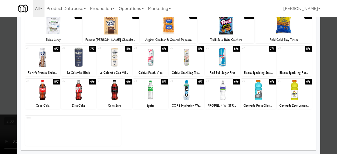
click at [187, 92] on div at bounding box center [186, 90] width 35 height 20
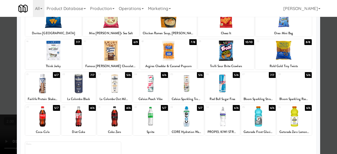
click at [127, 60] on div at bounding box center [111, 51] width 56 height 20
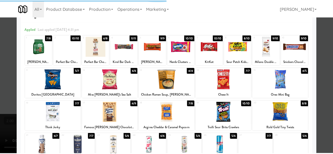
scroll to position [0, 0]
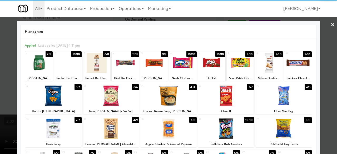
click at [331, 25] on link "×" at bounding box center [333, 25] width 4 height 16
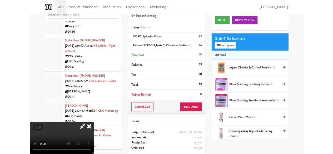
scroll to position [11, 0]
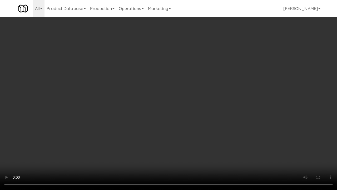
click at [206, 129] on video at bounding box center [168, 95] width 337 height 190
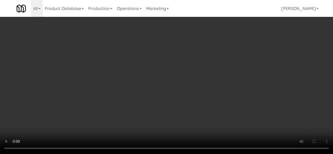
scroll to position [0, 0]
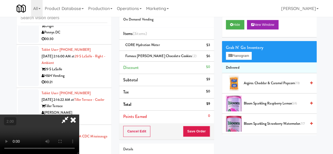
click at [71, 115] on icon at bounding box center [65, 120] width 12 height 11
click at [197, 132] on button "Save Order" at bounding box center [196, 131] width 27 height 11
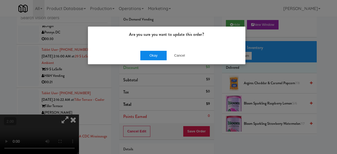
click at [144, 51] on div "Okay Cancel" at bounding box center [166, 56] width 157 height 18
click at [147, 53] on button "Okay" at bounding box center [153, 55] width 26 height 9
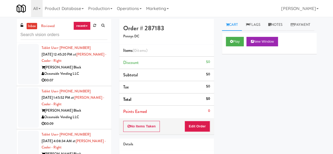
click at [36, 26] on link "inbox" at bounding box center [32, 26] width 11 height 7
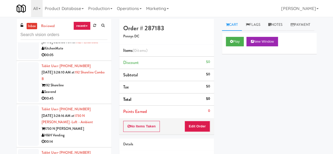
scroll to position [50, 0]
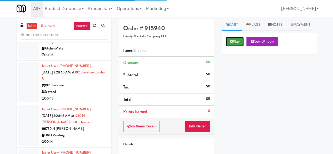
click at [232, 46] on button "Play" at bounding box center [235, 41] width 18 height 9
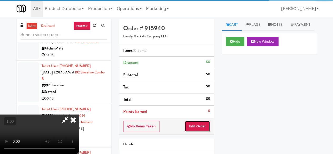
click at [195, 127] on button "Edit Order" at bounding box center [198, 126] width 26 height 11
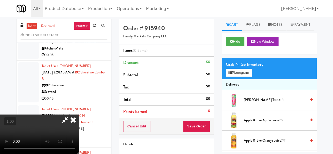
click at [79, 154] on video at bounding box center [39, 134] width 79 height 39
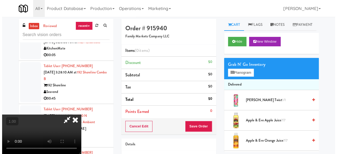
scroll to position [11, 0]
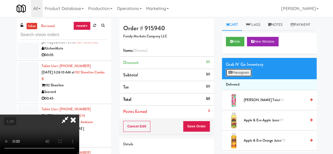
click at [245, 77] on button "Planogram" at bounding box center [239, 73] width 26 height 8
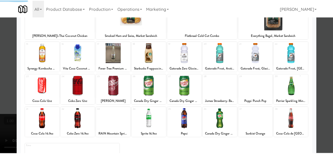
scroll to position [104, 0]
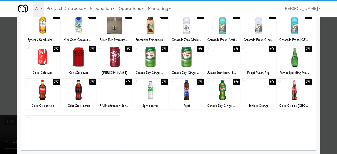
click at [151, 64] on div at bounding box center [150, 57] width 35 height 20
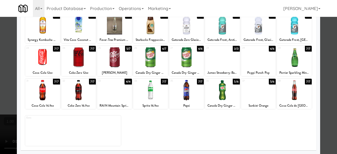
click at [327, 62] on div at bounding box center [168, 77] width 337 height 154
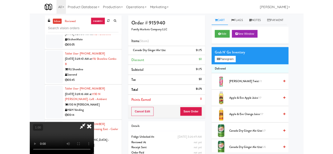
scroll to position [11, 0]
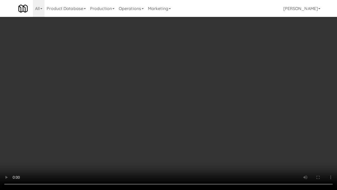
click at [190, 154] on video at bounding box center [168, 95] width 337 height 190
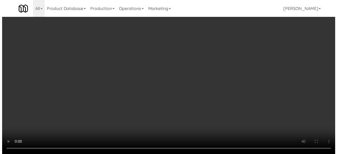
scroll to position [0, 0]
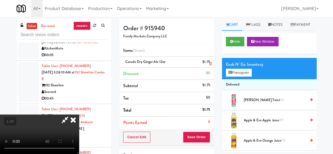
click at [209, 60] on div "$1.75" at bounding box center [206, 62] width 8 height 7
click at [210, 64] on icon at bounding box center [210, 63] width 3 height 3
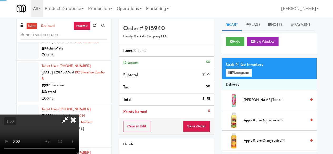
click at [242, 79] on div "Grab N' Go Inventory Planogram" at bounding box center [269, 68] width 95 height 21
click at [241, 77] on button "Planogram" at bounding box center [239, 73] width 26 height 8
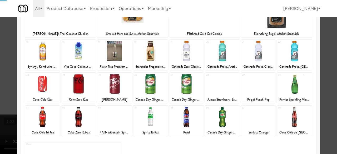
scroll to position [104, 0]
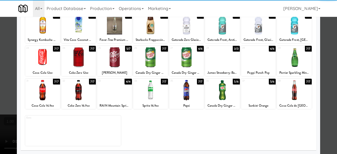
click at [191, 64] on div at bounding box center [186, 57] width 35 height 20
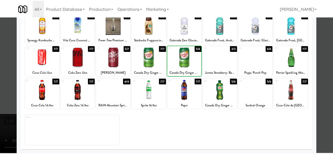
scroll to position [0, 0]
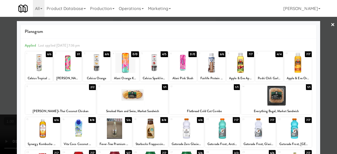
drag, startPoint x: 327, startPoint y: 27, endPoint x: 319, endPoint y: 28, distance: 8.5
click at [331, 27] on link "×" at bounding box center [333, 25] width 4 height 16
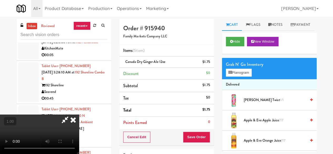
scroll to position [69, 0]
click at [204, 138] on button "Save Order" at bounding box center [196, 137] width 27 height 11
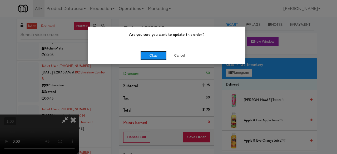
click at [156, 57] on button "Okay" at bounding box center [153, 55] width 26 height 9
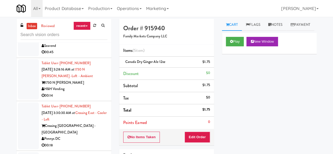
scroll to position [2755, 0]
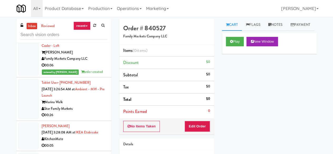
scroll to position [2676, 0]
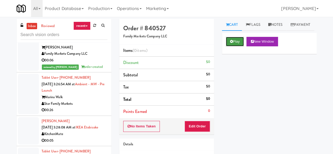
click at [232, 43] on icon at bounding box center [231, 41] width 3 height 3
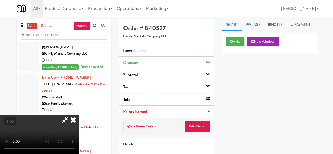
click at [200, 117] on div "Items (0 items ) Discount $0 Subtotal $0 Tax $0 Total $0 Points Earned 0" at bounding box center [166, 81] width 95 height 74
click at [199, 121] on button "Edit Order" at bounding box center [198, 126] width 26 height 11
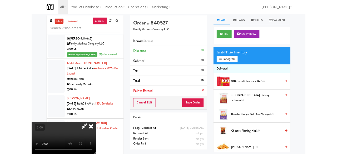
scroll to position [11, 0]
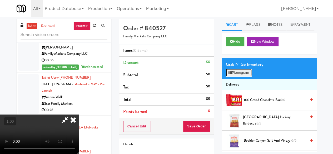
click at [242, 77] on button "Planogram" at bounding box center [239, 73] width 26 height 8
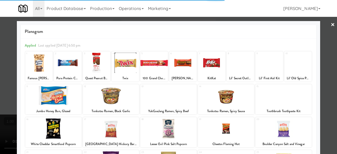
scroll to position [104, 0]
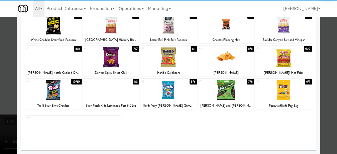
click at [118, 63] on div at bounding box center [111, 57] width 56 height 20
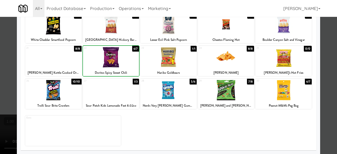
click at [118, 63] on div at bounding box center [111, 57] width 56 height 20
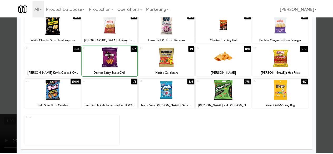
scroll to position [0, 0]
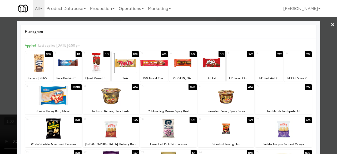
click at [322, 27] on div at bounding box center [168, 77] width 337 height 154
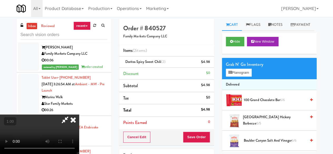
click at [71, 115] on icon at bounding box center [65, 120] width 12 height 11
drag, startPoint x: 195, startPoint y: 138, endPoint x: 192, endPoint y: 134, distance: 4.7
click at [195, 138] on button "Save Order" at bounding box center [196, 137] width 27 height 11
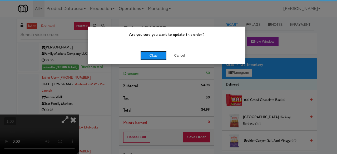
click at [153, 56] on button "Okay" at bounding box center [153, 55] width 26 height 9
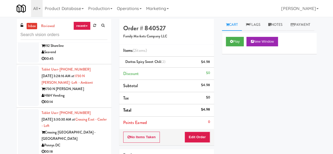
scroll to position [2887, 0]
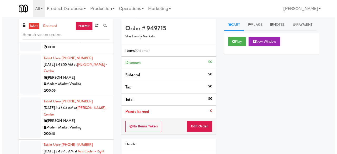
scroll to position [3150, 0]
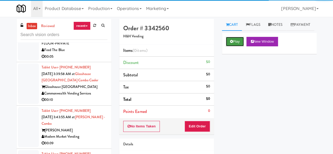
click at [242, 46] on button "Play" at bounding box center [235, 41] width 18 height 9
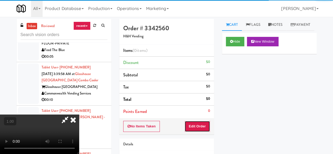
click at [199, 129] on button "Edit Order" at bounding box center [198, 126] width 26 height 11
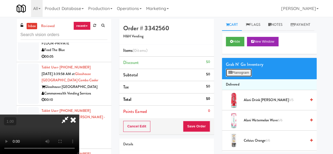
click at [243, 77] on button "Planogram" at bounding box center [239, 73] width 26 height 8
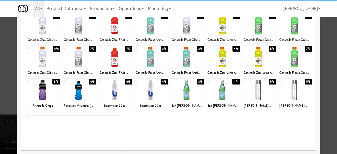
click at [189, 88] on div at bounding box center [186, 90] width 35 height 20
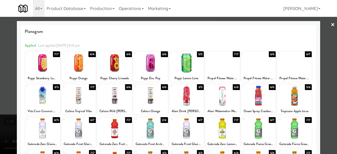
click at [318, 36] on div at bounding box center [168, 77] width 337 height 154
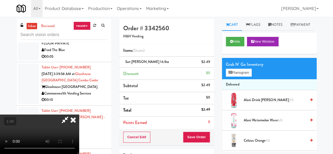
click at [71, 115] on icon at bounding box center [65, 120] width 12 height 11
drag, startPoint x: 198, startPoint y: 137, endPoint x: 195, endPoint y: 129, distance: 8.1
click at [198, 137] on button "Save Order" at bounding box center [196, 137] width 27 height 11
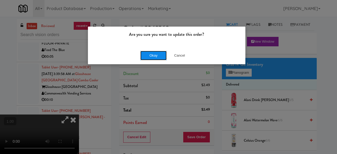
click at [151, 51] on button "Okay" at bounding box center [153, 55] width 26 height 9
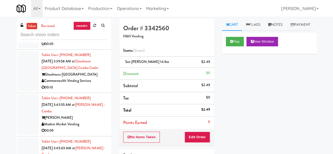
scroll to position [3177, 0]
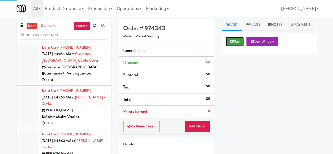
click at [237, 46] on button "Play" at bounding box center [235, 41] width 18 height 9
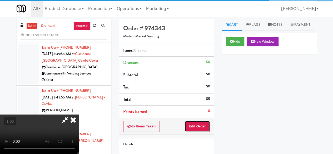
click at [208, 121] on button "Edit Order" at bounding box center [198, 126] width 26 height 11
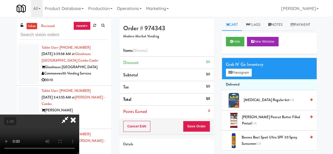
click at [79, 115] on icon at bounding box center [73, 120] width 12 height 11
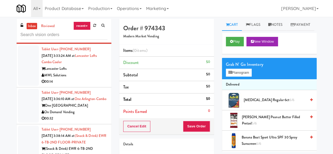
scroll to position [3177, 0]
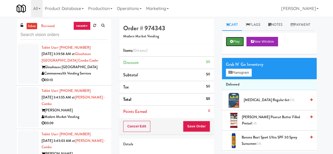
click at [237, 46] on button "Play" at bounding box center [235, 41] width 18 height 9
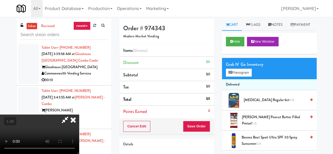
click at [182, 128] on div "Cancel Edit Save Order" at bounding box center [166, 126] width 95 height 16
click at [241, 77] on button "Planogram" at bounding box center [239, 73] width 26 height 8
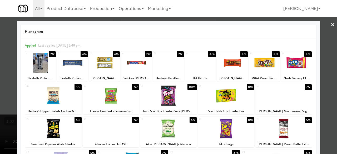
click at [171, 97] on div at bounding box center [168, 96] width 56 height 20
click at [222, 132] on div at bounding box center [226, 128] width 56 height 20
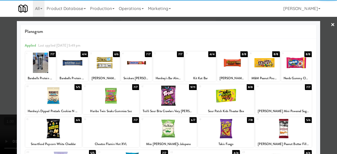
drag, startPoint x: 320, startPoint y: 36, endPoint x: 281, endPoint y: 49, distance: 40.9
click at [320, 36] on div at bounding box center [168, 77] width 337 height 154
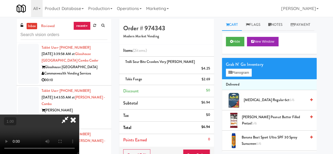
scroll to position [11, 0]
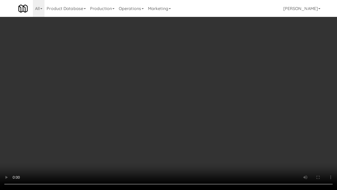
click at [229, 137] on video at bounding box center [168, 95] width 337 height 190
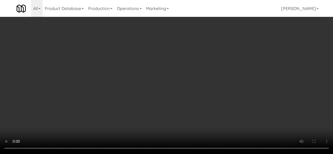
scroll to position [0, 0]
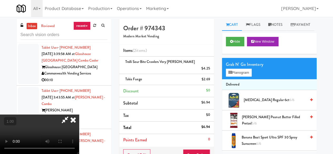
click at [71, 115] on icon at bounding box center [65, 120] width 12 height 11
click at [199, 149] on button "Save Order" at bounding box center [196, 154] width 27 height 11
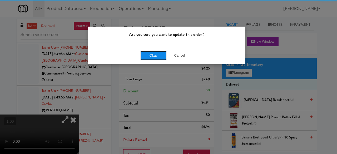
click at [154, 53] on button "Okay" at bounding box center [153, 55] width 26 height 9
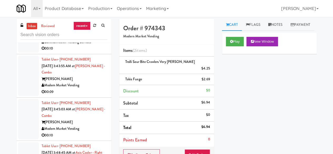
scroll to position [3229, 0]
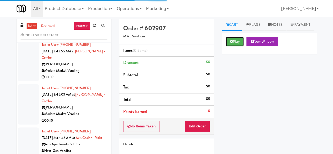
drag, startPoint x: 239, startPoint y: 52, endPoint x: 224, endPoint y: 83, distance: 34.6
click at [239, 46] on button "Play" at bounding box center [235, 41] width 18 height 9
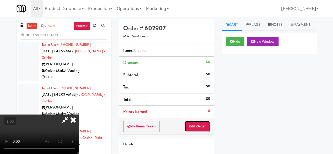
click at [195, 125] on button "Edit Order" at bounding box center [198, 126] width 26 height 11
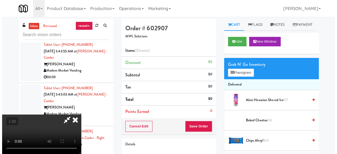
scroll to position [11, 0]
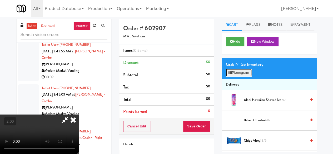
click at [242, 77] on button "Planogram" at bounding box center [239, 73] width 26 height 8
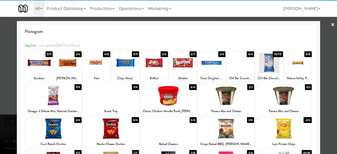
scroll to position [104, 0]
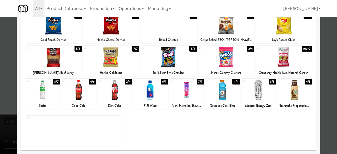
click at [48, 88] on div at bounding box center [42, 90] width 35 height 20
click at [284, 88] on div at bounding box center [294, 90] width 35 height 20
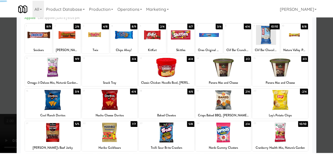
scroll to position [0, 0]
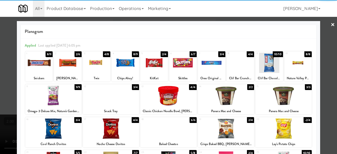
click at [323, 25] on div at bounding box center [168, 77] width 337 height 154
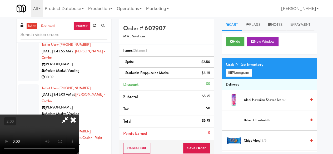
click at [71, 115] on icon at bounding box center [65, 120] width 12 height 11
click at [195, 143] on button "Save Order" at bounding box center [196, 148] width 27 height 11
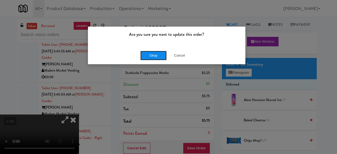
click at [147, 56] on button "Okay" at bounding box center [153, 55] width 26 height 9
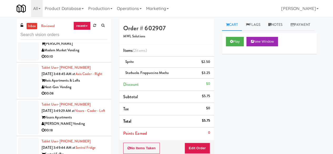
scroll to position [3308, 0]
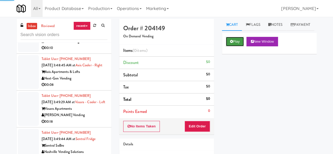
click at [232, 46] on button "Play" at bounding box center [235, 41] width 18 height 9
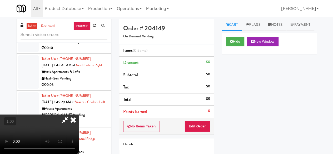
click at [79, 115] on video at bounding box center [39, 134] width 79 height 39
click at [79, 115] on icon at bounding box center [73, 120] width 12 height 11
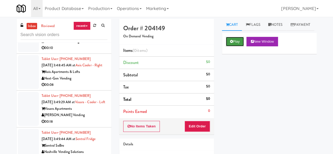
click at [239, 46] on button "Play" at bounding box center [235, 41] width 18 height 9
click at [233, 46] on button "Play" at bounding box center [235, 41] width 18 height 9
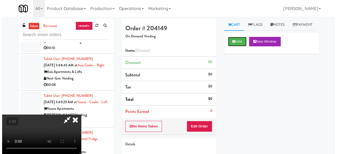
scroll to position [69, 0]
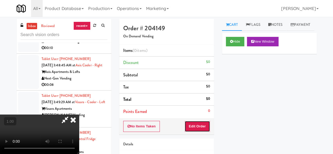
click at [207, 126] on button "Edit Order" at bounding box center [198, 126] width 26 height 11
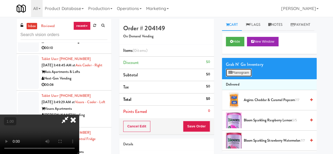
click at [246, 77] on button "Planogram" at bounding box center [239, 73] width 26 height 8
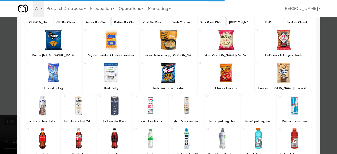
scroll to position [104, 0]
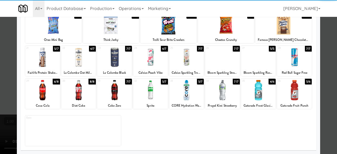
click at [82, 84] on div at bounding box center [78, 90] width 35 height 20
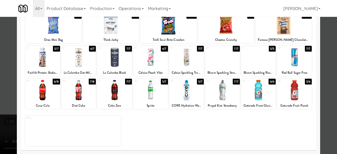
drag, startPoint x: 151, startPoint y: 89, endPoint x: 99, endPoint y: 93, distance: 52.0
click at [151, 89] on div at bounding box center [150, 90] width 35 height 20
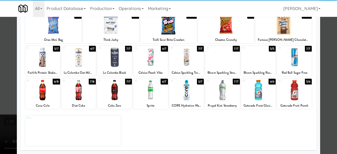
click at [54, 92] on div at bounding box center [42, 90] width 35 height 20
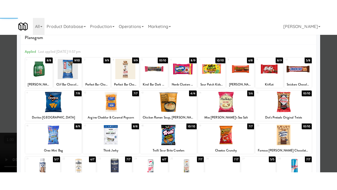
scroll to position [0, 0]
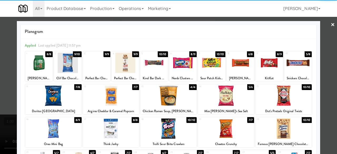
click at [322, 25] on div at bounding box center [168, 77] width 337 height 154
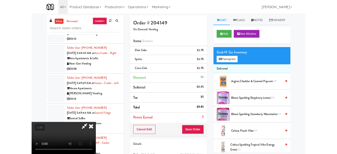
scroll to position [11, 0]
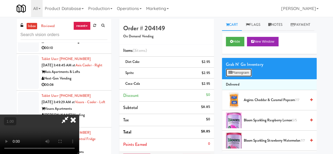
click at [243, 77] on button "Planogram" at bounding box center [239, 73] width 26 height 8
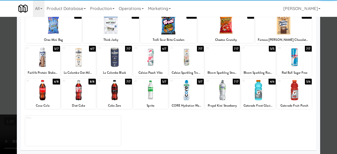
click at [152, 93] on div at bounding box center [150, 90] width 35 height 20
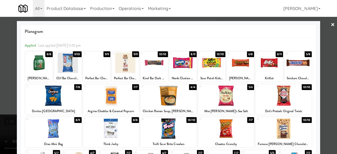
click at [322, 25] on div at bounding box center [168, 77] width 337 height 154
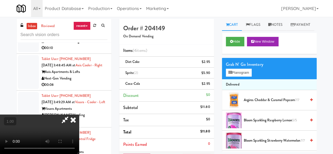
scroll to position [11, 0]
click at [242, 77] on button "Planogram" at bounding box center [239, 73] width 26 height 8
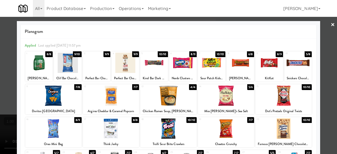
click at [167, 97] on div at bounding box center [168, 96] width 56 height 20
click at [331, 23] on link "×" at bounding box center [333, 25] width 4 height 16
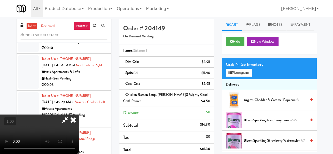
scroll to position [11, 0]
click at [235, 77] on button "Planogram" at bounding box center [239, 73] width 26 height 8
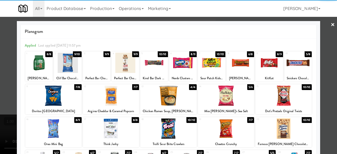
click at [54, 99] on div at bounding box center [53, 96] width 56 height 20
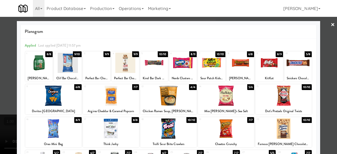
click at [325, 32] on div at bounding box center [168, 77] width 337 height 154
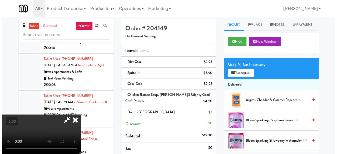
scroll to position [11, 0]
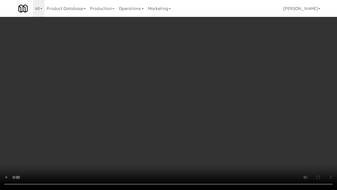
click at [229, 135] on video at bounding box center [168, 95] width 337 height 190
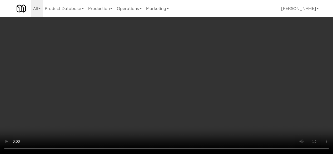
click at [237, 68] on div "Grab N' Go Inventory" at bounding box center [269, 65] width 87 height 8
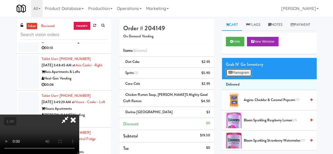
click at [240, 77] on button "Planogram" at bounding box center [239, 73] width 26 height 8
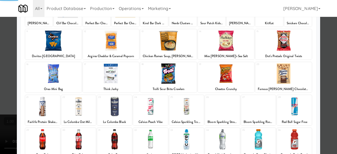
scroll to position [104, 0]
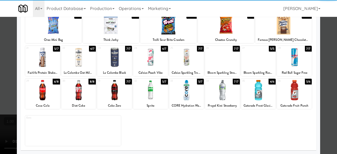
click at [148, 62] on div at bounding box center [150, 57] width 35 height 20
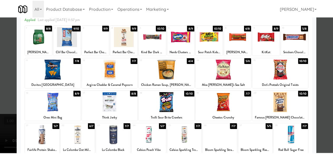
scroll to position [0, 0]
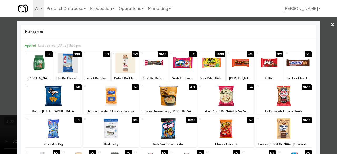
drag, startPoint x: 331, startPoint y: 60, endPoint x: 327, endPoint y: 60, distance: 3.9
click at [330, 60] on div at bounding box center [168, 77] width 337 height 154
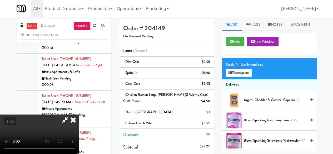
scroll to position [11, 0]
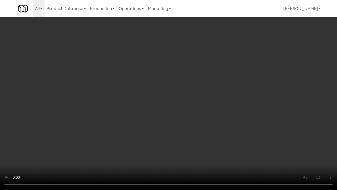
click at [179, 132] on video at bounding box center [168, 95] width 337 height 190
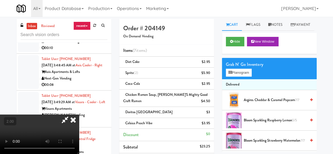
scroll to position [0, 0]
click at [71, 115] on icon at bounding box center [65, 120] width 12 height 11
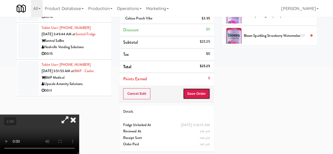
click at [193, 88] on button "Save Order" at bounding box center [196, 93] width 27 height 11
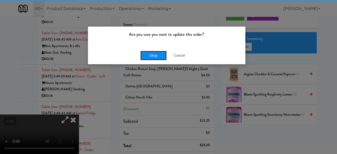
click at [151, 55] on button "Okay" at bounding box center [153, 55] width 26 height 9
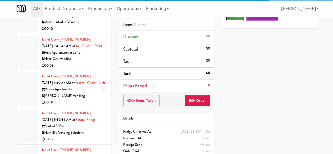
click at [236, 21] on button "Play" at bounding box center [235, 15] width 18 height 9
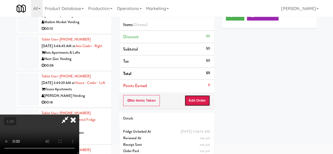
click at [196, 98] on button "Edit Order" at bounding box center [198, 100] width 26 height 11
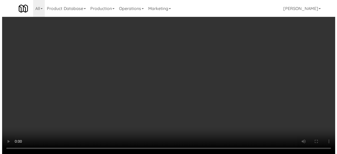
scroll to position [11, 0]
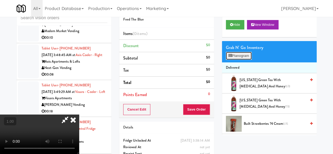
click at [241, 60] on button "Planogram" at bounding box center [239, 56] width 26 height 8
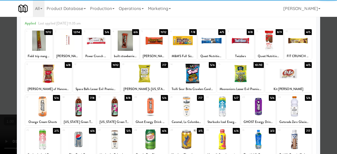
scroll to position [53, 0]
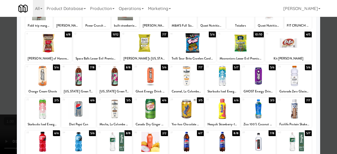
click at [194, 80] on div at bounding box center [186, 76] width 35 height 20
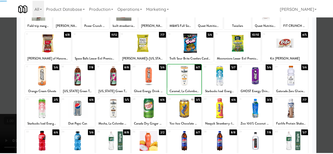
scroll to position [0, 0]
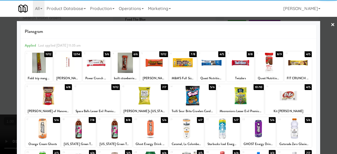
click at [325, 26] on div at bounding box center [168, 77] width 337 height 154
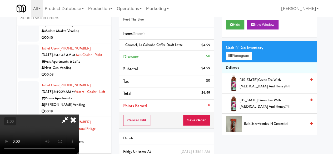
scroll to position [11, 0]
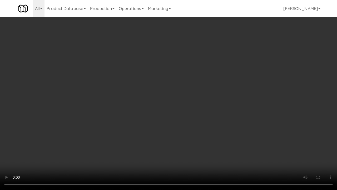
click at [204, 129] on video at bounding box center [168, 95] width 337 height 190
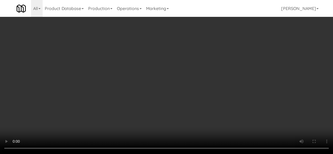
scroll to position [0, 0]
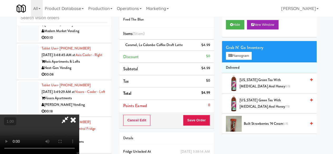
click at [71, 115] on icon at bounding box center [65, 120] width 12 height 11
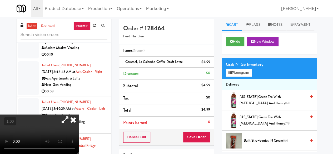
click at [208, 142] on div "Cancel Edit Save Order" at bounding box center [166, 137] width 95 height 16
click at [206, 141] on button "Save Order" at bounding box center [196, 137] width 27 height 11
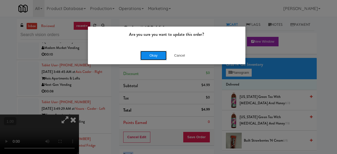
click at [155, 58] on button "Okay" at bounding box center [153, 55] width 26 height 9
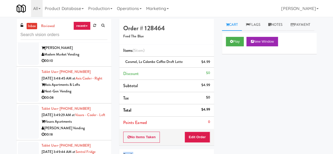
scroll to position [3387, 0]
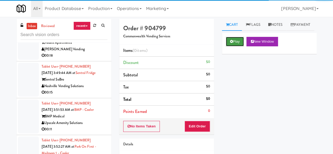
click at [231, 43] on icon at bounding box center [231, 41] width 3 height 3
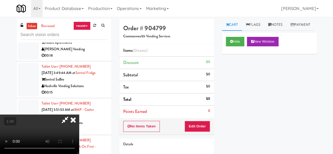
drag, startPoint x: 186, startPoint y: 131, endPoint x: 188, endPoint y: 129, distance: 3.5
click at [186, 131] on div "No Items Taken Edit Order" at bounding box center [166, 126] width 95 height 16
click at [189, 128] on button "Edit Order" at bounding box center [198, 126] width 26 height 11
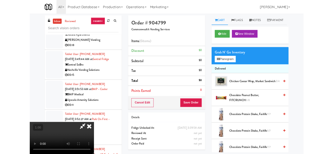
scroll to position [11, 0]
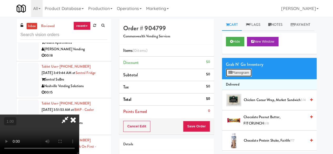
click at [231, 77] on button "Planogram" at bounding box center [239, 73] width 26 height 8
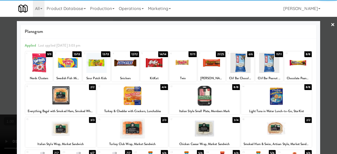
click at [90, 67] on div at bounding box center [96, 63] width 27 height 20
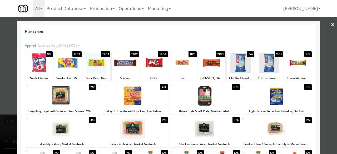
click at [206, 64] on div at bounding box center [211, 63] width 27 height 20
click at [321, 25] on div at bounding box center [168, 77] width 337 height 154
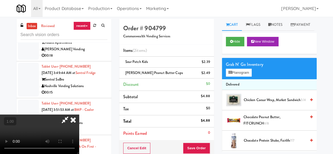
click at [71, 115] on icon at bounding box center [65, 120] width 12 height 11
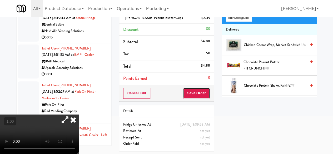
click at [194, 88] on button "Save Order" at bounding box center [196, 93] width 27 height 11
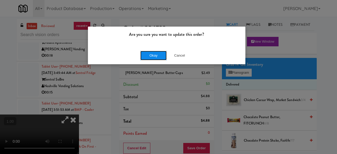
click at [164, 56] on button "Okay" at bounding box center [153, 55] width 26 height 9
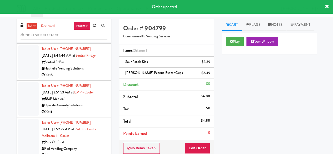
scroll to position [3440, 0]
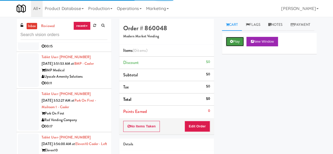
click at [231, 43] on icon at bounding box center [231, 41] width 3 height 3
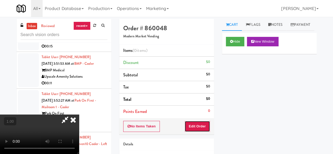
click at [193, 125] on button "Edit Order" at bounding box center [198, 126] width 26 height 11
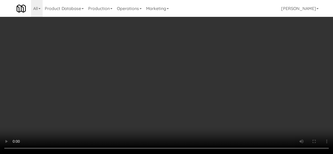
scroll to position [395, 0]
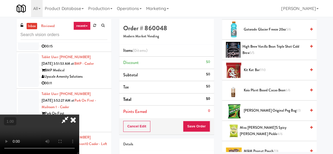
click at [310, 72] on icon at bounding box center [311, 69] width 3 height 3
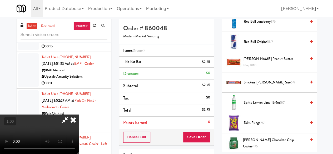
scroll to position [11, 0]
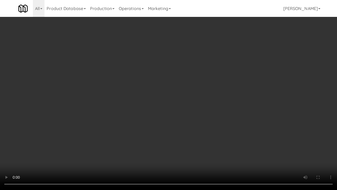
click at [244, 143] on video at bounding box center [168, 95] width 337 height 190
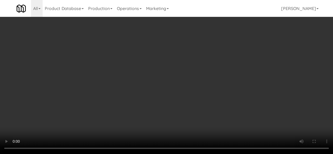
scroll to position [0, 0]
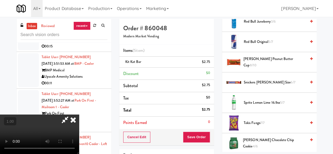
click at [71, 115] on icon at bounding box center [65, 120] width 12 height 11
click at [194, 132] on button "Save Order" at bounding box center [196, 137] width 27 height 11
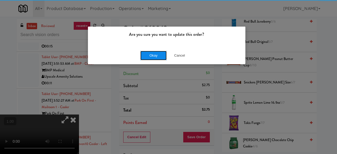
click at [148, 54] on button "Okay" at bounding box center [153, 55] width 26 height 9
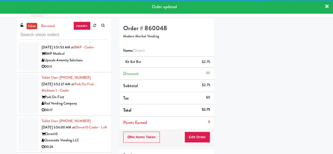
scroll to position [3493, 0]
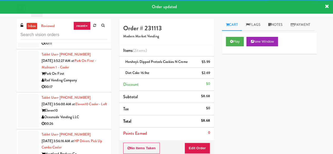
scroll to position [3519, 0]
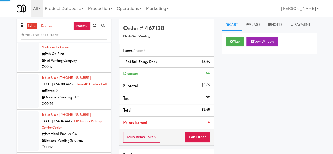
scroll to position [3572, 0]
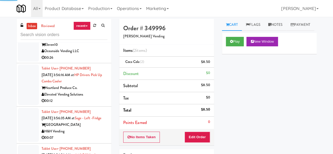
scroll to position [3677, 0]
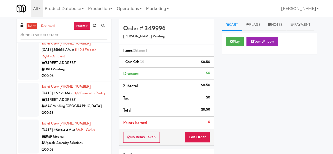
click at [34, 28] on link "inbox" at bounding box center [32, 26] width 11 height 7
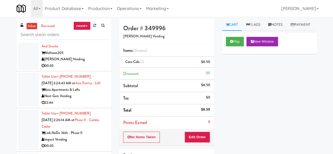
scroll to position [763, 0]
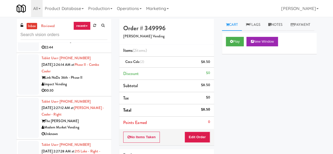
click at [82, 7] on div "[PERSON_NAME] Vending" at bounding box center [75, 4] width 66 height 7
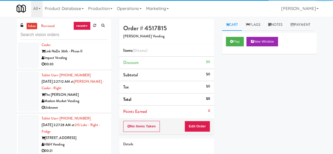
click at [86, 18] on div "Next-Gen Vending" at bounding box center [75, 14] width 66 height 7
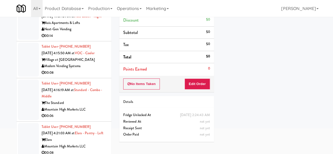
scroll to position [50, 0]
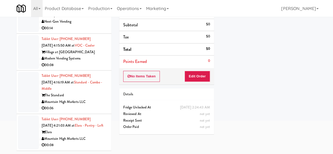
click at [92, 128] on div "Tablet User · (907) 738-4422 [DATE] 4:21:03 AM at [GEOGRAPHIC_DATA] - Left Elar…" at bounding box center [75, 132] width 66 height 32
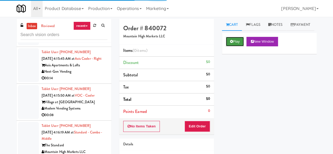
click at [233, 46] on button "Play" at bounding box center [235, 41] width 18 height 9
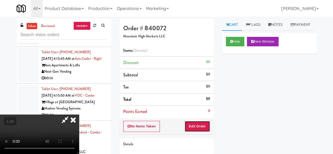
click at [205, 122] on button "Edit Order" at bounding box center [198, 126] width 26 height 11
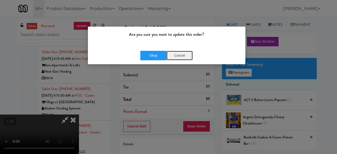
click at [178, 56] on button "Cancel" at bounding box center [179, 55] width 26 height 9
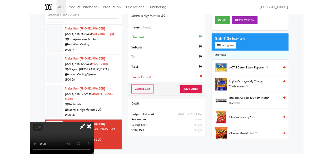
scroll to position [50, 0]
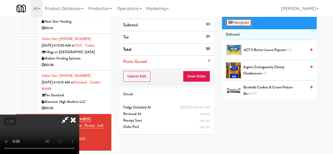
click at [246, 27] on button "Planogram" at bounding box center [239, 23] width 26 height 8
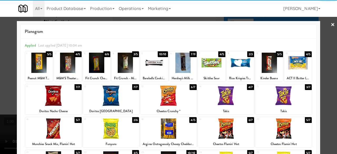
click at [229, 107] on div "14 4/7 Takis" at bounding box center [226, 99] width 56 height 30
click at [323, 24] on div at bounding box center [168, 77] width 337 height 154
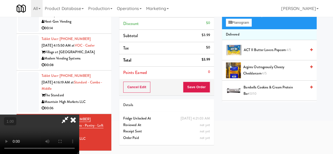
click at [71, 115] on icon at bounding box center [65, 120] width 12 height 11
click at [196, 86] on button "Save Order" at bounding box center [196, 87] width 27 height 11
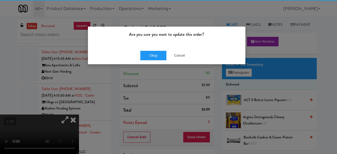
click at [145, 48] on div "Okay Cancel" at bounding box center [166, 56] width 157 height 18
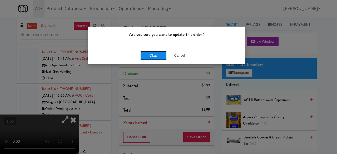
click at [152, 59] on button "Okay" at bounding box center [153, 55] width 26 height 9
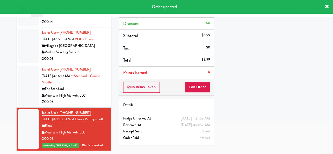
click at [95, 102] on div "00:06" at bounding box center [75, 102] width 66 height 7
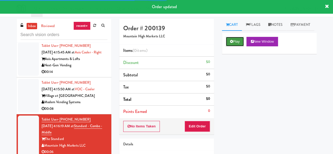
click at [232, 43] on icon at bounding box center [231, 41] width 3 height 3
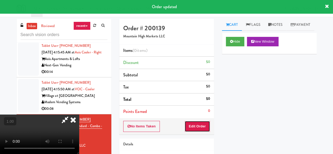
click at [196, 126] on button "Edit Order" at bounding box center [198, 126] width 26 height 11
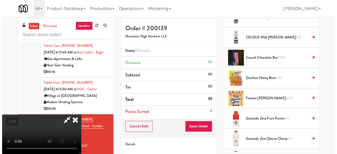
scroll to position [53, 0]
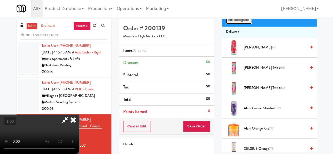
click at [245, 24] on button "Planogram" at bounding box center [239, 20] width 26 height 8
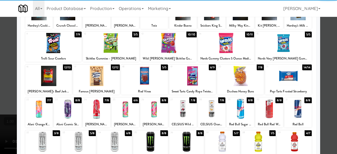
click at [240, 82] on div at bounding box center [240, 76] width 47 height 20
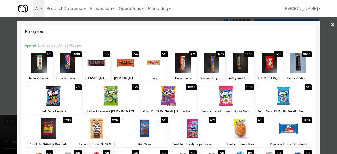
click at [322, 29] on div at bounding box center [168, 77] width 337 height 154
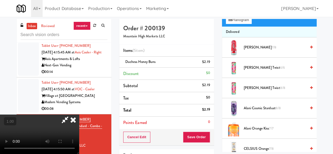
drag, startPoint x: 188, startPoint y: 45, endPoint x: 188, endPoint y: 52, distance: 6.6
click at [71, 115] on icon at bounding box center [65, 120] width 12 height 11
drag, startPoint x: 196, startPoint y: 134, endPoint x: 193, endPoint y: 128, distance: 7.0
click at [195, 135] on button "Save Order" at bounding box center [196, 137] width 27 height 11
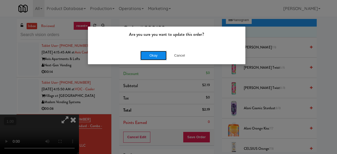
click at [145, 55] on button "Okay" at bounding box center [153, 55] width 26 height 9
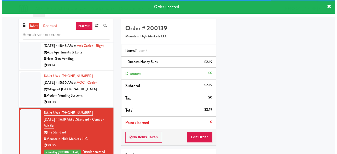
scroll to position [3231, 0]
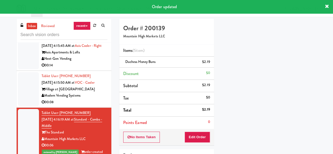
click at [94, 92] on div "Modern Vending Systems" at bounding box center [75, 95] width 66 height 7
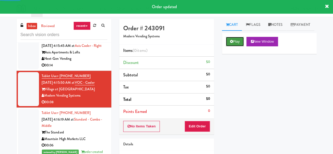
click at [242, 46] on button "Play" at bounding box center [235, 41] width 18 height 9
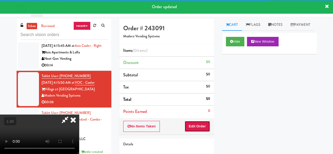
click at [200, 126] on button "Edit Order" at bounding box center [198, 126] width 26 height 11
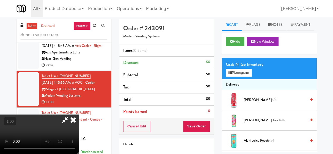
click at [236, 90] on li "Delivered" at bounding box center [269, 84] width 95 height 11
click at [240, 77] on button "Planogram" at bounding box center [239, 73] width 26 height 8
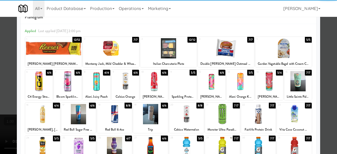
scroll to position [26, 0]
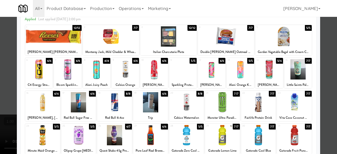
click at [256, 98] on div at bounding box center [258, 102] width 35 height 20
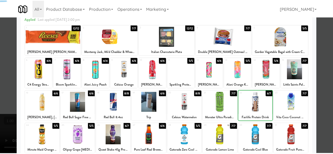
scroll to position [0, 0]
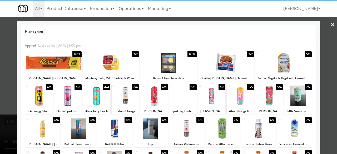
click at [320, 31] on div at bounding box center [168, 77] width 337 height 154
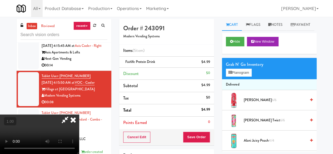
click at [71, 115] on icon at bounding box center [65, 120] width 12 height 11
click at [187, 134] on button "Save Order" at bounding box center [196, 137] width 27 height 11
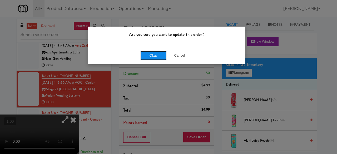
click at [162, 56] on button "Okay" at bounding box center [153, 55] width 26 height 9
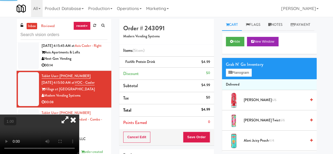
scroll to position [3178, 0]
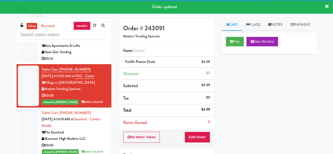
click at [90, 62] on div "00:14" at bounding box center [75, 59] width 66 height 7
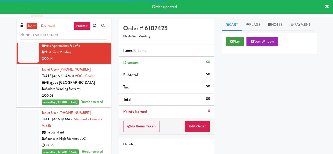
click at [225, 54] on div "Play New Window" at bounding box center [269, 43] width 95 height 21
click at [238, 46] on button "Play" at bounding box center [235, 41] width 18 height 9
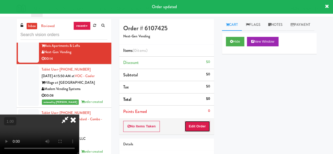
click at [203, 122] on button "Edit Order" at bounding box center [198, 126] width 26 height 11
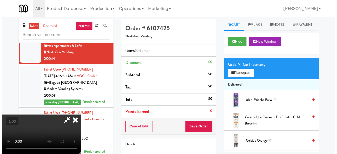
scroll to position [11, 0]
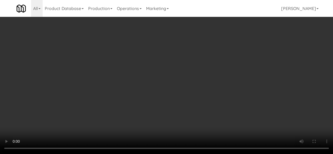
click at [251, 79] on div "Grab N' Go Inventory Planogram" at bounding box center [269, 68] width 95 height 21
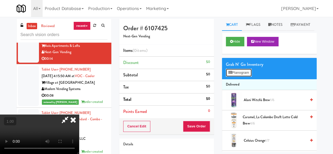
click at [246, 77] on button "Planogram" at bounding box center [239, 73] width 26 height 8
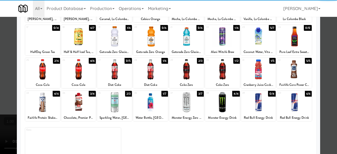
scroll to position [104, 0]
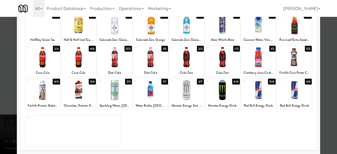
click at [78, 65] on div at bounding box center [78, 57] width 35 height 20
click at [45, 64] on div at bounding box center [42, 57] width 35 height 20
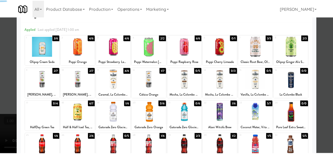
scroll to position [0, 0]
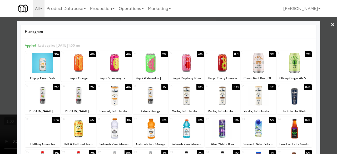
click at [331, 26] on link "×" at bounding box center [333, 25] width 4 height 16
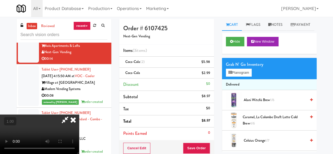
click at [71, 115] on icon at bounding box center [65, 120] width 12 height 11
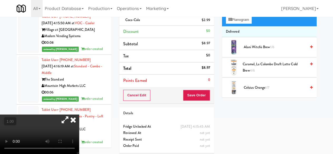
scroll to position [55, 0]
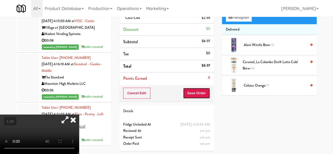
click at [194, 97] on button "Save Order" at bounding box center [196, 93] width 27 height 11
click at [194, 94] on button "Save Order" at bounding box center [196, 93] width 27 height 11
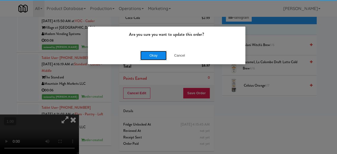
click at [150, 57] on button "Okay" at bounding box center [153, 55] width 26 height 9
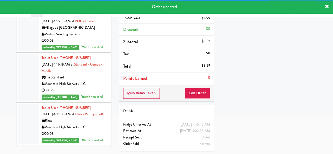
scroll to position [3099, 0]
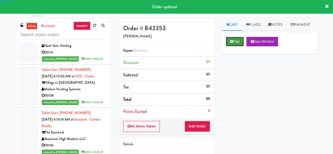
click at [238, 46] on button "Play" at bounding box center [235, 41] width 18 height 9
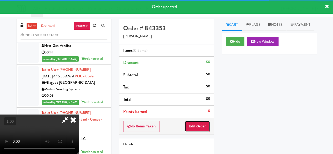
click at [201, 123] on button "Edit Order" at bounding box center [198, 126] width 26 height 11
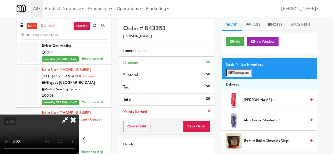
click at [236, 77] on button "Planogram" at bounding box center [239, 73] width 26 height 8
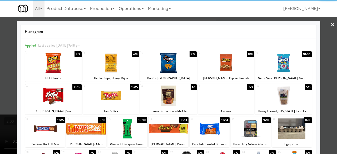
click at [168, 67] on div at bounding box center [168, 63] width 56 height 20
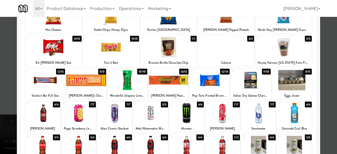
scroll to position [53, 0]
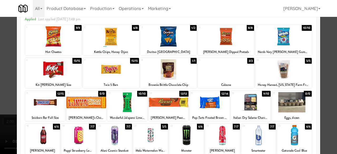
click at [47, 100] on div at bounding box center [45, 102] width 40 height 20
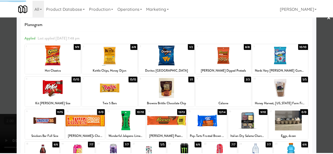
scroll to position [0, 0]
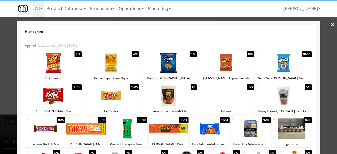
click at [324, 23] on div at bounding box center [168, 77] width 337 height 154
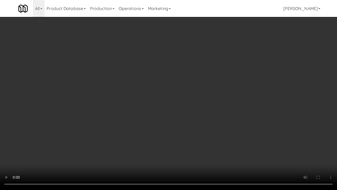
click at [236, 141] on video at bounding box center [168, 95] width 337 height 190
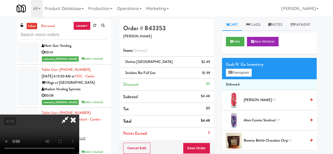
click at [71, 115] on icon at bounding box center [65, 120] width 12 height 11
click at [79, 115] on icon at bounding box center [73, 120] width 12 height 11
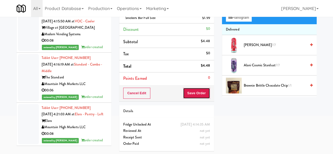
click at [199, 91] on button "Save Order" at bounding box center [196, 93] width 27 height 11
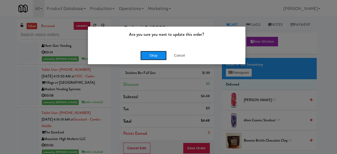
click at [152, 53] on button "Okay" at bounding box center [153, 55] width 26 height 9
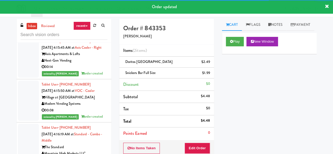
scroll to position [3046, 0]
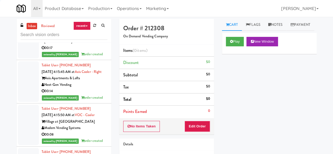
scroll to position [3046, 0]
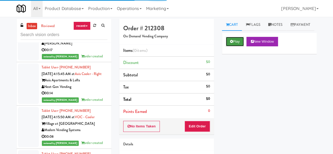
click at [233, 46] on button "Play" at bounding box center [235, 41] width 18 height 9
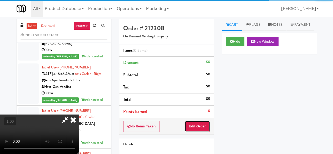
click at [206, 125] on button "Edit Order" at bounding box center [198, 126] width 26 height 11
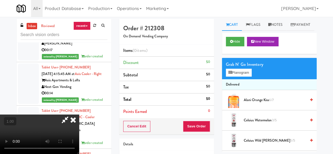
click at [79, 154] on video at bounding box center [39, 134] width 79 height 39
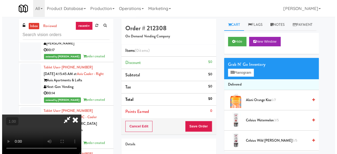
scroll to position [11, 0]
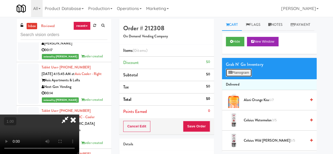
click at [242, 77] on button "Planogram" at bounding box center [239, 73] width 26 height 8
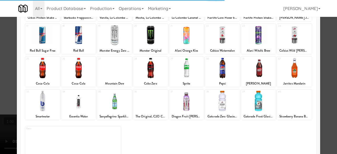
scroll to position [104, 0]
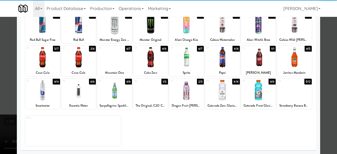
click at [223, 92] on div at bounding box center [222, 90] width 35 height 20
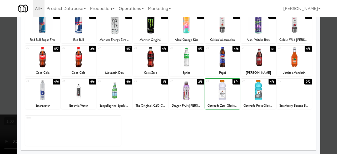
click at [257, 90] on div at bounding box center [258, 90] width 35 height 20
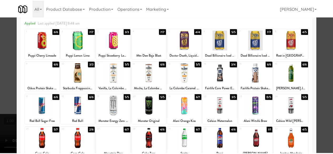
scroll to position [0, 0]
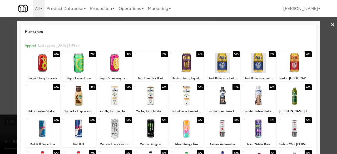
click at [325, 33] on div at bounding box center [168, 77] width 337 height 154
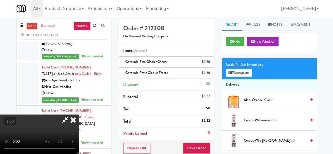
drag, startPoint x: 181, startPoint y: 23, endPoint x: 180, endPoint y: 27, distance: 4.4
click at [71, 115] on icon at bounding box center [65, 120] width 12 height 11
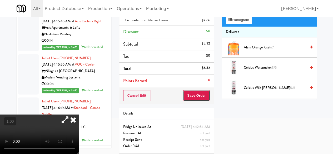
click at [197, 95] on button "Save Order" at bounding box center [196, 95] width 27 height 11
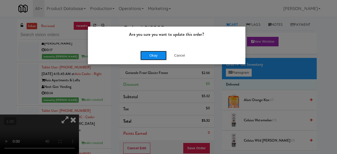
click at [161, 55] on button "Okay" at bounding box center [153, 55] width 26 height 9
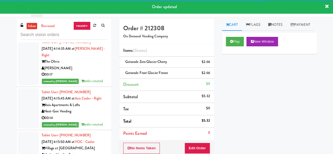
scroll to position [3020, 0]
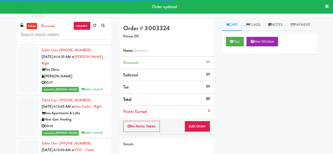
click at [233, 48] on div "Play New Window" at bounding box center [269, 43] width 95 height 21
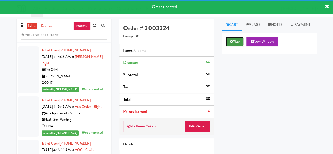
click at [235, 46] on button "Play" at bounding box center [235, 41] width 18 height 9
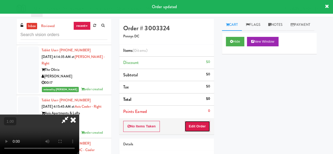
click at [203, 130] on button "Edit Order" at bounding box center [198, 126] width 26 height 11
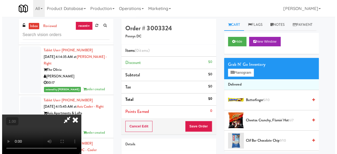
scroll to position [11, 0]
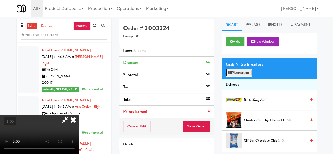
click at [233, 77] on button "Planogram" at bounding box center [239, 73] width 26 height 8
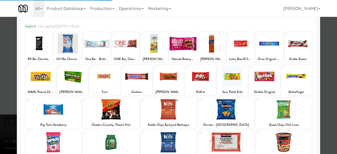
scroll to position [53, 0]
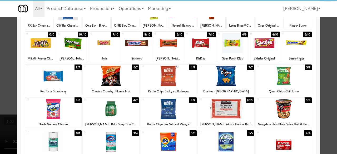
click at [164, 77] on div at bounding box center [168, 76] width 56 height 20
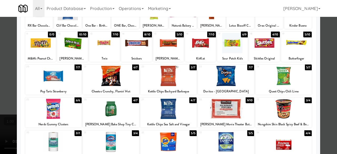
click at [109, 104] on div at bounding box center [111, 109] width 56 height 20
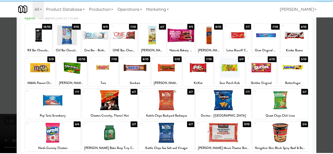
scroll to position [0, 0]
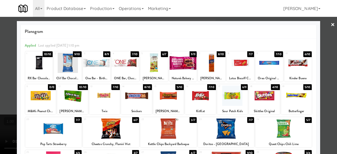
drag, startPoint x: 331, startPoint y: 31, endPoint x: 308, endPoint y: 38, distance: 24.2
click at [331, 31] on div at bounding box center [168, 77] width 337 height 154
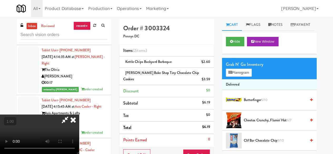
scroll to position [11, 0]
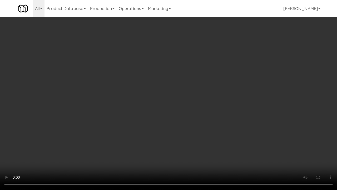
click at [183, 132] on video at bounding box center [168, 95] width 337 height 190
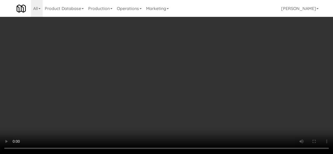
scroll to position [0, 0]
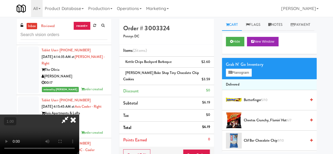
click at [71, 115] on icon at bounding box center [65, 120] width 12 height 11
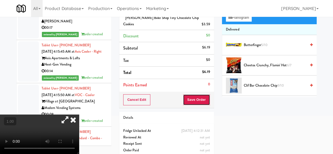
click at [192, 94] on button "Save Order" at bounding box center [196, 99] width 27 height 11
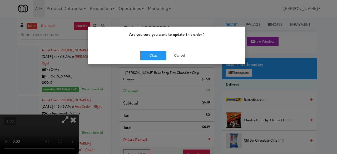
click at [150, 46] on div "Are you sure you want to update this order?" at bounding box center [166, 37] width 157 height 20
click at [151, 54] on button "Okay" at bounding box center [153, 55] width 26 height 9
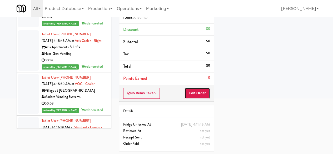
click at [203, 97] on button "Edit Order" at bounding box center [198, 93] width 26 height 11
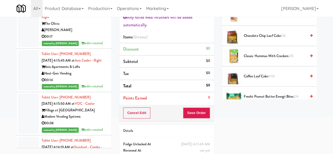
scroll to position [53, 0]
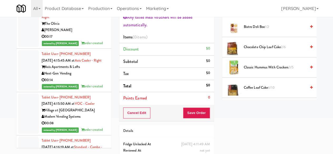
click at [310, 49] on icon at bounding box center [311, 46] width 3 height 3
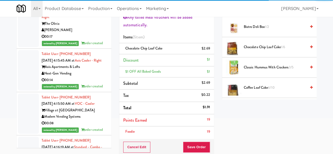
click at [184, 120] on li "Points Earned 19" at bounding box center [166, 120] width 95 height 12
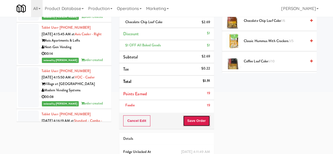
click at [194, 120] on button "Save Order" at bounding box center [196, 120] width 27 height 11
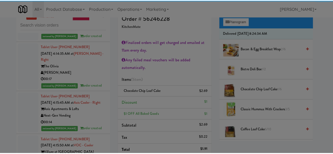
scroll to position [0, 0]
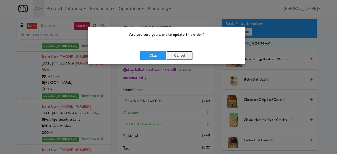
drag, startPoint x: 178, startPoint y: 58, endPoint x: 218, endPoint y: 51, distance: 41.1
click at [180, 57] on button "Cancel" at bounding box center [179, 55] width 26 height 9
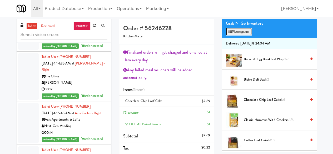
click at [239, 36] on button "Planogram" at bounding box center [239, 32] width 26 height 8
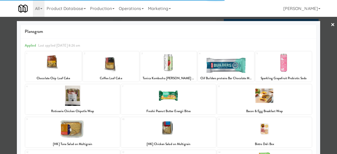
click at [326, 36] on div at bounding box center [168, 77] width 337 height 154
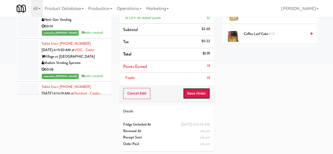
click at [198, 91] on button "Save Order" at bounding box center [196, 93] width 27 height 11
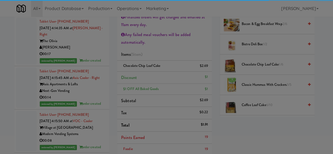
scroll to position [1, 0]
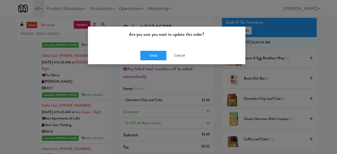
click at [150, 60] on div "Okay Cancel" at bounding box center [166, 56] width 157 height 18
click at [152, 56] on button "Okay" at bounding box center [153, 55] width 26 height 9
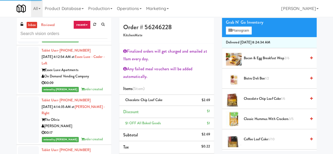
scroll to position [2941, 0]
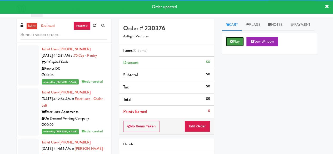
click at [234, 46] on button "Play" at bounding box center [235, 41] width 18 height 9
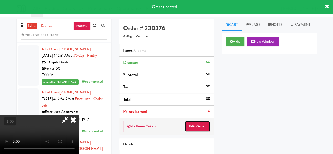
click at [200, 127] on button "Edit Order" at bounding box center [198, 126] width 26 height 11
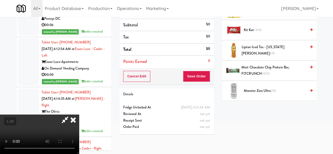
scroll to position [342, 0]
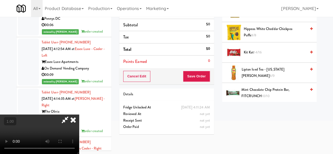
click at [310, 56] on link at bounding box center [311, 52] width 3 height 7
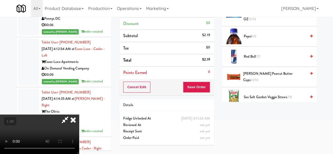
scroll to position [448, 0]
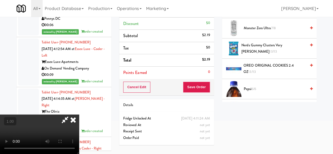
click at [305, 74] on div "OREO ORIGINAL COOKIES 2.4 OZ 13/13" at bounding box center [276, 68] width 71 height 13
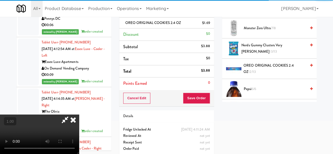
click at [79, 115] on icon at bounding box center [73, 120] width 12 height 11
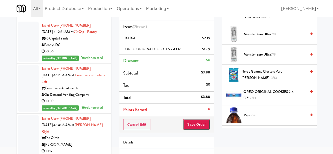
click at [202, 120] on button "Save Order" at bounding box center [196, 124] width 27 height 11
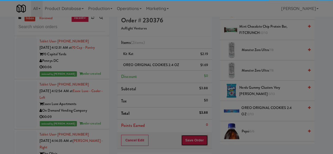
scroll to position [0, 0]
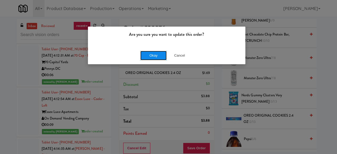
click at [158, 56] on button "Okay" at bounding box center [153, 55] width 26 height 9
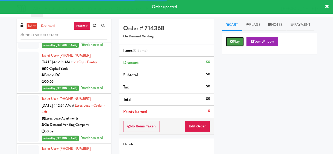
click at [242, 46] on button "Play" at bounding box center [235, 41] width 18 height 9
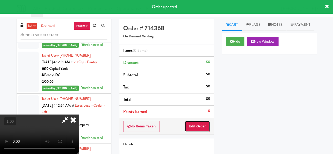
click at [202, 125] on button "Edit Order" at bounding box center [198, 126] width 26 height 11
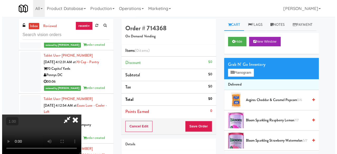
scroll to position [11, 0]
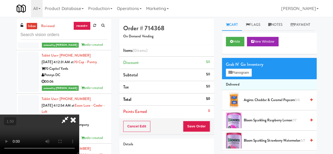
click at [261, 90] on li "Delivered" at bounding box center [269, 84] width 95 height 11
click at [241, 77] on button "Planogram" at bounding box center [239, 73] width 26 height 8
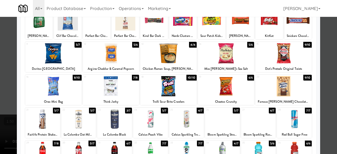
scroll to position [79, 0]
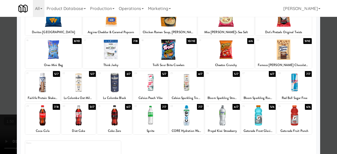
click at [153, 88] on div at bounding box center [150, 82] width 35 height 20
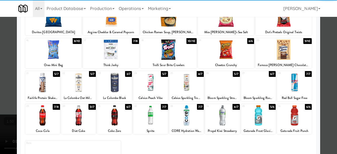
click at [252, 83] on div at bounding box center [258, 82] width 35 height 20
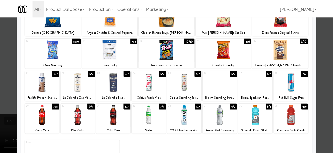
scroll to position [0, 0]
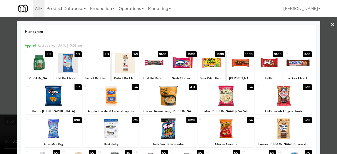
drag, startPoint x: 330, startPoint y: 29, endPoint x: 224, endPoint y: 40, distance: 106.9
click at [331, 29] on link "×" at bounding box center [333, 25] width 4 height 16
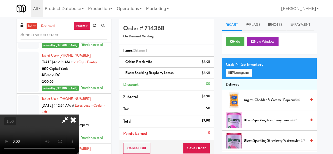
click at [79, 115] on icon at bounding box center [73, 120] width 12 height 11
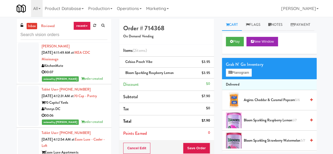
scroll to position [2888, 0]
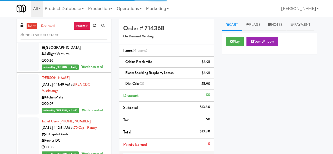
scroll to position [2862, 0]
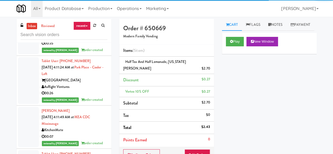
click at [35, 28] on link "inbox" at bounding box center [32, 26] width 11 height 7
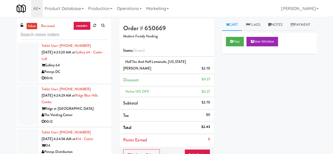
scroll to position [2286, 0]
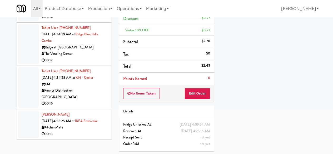
click at [91, 122] on div "[PERSON_NAME] [DATE] 4:26:25 AM at IKEA Etobicoke KitchenMate 00:13" at bounding box center [75, 124] width 66 height 26
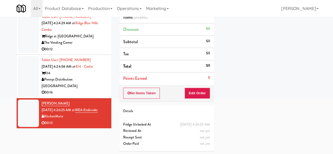
click at [98, 78] on div "Pennys Distribution [GEOGRAPHIC_DATA]" at bounding box center [75, 82] width 66 height 13
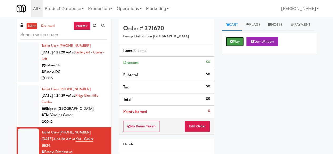
click at [238, 46] on button "Play" at bounding box center [235, 41] width 18 height 9
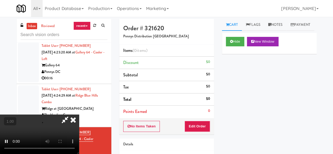
click at [211, 121] on div "No Items Taken Edit Order" at bounding box center [166, 126] width 95 height 16
click at [203, 126] on button "Edit Order" at bounding box center [198, 126] width 26 height 11
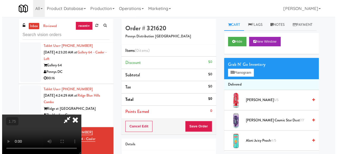
scroll to position [11, 0]
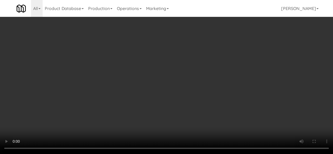
click at [231, 79] on div "Grab N' Go Inventory Planogram" at bounding box center [269, 68] width 95 height 21
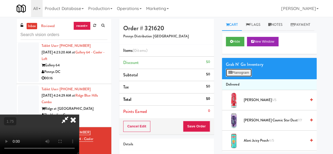
click at [236, 77] on button "Planogram" at bounding box center [239, 73] width 26 height 8
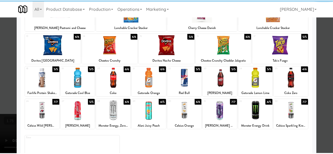
scroll to position [104, 0]
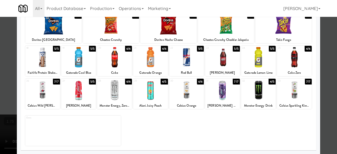
click at [117, 63] on div at bounding box center [114, 57] width 35 height 20
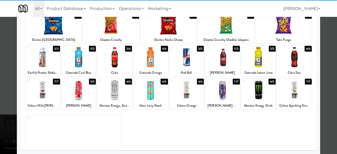
click at [145, 87] on div at bounding box center [150, 90] width 35 height 20
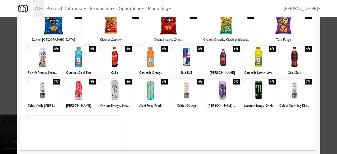
click at [328, 83] on div at bounding box center [168, 77] width 337 height 154
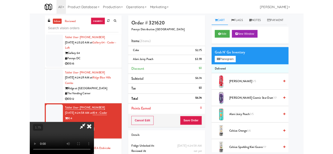
scroll to position [11, 0]
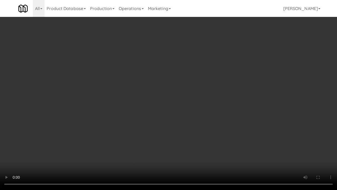
click at [160, 150] on video at bounding box center [168, 95] width 337 height 190
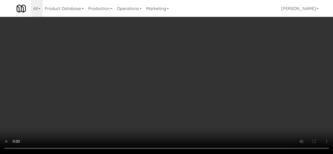
scroll to position [0, 0]
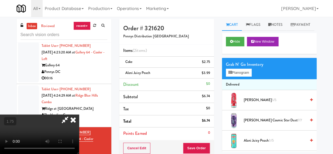
click at [71, 115] on icon at bounding box center [65, 120] width 12 height 11
click at [190, 143] on button "Save Order" at bounding box center [196, 148] width 27 height 11
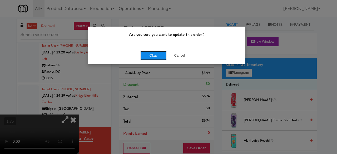
click at [147, 55] on button "Okay" at bounding box center [153, 55] width 26 height 9
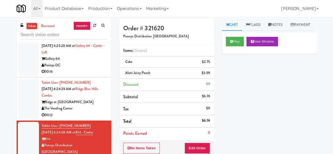
click at [91, 112] on div "The Vending Corner" at bounding box center [75, 108] width 66 height 7
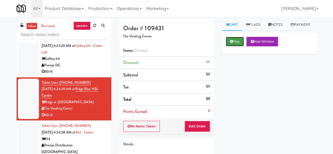
click at [237, 46] on button "Play" at bounding box center [235, 41] width 18 height 9
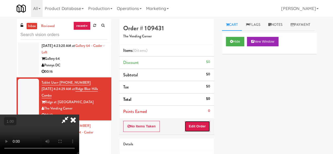
click at [198, 128] on button "Edit Order" at bounding box center [198, 126] width 26 height 11
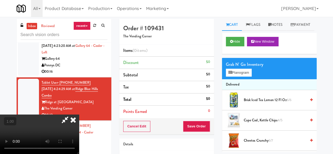
scroll to position [11, 0]
click at [242, 77] on button "Planogram" at bounding box center [239, 73] width 26 height 8
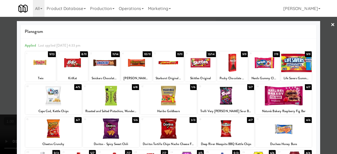
click at [195, 63] on div at bounding box center [200, 63] width 31 height 20
click at [166, 99] on div at bounding box center [168, 96] width 56 height 20
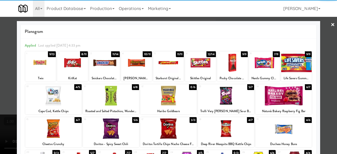
click at [324, 40] on div at bounding box center [168, 77] width 337 height 154
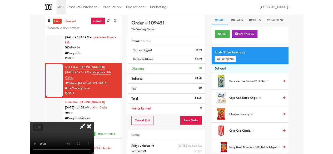
scroll to position [11, 0]
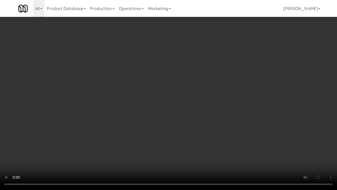
click at [229, 153] on video at bounding box center [168, 95] width 337 height 190
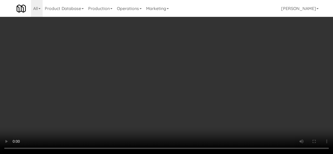
scroll to position [0, 0]
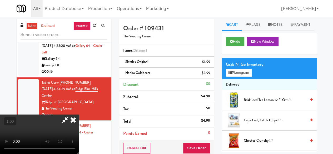
click at [71, 115] on icon at bounding box center [65, 120] width 12 height 11
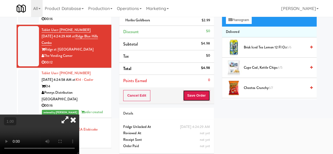
click at [188, 92] on button "Save Order" at bounding box center [196, 95] width 27 height 11
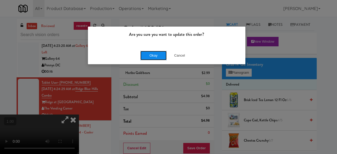
click at [155, 55] on button "Okay" at bounding box center [153, 55] width 26 height 9
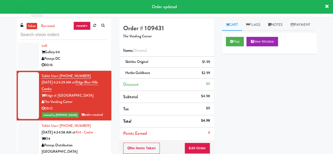
scroll to position [2239, 0]
click at [90, 56] on div "Gallery 64" at bounding box center [75, 52] width 66 height 7
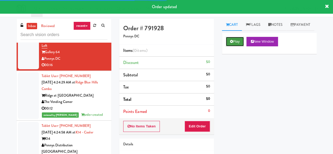
click at [230, 43] on icon at bounding box center [231, 41] width 3 height 3
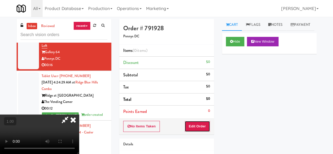
click at [206, 122] on button "Edit Order" at bounding box center [198, 126] width 26 height 11
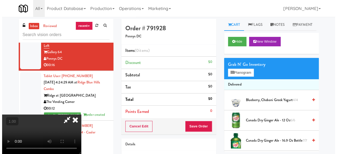
scroll to position [11, 0]
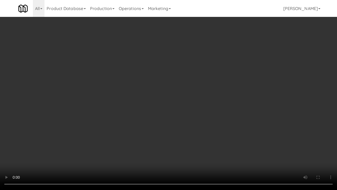
click at [132, 136] on video at bounding box center [168, 95] width 337 height 190
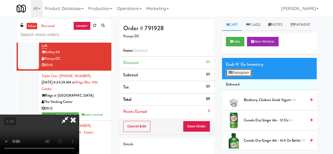
click at [240, 77] on button "Planogram" at bounding box center [239, 73] width 26 height 8
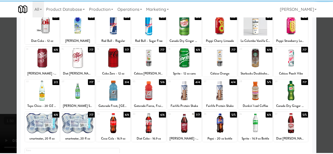
scroll to position [104, 0]
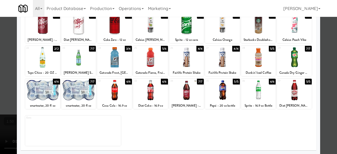
click at [84, 97] on div at bounding box center [78, 90] width 35 height 20
click at [51, 95] on div at bounding box center [42, 90] width 35 height 20
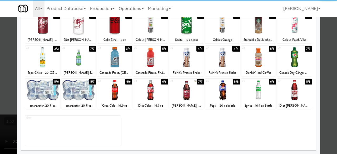
click at [290, 89] on div at bounding box center [294, 90] width 35 height 20
click at [321, 81] on div at bounding box center [168, 77] width 337 height 154
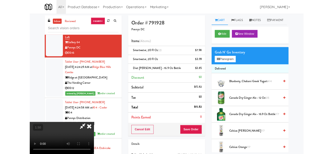
scroll to position [11, 0]
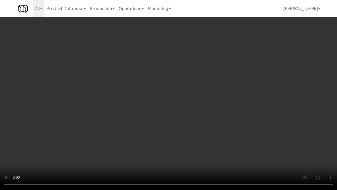
click at [134, 133] on video at bounding box center [168, 95] width 337 height 190
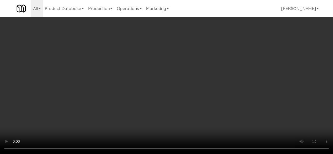
scroll to position [0, 0]
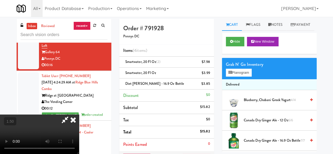
click at [71, 115] on icon at bounding box center [65, 120] width 12 height 11
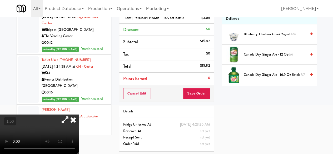
drag, startPoint x: 196, startPoint y: 102, endPoint x: 195, endPoint y: 97, distance: 5.5
click at [196, 102] on div "Order # 791928 Pennys DC Items (4 items ) smartwater, 20 fl oz (2) $7.98 smartw…" at bounding box center [166, 54] width 103 height 202
click at [195, 92] on button "Save Order" at bounding box center [196, 93] width 27 height 11
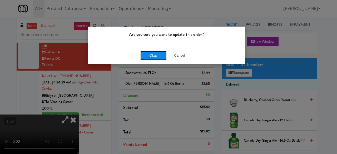
click at [161, 56] on button "Okay" at bounding box center [153, 55] width 26 height 9
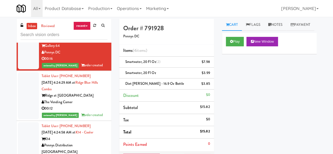
click at [102, 19] on div "00:03" at bounding box center [75, 15] width 66 height 7
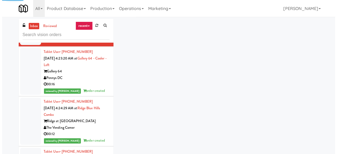
scroll to position [2160, 0]
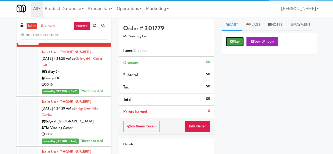
click at [240, 46] on button "Play" at bounding box center [235, 41] width 18 height 9
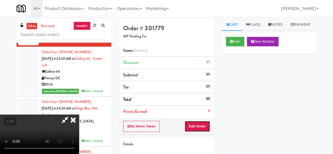
click at [199, 121] on button "Edit Order" at bounding box center [198, 126] width 26 height 11
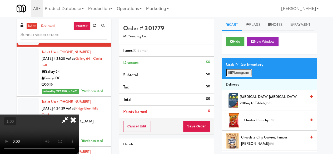
click at [242, 77] on button "Planogram" at bounding box center [239, 73] width 26 height 8
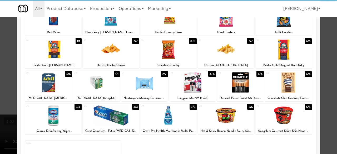
click at [106, 58] on div at bounding box center [111, 49] width 56 height 20
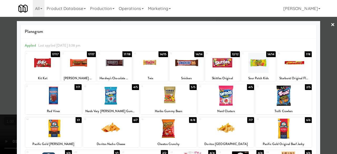
drag, startPoint x: 328, startPoint y: 37, endPoint x: 307, endPoint y: 35, distance: 21.1
click at [327, 37] on div at bounding box center [168, 77] width 337 height 154
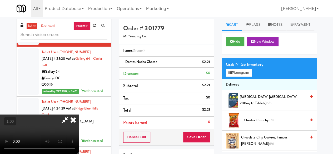
click at [71, 115] on icon at bounding box center [65, 120] width 12 height 11
click at [196, 134] on button "Save Order" at bounding box center [196, 137] width 27 height 11
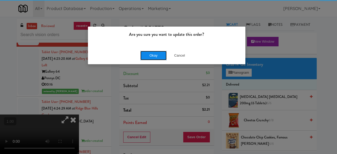
click at [156, 55] on button "Okay" at bounding box center [153, 55] width 26 height 9
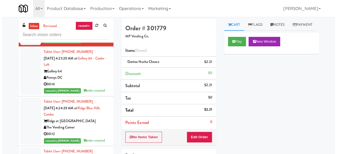
scroll to position [2187, 0]
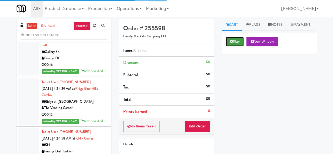
click at [230, 46] on button "Play" at bounding box center [235, 41] width 18 height 9
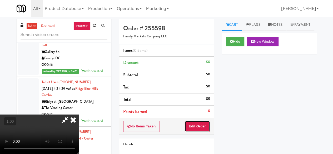
click at [194, 128] on button "Edit Order" at bounding box center [198, 126] width 26 height 11
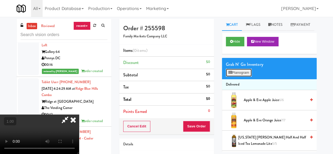
click at [236, 77] on button "Planogram" at bounding box center [239, 73] width 26 height 8
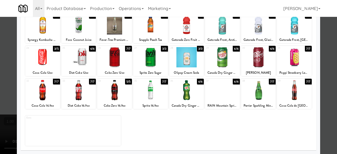
click at [53, 62] on div at bounding box center [42, 57] width 35 height 20
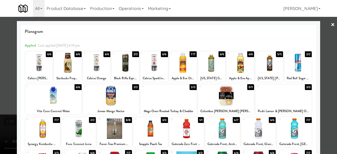
click at [331, 24] on link "×" at bounding box center [333, 25] width 4 height 16
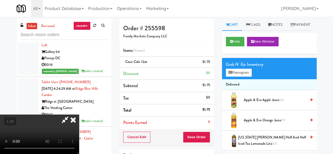
click at [71, 115] on icon at bounding box center [65, 120] width 12 height 11
click at [189, 132] on button "Save Order" at bounding box center [196, 137] width 27 height 11
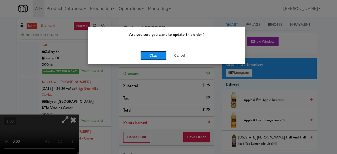
click at [150, 59] on button "Okay" at bounding box center [153, 55] width 26 height 9
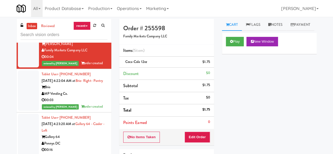
scroll to position [2108, 0]
click at [91, 17] on div "00:35" at bounding box center [75, 14] width 66 height 7
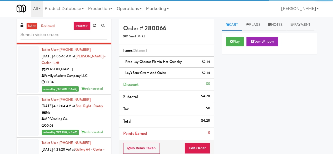
scroll to position [2055, 0]
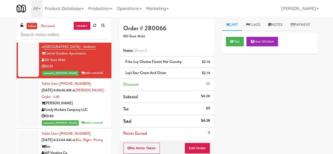
click at [33, 23] on link "inbox" at bounding box center [32, 26] width 11 height 7
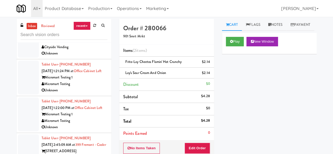
scroll to position [158, 0]
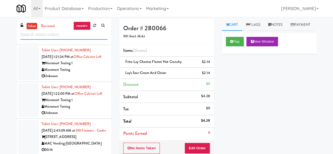
click at [57, 37] on input "text" at bounding box center [64, 35] width 87 height 10
paste input "Phase II - Combo Cooler"
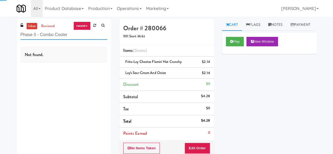
type input "Phase II - Combo Cooler"
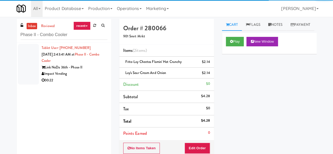
click at [86, 67] on div "Link NoDa 36th - Phase II" at bounding box center [75, 67] width 66 height 7
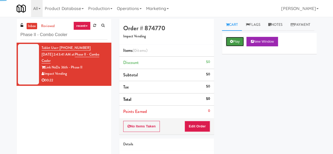
click at [233, 46] on button "Play" at bounding box center [235, 41] width 18 height 9
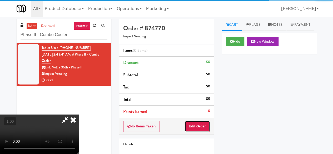
click at [190, 129] on button "Edit Order" at bounding box center [198, 126] width 26 height 11
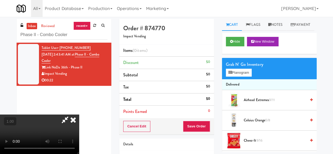
click at [79, 154] on video at bounding box center [39, 134] width 79 height 39
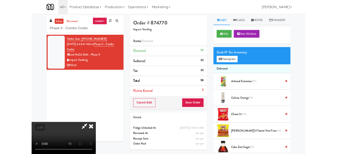
scroll to position [11, 0]
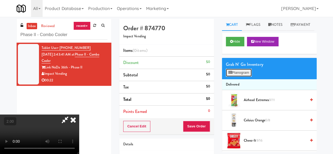
click at [246, 77] on button "Planogram" at bounding box center [239, 73] width 26 height 8
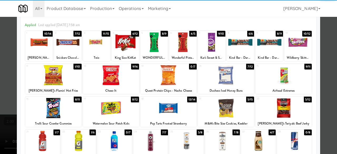
scroll to position [53, 0]
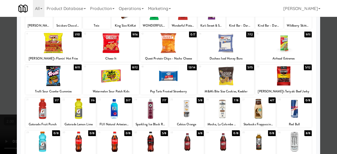
click at [230, 78] on div at bounding box center [226, 76] width 56 height 20
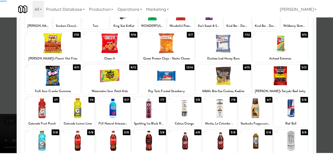
scroll to position [0, 0]
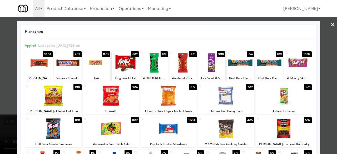
click at [62, 70] on div at bounding box center [67, 63] width 27 height 20
click at [331, 30] on link "×" at bounding box center [333, 25] width 4 height 16
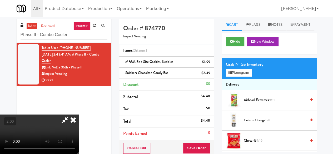
click at [79, 115] on icon at bounding box center [73, 120] width 12 height 11
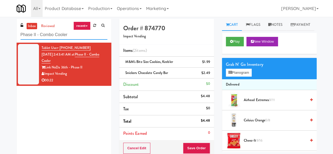
click at [47, 31] on input "Phase II - Combo Cooler" at bounding box center [64, 35] width 87 height 10
paste input "HP Drivers Pick Up Combo Cooler"
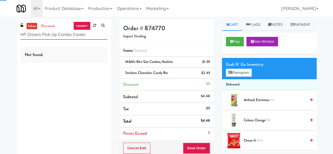
type input "HP Drivers Pick Up Combo Cooler"
click at [65, 38] on input "HP Drivers Pick Up Combo Cooler" at bounding box center [64, 35] width 87 height 10
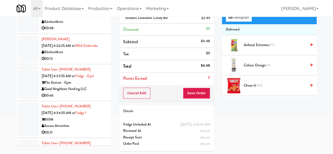
scroll to position [908, 0]
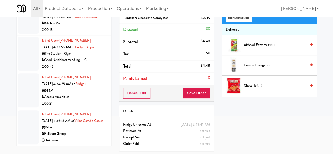
click at [93, 94] on div "Access Amenities" at bounding box center [75, 97] width 66 height 7
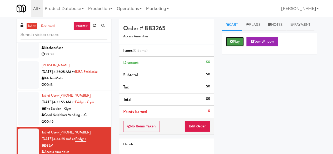
click at [230, 43] on icon at bounding box center [231, 41] width 3 height 3
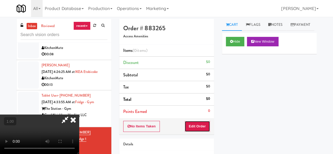
click at [202, 127] on button "Edit Order" at bounding box center [198, 126] width 26 height 11
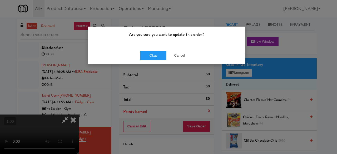
click at [176, 49] on div "Okay Cancel" at bounding box center [166, 56] width 157 height 18
click at [180, 53] on button "Cancel" at bounding box center [179, 55] width 26 height 9
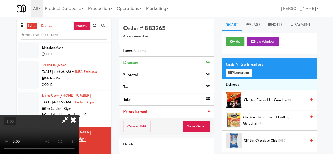
click at [79, 154] on video at bounding box center [39, 134] width 79 height 39
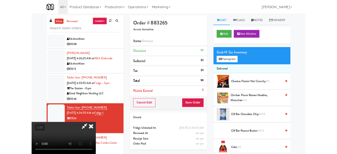
scroll to position [11, 0]
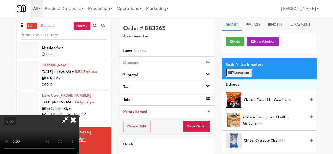
click at [232, 77] on button "Planogram" at bounding box center [239, 73] width 26 height 8
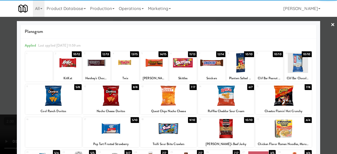
click at [69, 67] on div at bounding box center [67, 63] width 27 height 20
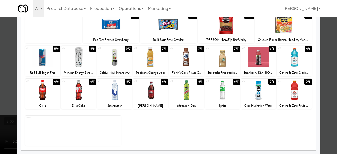
click at [295, 60] on div at bounding box center [294, 57] width 35 height 20
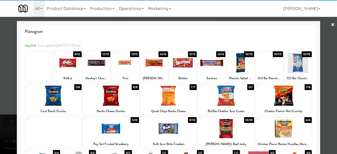
click at [320, 24] on div at bounding box center [168, 77] width 337 height 154
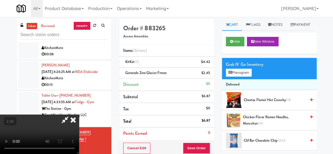
click at [71, 115] on icon at bounding box center [65, 120] width 12 height 11
click at [210, 63] on icon at bounding box center [210, 63] width 3 height 3
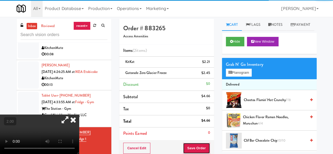
click at [197, 145] on button "Save Order" at bounding box center [196, 148] width 27 height 11
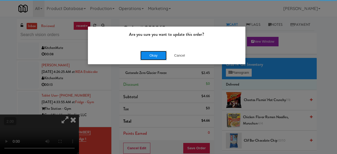
click at [152, 58] on button "Okay" at bounding box center [153, 55] width 26 height 9
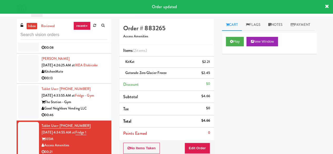
click at [90, 115] on div "00:46" at bounding box center [75, 115] width 66 height 7
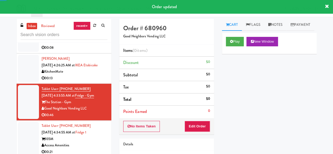
scroll to position [855, 0]
click at [85, 51] on div "00:08" at bounding box center [75, 47] width 66 height 7
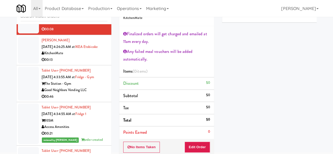
scroll to position [26, 0]
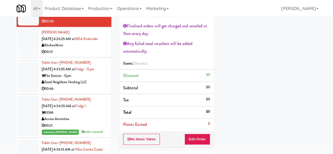
click at [97, 86] on div "00:46" at bounding box center [75, 89] width 66 height 7
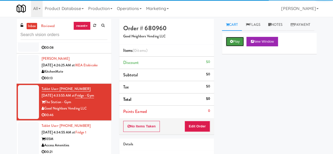
click at [237, 46] on button "Play" at bounding box center [235, 41] width 18 height 9
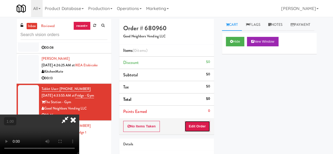
click at [195, 124] on button "Edit Order" at bounding box center [198, 126] width 26 height 11
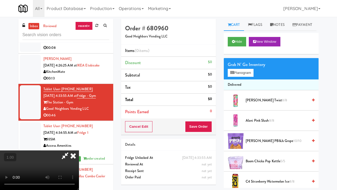
click at [79, 150] on video at bounding box center [39, 169] width 79 height 39
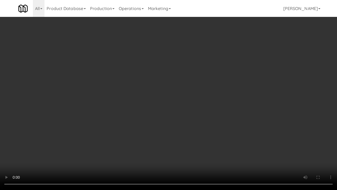
click at [166, 121] on video at bounding box center [168, 95] width 337 height 190
click at [242, 97] on video at bounding box center [168, 95] width 337 height 190
click at [257, 147] on video at bounding box center [168, 95] width 337 height 190
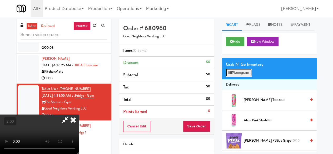
click at [246, 77] on button "Planogram" at bounding box center [239, 73] width 26 height 8
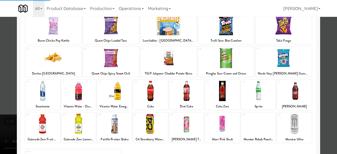
scroll to position [25, 0]
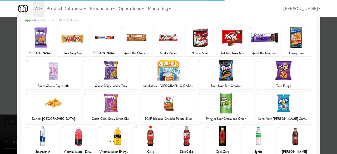
click at [226, 100] on div at bounding box center [226, 103] width 56 height 20
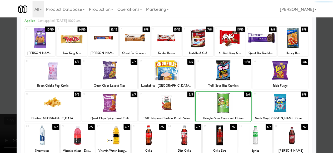
scroll to position [0, 0]
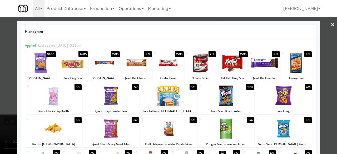
click at [232, 134] on div at bounding box center [226, 128] width 56 height 20
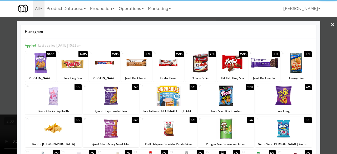
click at [199, 70] on div at bounding box center [200, 63] width 31 height 20
click at [78, 63] on div at bounding box center [72, 63] width 31 height 20
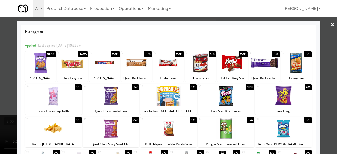
click at [321, 31] on div at bounding box center [168, 77] width 337 height 154
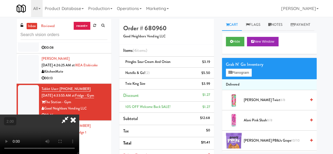
click at [71, 115] on icon at bounding box center [65, 120] width 12 height 11
click at [191, 44] on div "Order # 680960 Good Neighbors Vending LLC Items (4 items ) Pringles Sour Cream …" at bounding box center [217, 125] width 197 height 213
click at [79, 115] on icon at bounding box center [73, 120] width 12 height 11
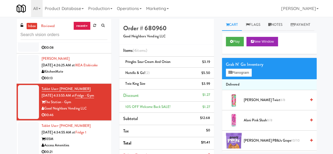
click at [90, 68] on div "KitchenMate" at bounding box center [75, 71] width 66 height 7
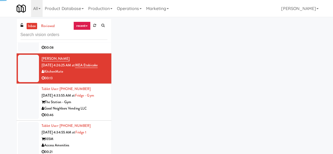
click at [96, 105] on div "Good Neighbors Vending LLC" at bounding box center [75, 108] width 66 height 7
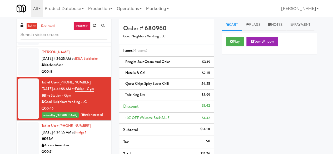
scroll to position [868, 0]
click at [88, 68] on div "KitchenMate" at bounding box center [75, 65] width 66 height 7
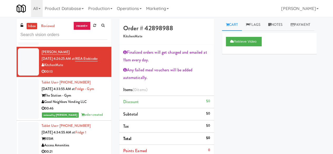
click at [88, 38] on div "KitchenMate" at bounding box center [75, 35] width 66 height 7
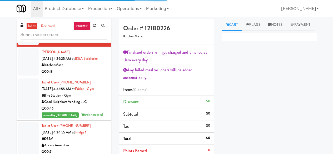
click at [88, 68] on div "KitchenMate" at bounding box center [75, 65] width 66 height 7
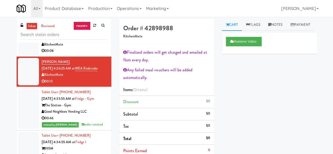
scroll to position [816, 0]
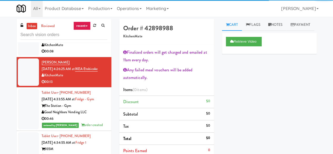
click at [81, 12] on div "MAC Vending [GEOGRAPHIC_DATA]" at bounding box center [75, 8] width 66 height 7
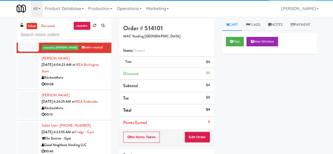
scroll to position [763, 0]
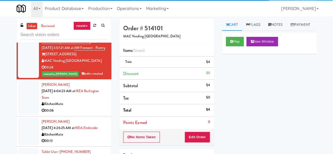
click at [83, 27] on div "Impact Vending" at bounding box center [75, 24] width 66 height 7
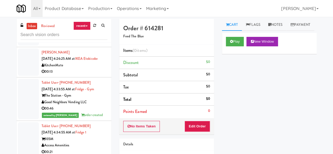
scroll to position [868, 0]
click at [81, 45] on div "00:08" at bounding box center [75, 41] width 66 height 7
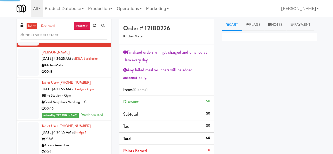
click at [85, 69] on div "KitchenMate" at bounding box center [75, 65] width 66 height 7
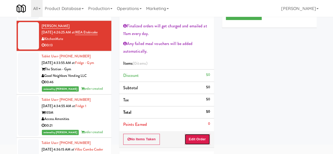
click at [190, 138] on button "Edit Order" at bounding box center [198, 139] width 26 height 11
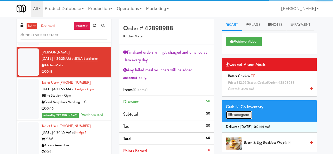
click at [242, 119] on button "Planogram" at bounding box center [239, 115] width 26 height 8
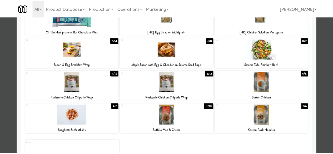
scroll to position [105, 0]
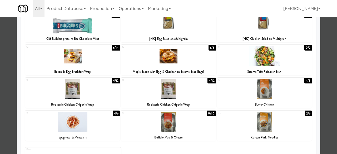
click at [265, 89] on div at bounding box center [264, 89] width 95 height 20
click at [325, 70] on div at bounding box center [168, 77] width 337 height 154
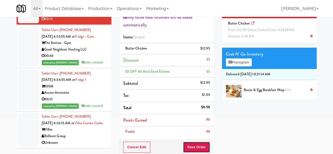
click at [191, 142] on button "Save Order" at bounding box center [196, 147] width 27 height 11
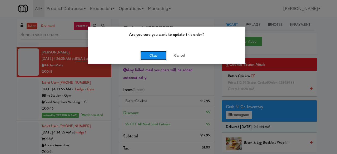
click at [153, 57] on button "Okay" at bounding box center [153, 55] width 26 height 9
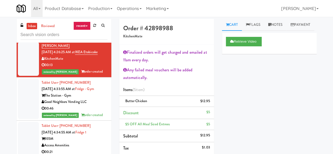
click at [85, 32] on div "KitchenMate" at bounding box center [75, 28] width 66 height 7
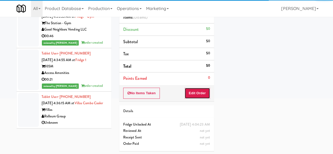
click at [201, 93] on button "Edit Order" at bounding box center [198, 93] width 26 height 11
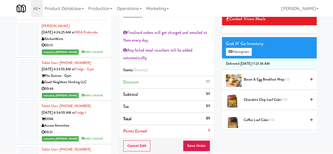
scroll to position [53, 0]
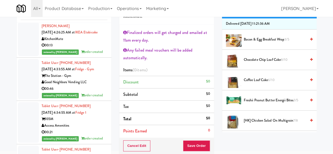
click at [310, 82] on icon at bounding box center [311, 79] width 3 height 3
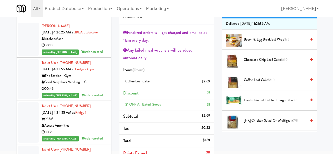
scroll to position [72, 0]
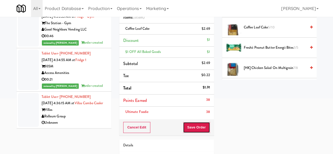
click at [196, 126] on button "Save Order" at bounding box center [196, 127] width 27 height 11
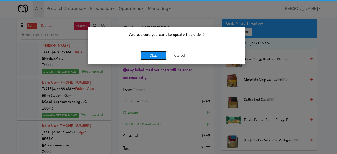
click at [142, 59] on button "Okay" at bounding box center [153, 55] width 26 height 9
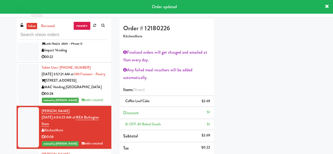
click at [91, 17] on div "00:19" at bounding box center [75, 13] width 66 height 7
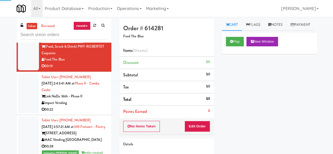
click at [91, 20] on div "00:15" at bounding box center [75, 16] width 66 height 7
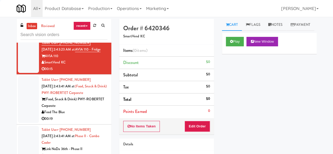
click at [91, 29] on div "MP Vending Co." at bounding box center [75, 25] width 66 height 7
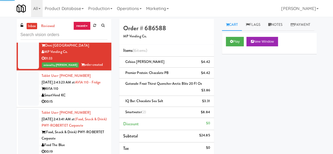
click at [85, 12] on div "City Gate Apartments" at bounding box center [75, 9] width 66 height 7
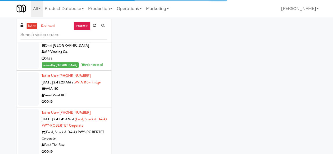
scroll to position [579, 0]
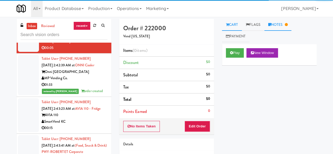
click at [279, 21] on link "Notes" at bounding box center [277, 25] width 27 height 12
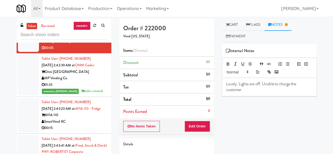
click at [30, 23] on link "inbox" at bounding box center [32, 26] width 11 height 7
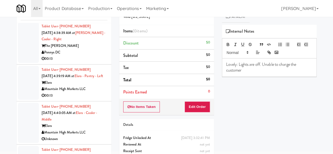
scroll to position [50, 0]
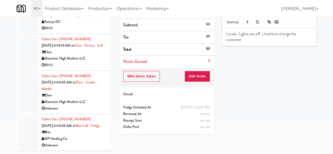
click at [86, 133] on div "Brio" at bounding box center [75, 132] width 66 height 7
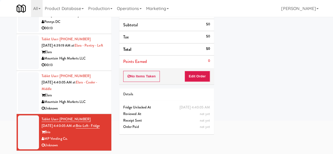
scroll to position [794, 0]
click at [90, 62] on div "Mountain High Markets LLC" at bounding box center [75, 58] width 66 height 7
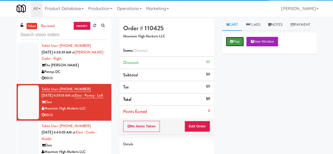
click at [237, 46] on button "Play" at bounding box center [235, 41] width 18 height 9
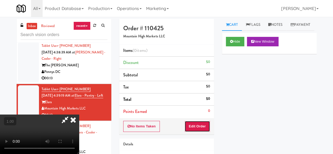
click at [197, 126] on button "Edit Order" at bounding box center [198, 126] width 26 height 11
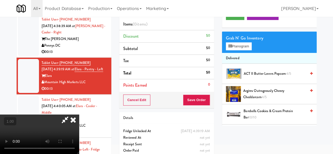
scroll to position [17, 0]
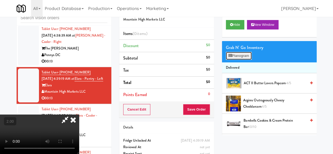
click at [245, 60] on button "Planogram" at bounding box center [239, 56] width 26 height 8
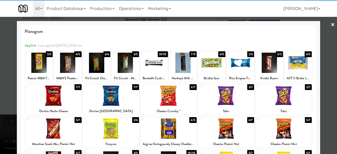
click at [274, 64] on div at bounding box center [268, 63] width 27 height 20
drag, startPoint x: 326, startPoint y: 24, endPoint x: 307, endPoint y: 28, distance: 19.0
click at [326, 23] on div at bounding box center [168, 77] width 337 height 154
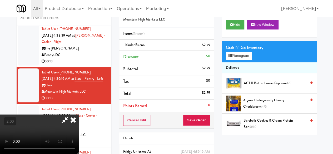
click at [71, 115] on icon at bounding box center [65, 120] width 12 height 11
click at [200, 115] on button "Save Order" at bounding box center [196, 120] width 27 height 11
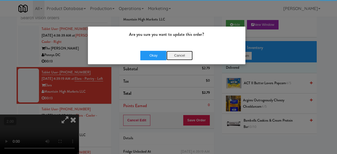
click at [171, 54] on button "Cancel" at bounding box center [179, 55] width 26 height 9
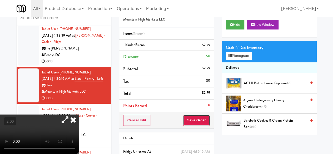
click at [193, 115] on button "Save Order" at bounding box center [196, 120] width 27 height 11
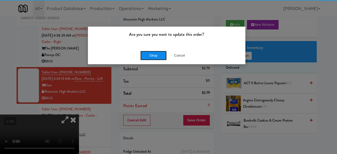
click at [146, 59] on button "Okay" at bounding box center [153, 55] width 26 height 9
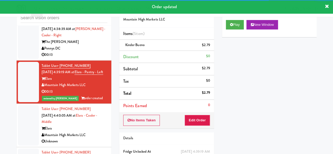
click at [89, 58] on div "00:13" at bounding box center [75, 55] width 66 height 7
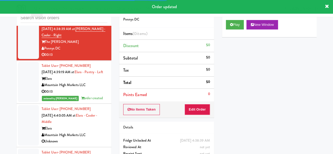
click at [82, 8] on div "Pennys DC" at bounding box center [75, 5] width 66 height 7
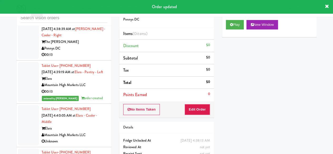
click at [85, 58] on div "00:13" at bounding box center [75, 55] width 66 height 7
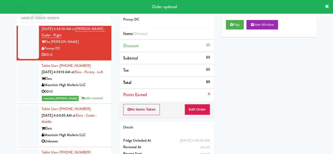
click at [230, 37] on div "Play New Window" at bounding box center [269, 26] width 95 height 21
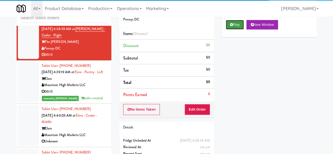
click at [232, 26] on icon at bounding box center [231, 24] width 3 height 3
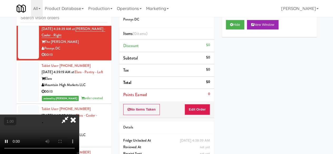
click at [188, 115] on div "No Items Taken Edit Order" at bounding box center [166, 109] width 95 height 16
click at [193, 108] on button "Edit Order" at bounding box center [198, 109] width 26 height 11
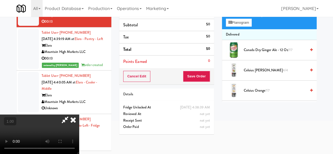
click at [79, 154] on video at bounding box center [39, 134] width 79 height 39
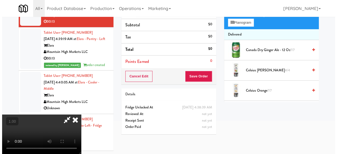
scroll to position [17, 0]
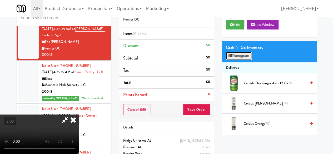
click at [242, 60] on button "Planogram" at bounding box center [239, 56] width 26 height 8
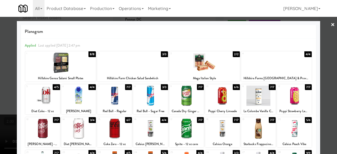
click at [211, 60] on div at bounding box center [204, 63] width 71 height 20
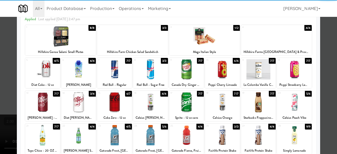
click at [254, 105] on div at bounding box center [258, 102] width 35 height 20
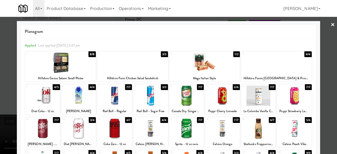
click at [325, 30] on div at bounding box center [168, 77] width 337 height 154
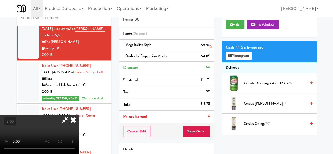
click at [71, 115] on icon at bounding box center [65, 120] width 12 height 11
click at [194, 128] on button "Save Order" at bounding box center [196, 131] width 27 height 11
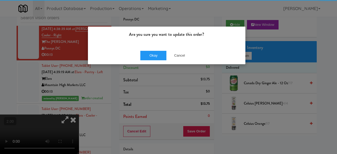
click at [150, 45] on div "Are you sure you want to update this order?" at bounding box center [166, 37] width 157 height 20
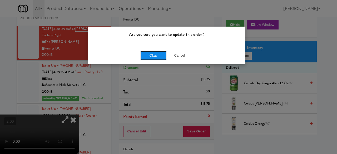
click at [155, 56] on button "Okay" at bounding box center [153, 55] width 26 height 9
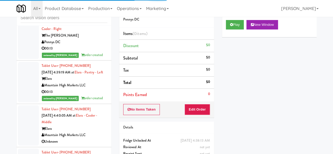
click at [236, 28] on div "Play New Window" at bounding box center [269, 26] width 95 height 21
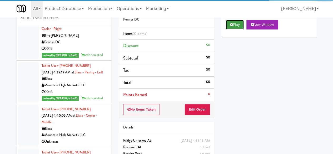
click at [235, 29] on button "Play" at bounding box center [235, 24] width 18 height 9
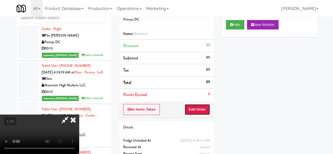
click at [197, 109] on button "Edit Order" at bounding box center [198, 109] width 26 height 11
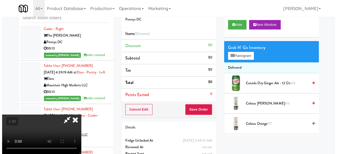
scroll to position [11, 0]
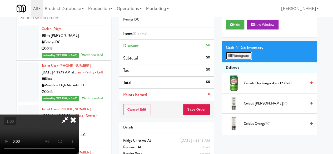
click at [241, 60] on button "Planogram" at bounding box center [239, 56] width 26 height 8
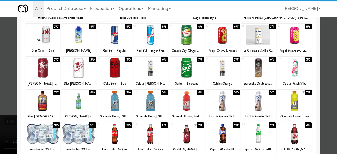
scroll to position [104, 0]
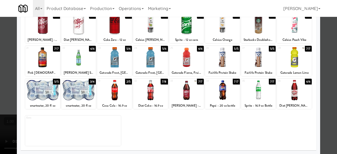
click at [35, 96] on div at bounding box center [42, 90] width 35 height 20
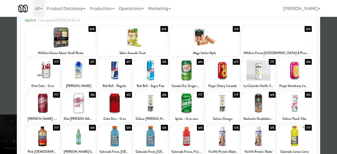
click at [304, 107] on div at bounding box center [294, 103] width 35 height 20
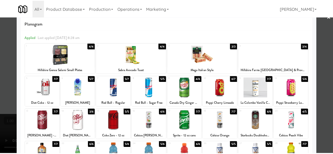
scroll to position [0, 0]
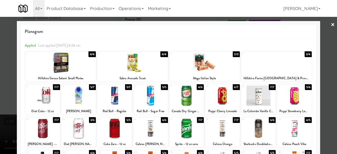
click at [327, 33] on div at bounding box center [168, 77] width 337 height 154
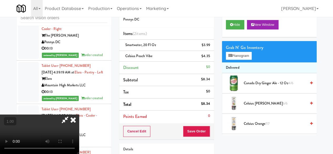
click at [71, 115] on icon at bounding box center [65, 120] width 12 height 11
click at [201, 130] on button "Save Order" at bounding box center [196, 131] width 27 height 11
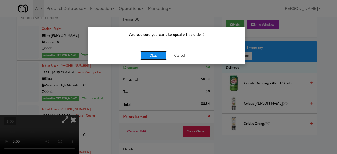
click at [156, 53] on button "Okay" at bounding box center [153, 55] width 26 height 9
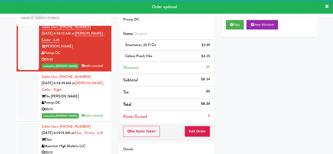
scroll to position [716, 0]
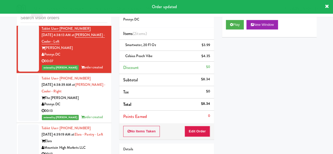
click at [87, 8] on div "Villas" at bounding box center [75, 5] width 66 height 7
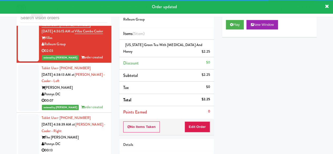
scroll to position [663, 0]
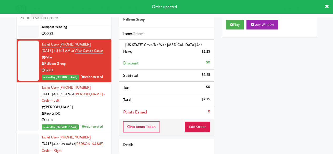
click at [93, 24] on div "Link NoDa 36th - Phase II" at bounding box center [75, 20] width 66 height 7
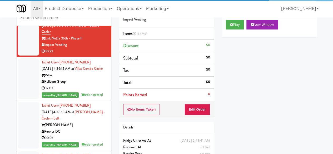
scroll to position [637, 0]
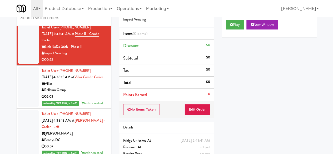
click at [94, 20] on div "00:19" at bounding box center [75, 16] width 66 height 7
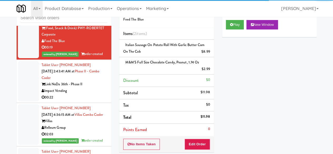
scroll to position [584, 0]
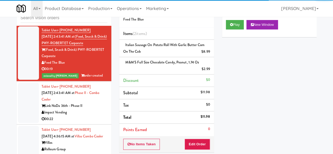
click at [92, 16] on div "SmartVend KC" at bounding box center [75, 13] width 66 height 7
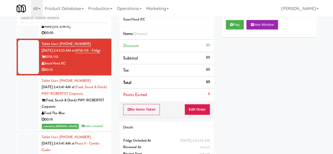
scroll to position [531, 0]
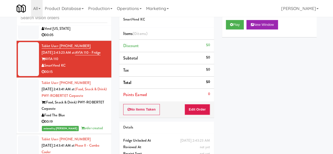
click at [92, 32] on div "Vend [US_STATE]" at bounding box center [75, 29] width 66 height 7
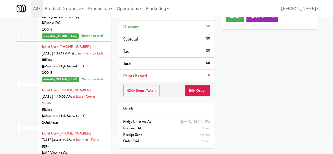
scroll to position [50, 0]
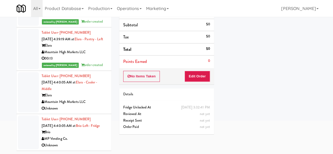
click at [87, 99] on div "Mountain High Markets LLC" at bounding box center [75, 102] width 66 height 7
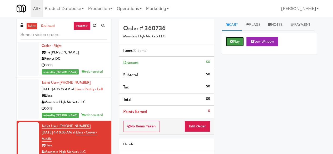
click at [232, 43] on icon at bounding box center [231, 41] width 3 height 3
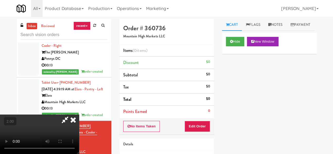
drag, startPoint x: 192, startPoint y: 50, endPoint x: 186, endPoint y: 51, distance: 6.5
click at [79, 115] on icon at bounding box center [73, 120] width 12 height 11
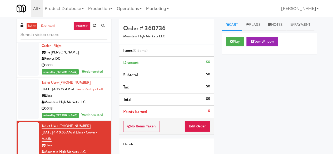
scroll to position [853, 0]
click at [92, 99] on div "Elara" at bounding box center [75, 95] width 66 height 7
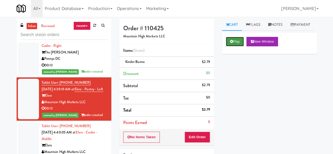
click at [243, 46] on button "Play" at bounding box center [235, 41] width 18 height 9
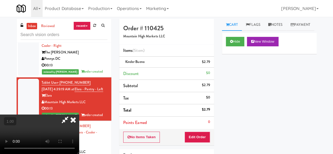
click at [79, 115] on icon at bounding box center [73, 120] width 12 height 11
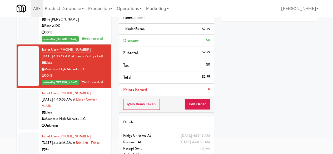
scroll to position [50, 0]
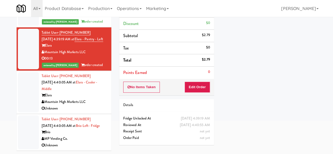
click at [82, 132] on div "Brio" at bounding box center [75, 132] width 66 height 7
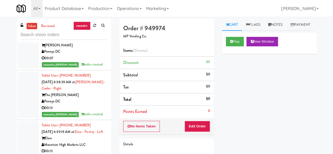
click at [29, 26] on link "inbox" at bounding box center [32, 26] width 11 height 7
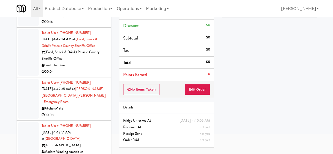
scroll to position [50, 0]
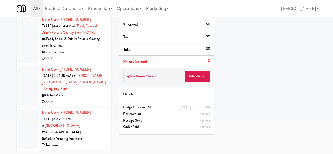
click at [89, 105] on div "00:08" at bounding box center [75, 102] width 66 height 7
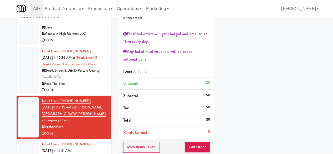
scroll to position [26, 0]
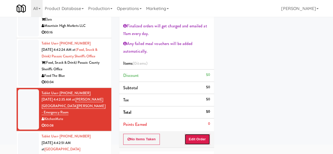
click at [206, 141] on button "Edit Order" at bounding box center [198, 139] width 26 height 11
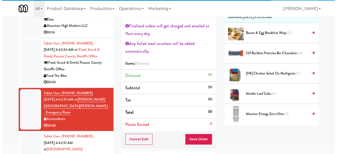
scroll to position [0, 0]
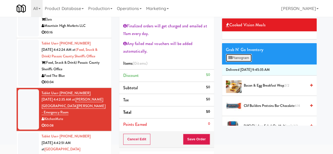
click at [239, 62] on button "Planogram" at bounding box center [239, 58] width 26 height 8
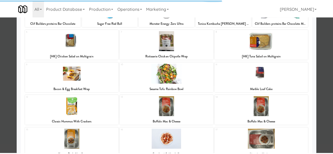
scroll to position [79, 0]
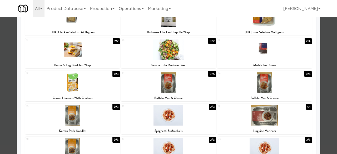
click at [326, 80] on div at bounding box center [168, 77] width 337 height 154
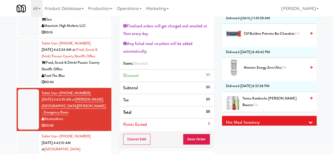
scroll to position [398, 0]
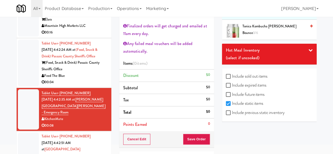
click at [225, 114] on div "Include sold out items Include expired items Include future items Include stati…" at bounding box center [269, 94] width 95 height 53
click at [225, 111] on div "Include sold out items Include expired items Include future items Include stati…" at bounding box center [269, 94] width 95 height 53
click at [228, 112] on input "Include previous static inventory" at bounding box center [229, 113] width 6 height 4
checkbox input "true"
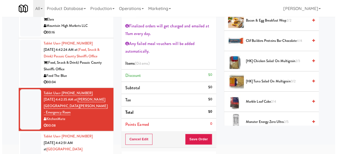
scroll to position [0, 0]
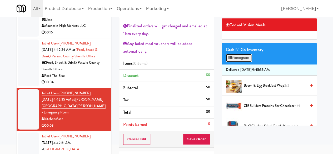
click at [239, 62] on button "Planogram" at bounding box center [239, 58] width 26 height 8
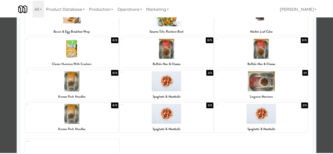
scroll to position [105, 0]
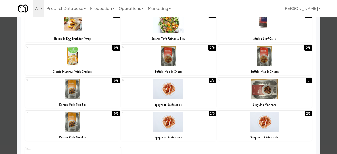
click at [270, 66] on div "14 0/5 Buffalo Mac & Cheese" at bounding box center [264, 60] width 95 height 30
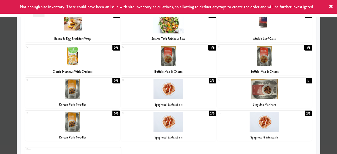
click at [326, 42] on div at bounding box center [168, 77] width 337 height 154
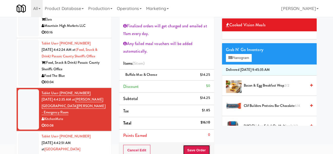
click at [193, 148] on button "Save Order" at bounding box center [196, 150] width 27 height 11
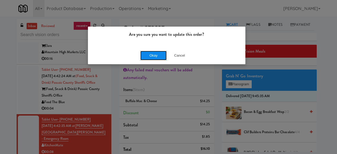
click at [152, 57] on button "Okay" at bounding box center [153, 55] width 26 height 9
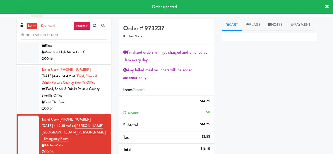
click at [79, 112] on div "00:04" at bounding box center [75, 108] width 66 height 7
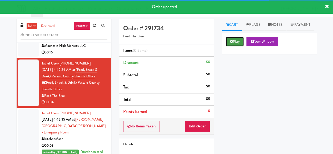
click at [237, 46] on button "Play" at bounding box center [235, 41] width 18 height 9
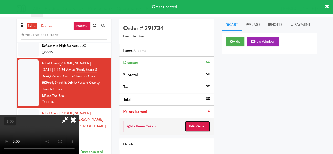
click at [204, 127] on button "Edit Order" at bounding box center [198, 126] width 26 height 11
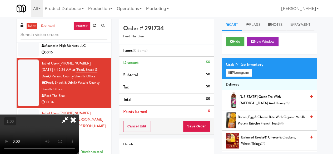
scroll to position [11, 0]
click at [239, 77] on button "Planogram" at bounding box center [239, 73] width 26 height 8
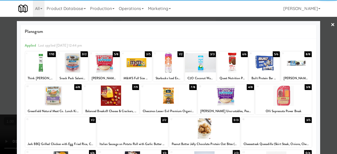
click at [224, 100] on div at bounding box center [226, 96] width 56 height 20
click at [322, 31] on div at bounding box center [168, 77] width 337 height 154
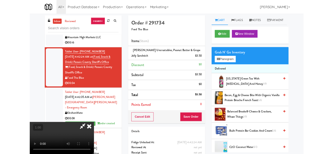
scroll to position [11, 0]
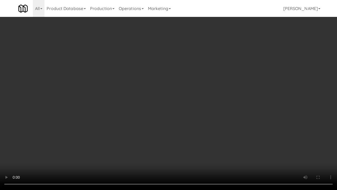
click at [173, 142] on video at bounding box center [168, 95] width 337 height 190
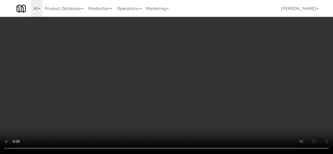
scroll to position [0, 0]
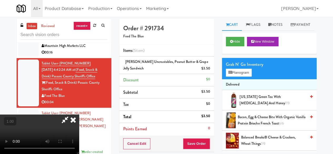
click at [79, 115] on icon at bounding box center [73, 120] width 12 height 11
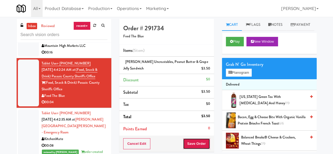
click at [203, 143] on button "Save Order" at bounding box center [196, 143] width 27 height 11
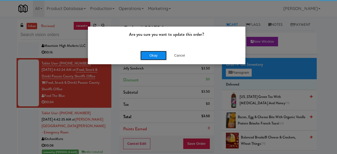
click at [164, 54] on button "Okay" at bounding box center [153, 55] width 26 height 9
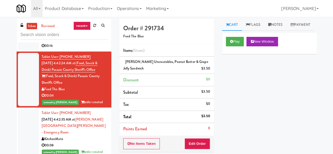
click at [92, 49] on div "00:16" at bounding box center [75, 46] width 66 height 7
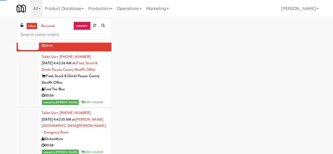
scroll to position [738, 0]
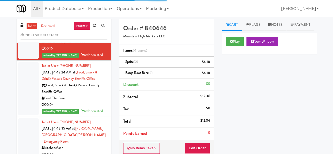
click at [88, 15] on div "00:18" at bounding box center [75, 11] width 66 height 7
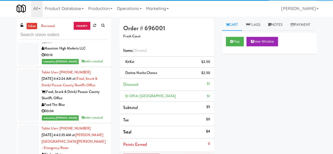
click at [35, 27] on link "inbox" at bounding box center [32, 26] width 11 height 7
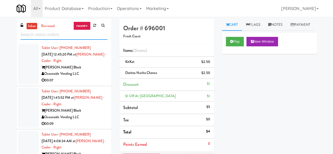
click at [51, 34] on input "text" at bounding box center [64, 35] width 87 height 10
paste input "[GEOGRAPHIC_DATA]"
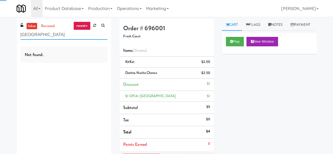
type input "[GEOGRAPHIC_DATA]"
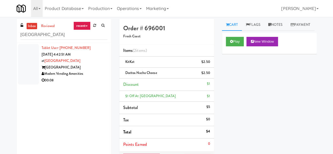
click at [92, 77] on div "00:08" at bounding box center [75, 80] width 66 height 7
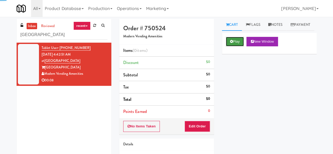
click at [238, 46] on button "Play" at bounding box center [235, 41] width 18 height 9
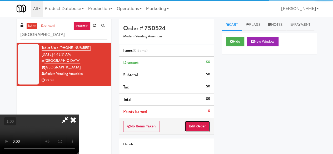
click at [199, 123] on button "Edit Order" at bounding box center [198, 126] width 26 height 11
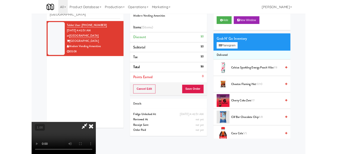
scroll to position [33, 0]
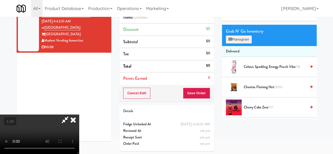
click at [242, 46] on div "Grab N' Go Inventory Planogram" at bounding box center [269, 35] width 95 height 21
click at [242, 43] on button "Planogram" at bounding box center [239, 40] width 26 height 8
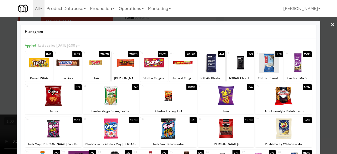
click at [323, 28] on div at bounding box center [168, 77] width 337 height 154
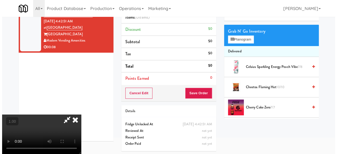
scroll to position [17, 0]
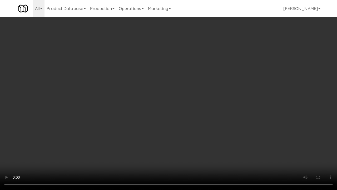
click at [127, 145] on video at bounding box center [168, 95] width 337 height 190
click at [161, 154] on video at bounding box center [168, 95] width 337 height 190
click at [238, 146] on video at bounding box center [168, 95] width 337 height 190
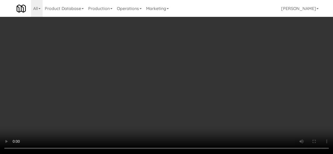
click at [233, 52] on div "Grab N' Go Inventory" at bounding box center [269, 48] width 87 height 8
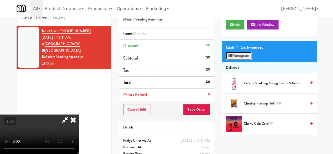
click at [236, 60] on button "Planogram" at bounding box center [239, 56] width 26 height 8
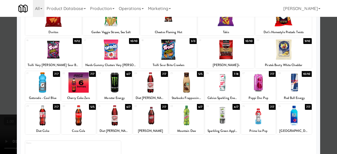
click at [125, 89] on div at bounding box center [114, 82] width 35 height 20
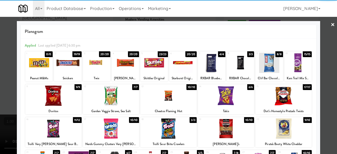
click at [284, 102] on div at bounding box center [283, 96] width 56 height 20
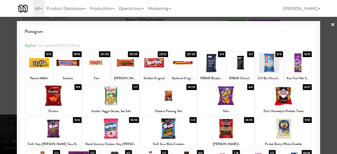
click at [323, 33] on div at bounding box center [168, 77] width 337 height 154
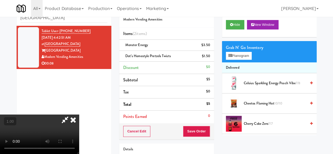
click at [71, 115] on icon at bounding box center [65, 120] width 12 height 11
click at [191, 129] on button "Save Order" at bounding box center [196, 131] width 27 height 11
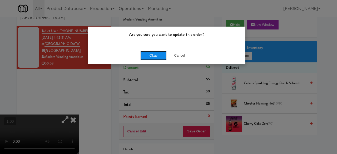
click at [155, 56] on button "Okay" at bounding box center [153, 55] width 26 height 9
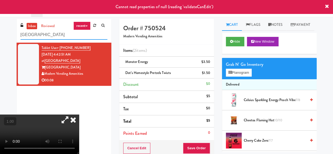
click at [68, 36] on input "[GEOGRAPHIC_DATA]" at bounding box center [64, 35] width 87 height 10
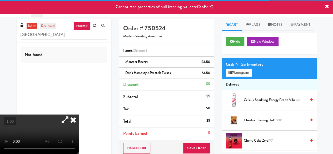
click at [50, 28] on link "reviewed" at bounding box center [48, 26] width 16 height 7
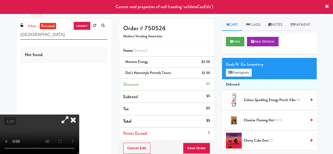
click at [59, 36] on input "[GEOGRAPHIC_DATA]" at bounding box center [64, 35] width 87 height 10
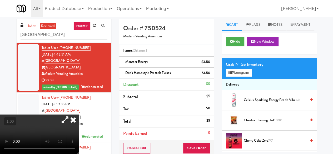
click at [98, 71] on div "Modern Vending Amenities" at bounding box center [75, 74] width 66 height 7
click at [79, 115] on icon at bounding box center [73, 120] width 12 height 11
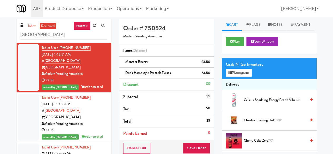
click at [99, 114] on div "[GEOGRAPHIC_DATA]" at bounding box center [75, 117] width 66 height 7
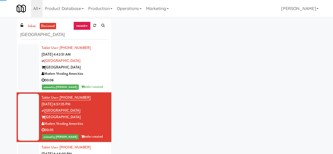
click at [100, 84] on div "reviewed by [PERSON_NAME] order created" at bounding box center [75, 87] width 66 height 7
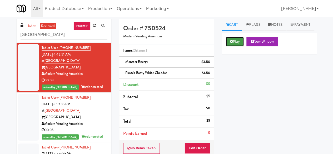
click at [235, 46] on button "Play" at bounding box center [235, 41] width 18 height 9
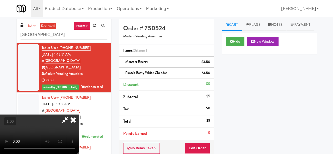
click at [71, 115] on icon at bounding box center [65, 120] width 12 height 11
click at [55, 36] on input "[GEOGRAPHIC_DATA]" at bounding box center [64, 35] width 87 height 10
paste input "Elara - Cooler - Middle"
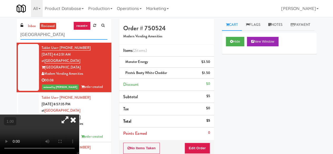
click at [55, 36] on input "[GEOGRAPHIC_DATA]" at bounding box center [64, 35] width 87 height 10
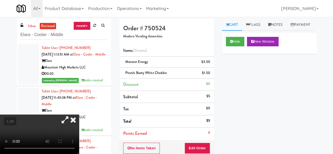
click at [79, 115] on icon at bounding box center [73, 120] width 12 height 11
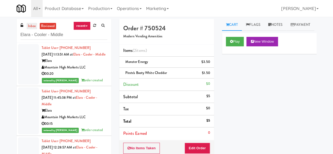
click at [31, 27] on link "inbox" at bounding box center [32, 26] width 11 height 7
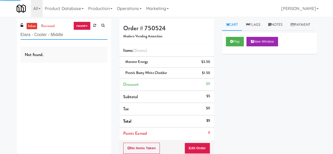
click at [71, 36] on input "Elara - Cooler - Middle" at bounding box center [64, 35] width 87 height 10
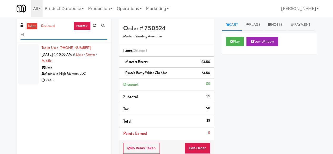
type input "E"
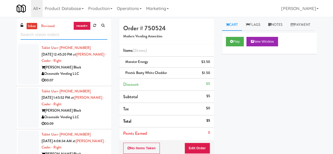
click at [52, 34] on input "text" at bounding box center [64, 35] width 87 height 10
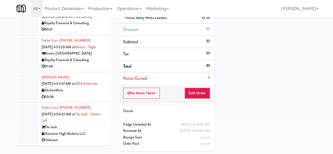
scroll to position [828, 0]
click at [92, 98] on div "00:08" at bounding box center [75, 97] width 66 height 7
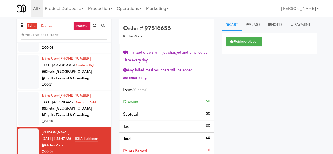
scroll to position [828, 0]
click at [29, 25] on link "inbox" at bounding box center [32, 26] width 11 height 7
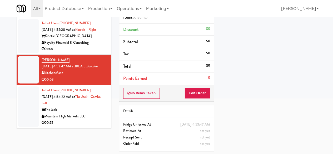
click at [90, 109] on div "The Jack" at bounding box center [75, 110] width 66 height 7
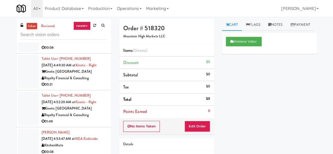
click at [92, 105] on div "Kinetic [GEOGRAPHIC_DATA]" at bounding box center [75, 108] width 66 height 7
